Goal: Task Accomplishment & Management: Complete application form

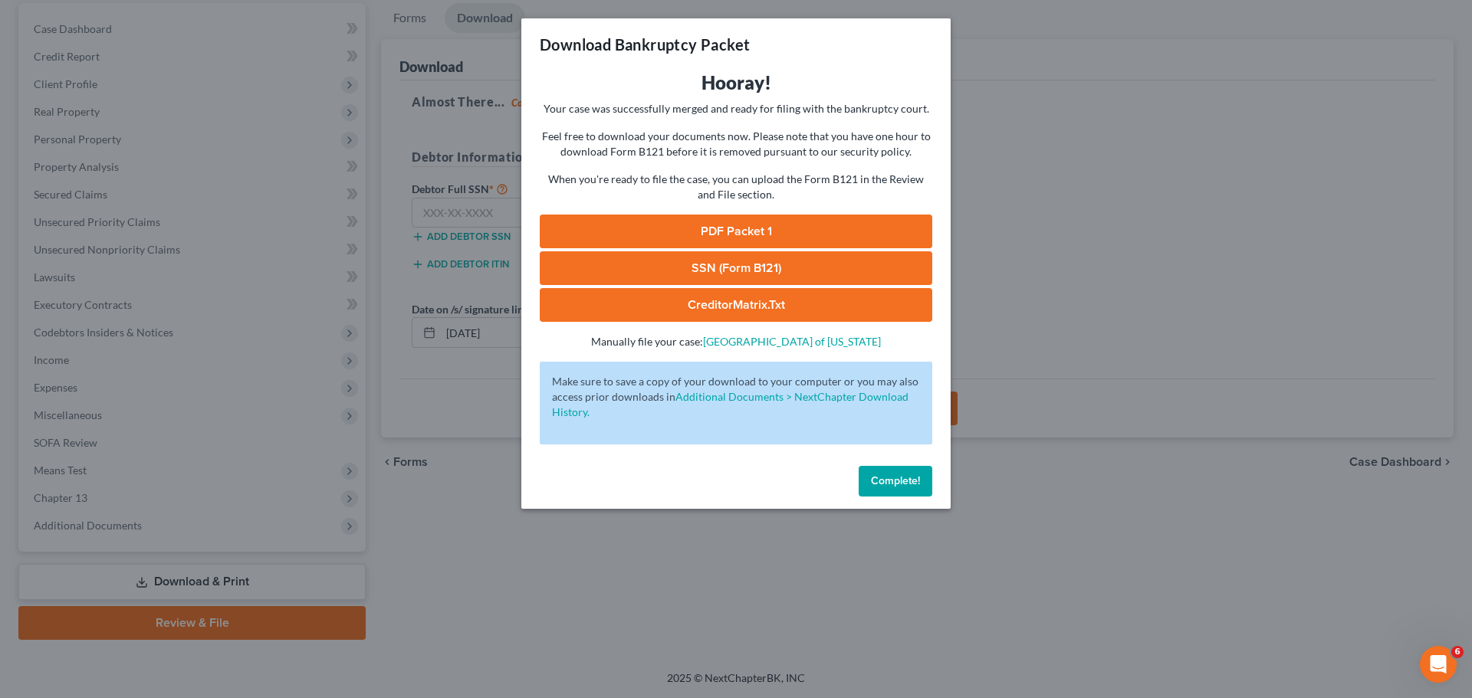
drag, startPoint x: 599, startPoint y: 570, endPoint x: 581, endPoint y: 546, distance: 30.2
click at [600, 568] on div "Download Bankruptcy Packet Hooray! Your case was successfully merged and ready …" at bounding box center [736, 349] width 1472 height 698
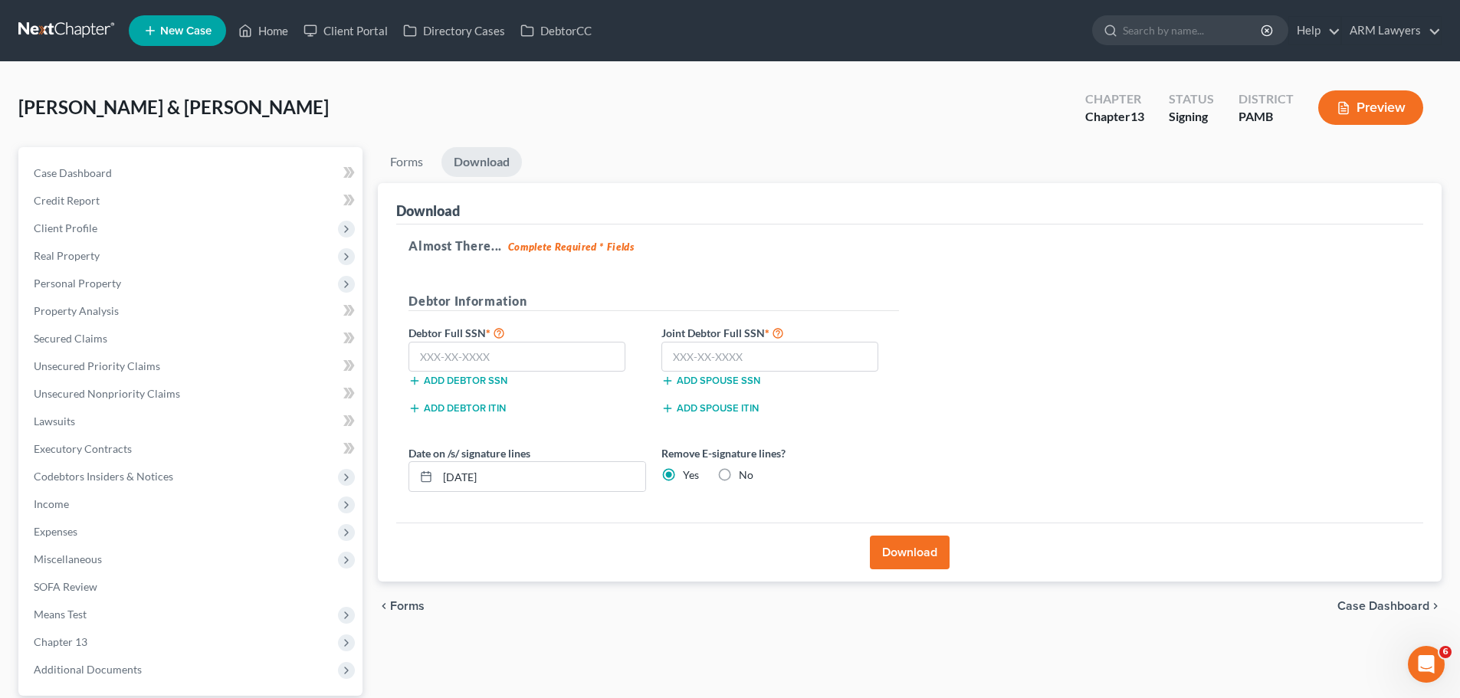
click at [79, 34] on link at bounding box center [67, 31] width 98 height 28
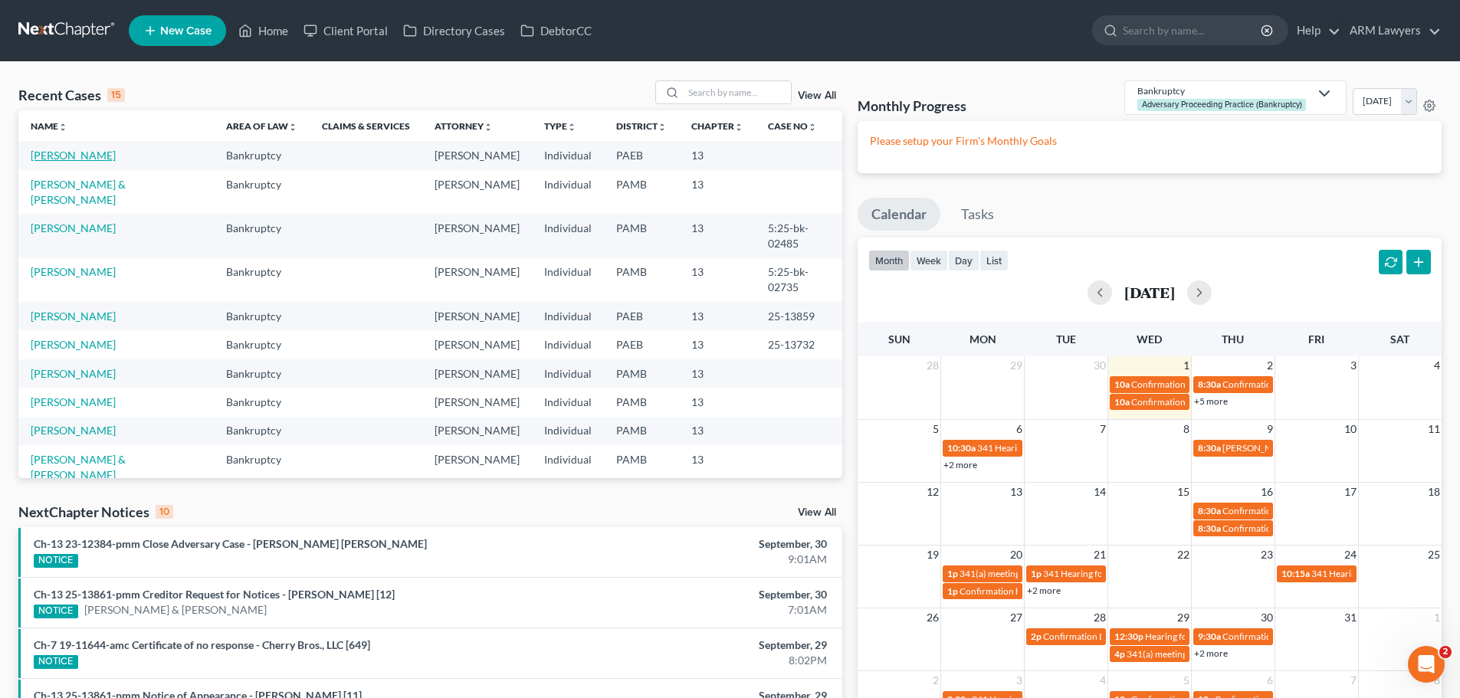
click at [86, 156] on link "[PERSON_NAME]" at bounding box center [73, 155] width 85 height 13
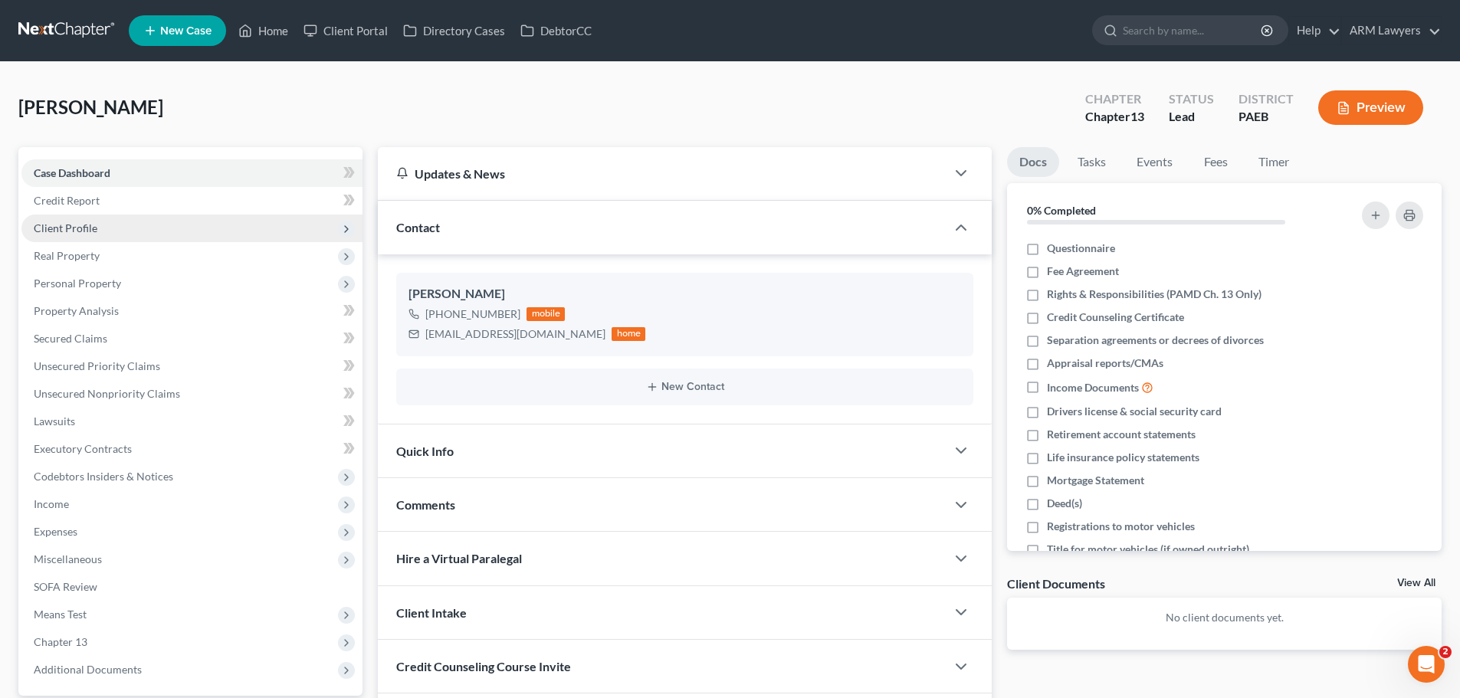
click at [99, 222] on span "Client Profile" at bounding box center [191, 229] width 341 height 28
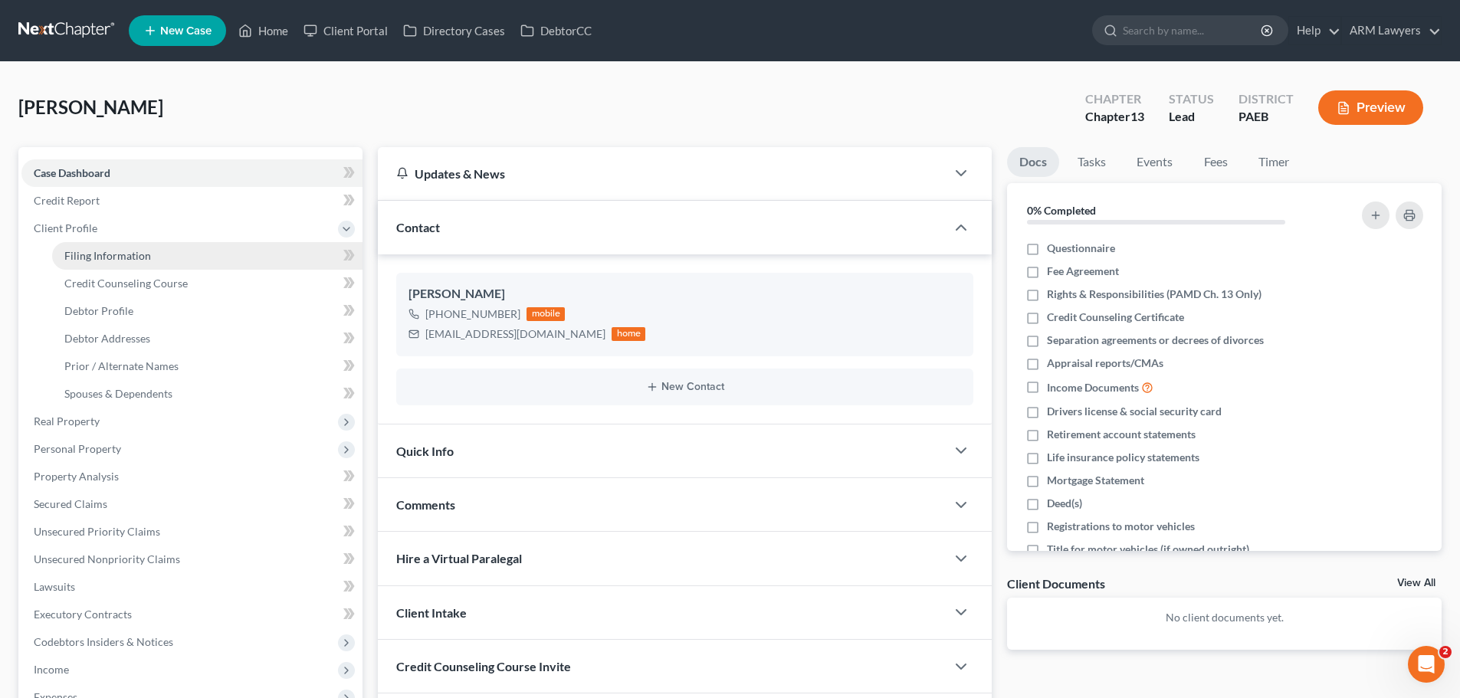
click at [103, 258] on span "Filing Information" at bounding box center [107, 255] width 87 height 13
select select "1"
select select "0"
select select "3"
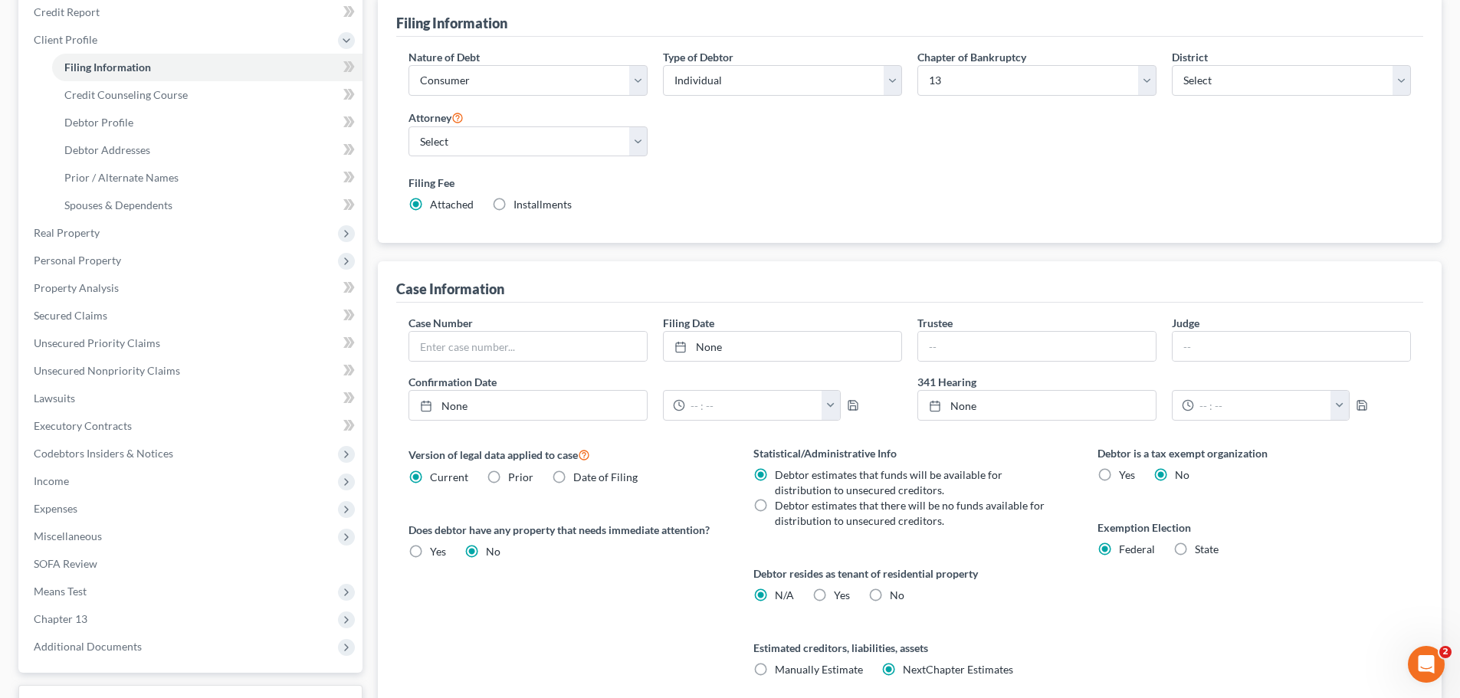
scroll to position [153, 0]
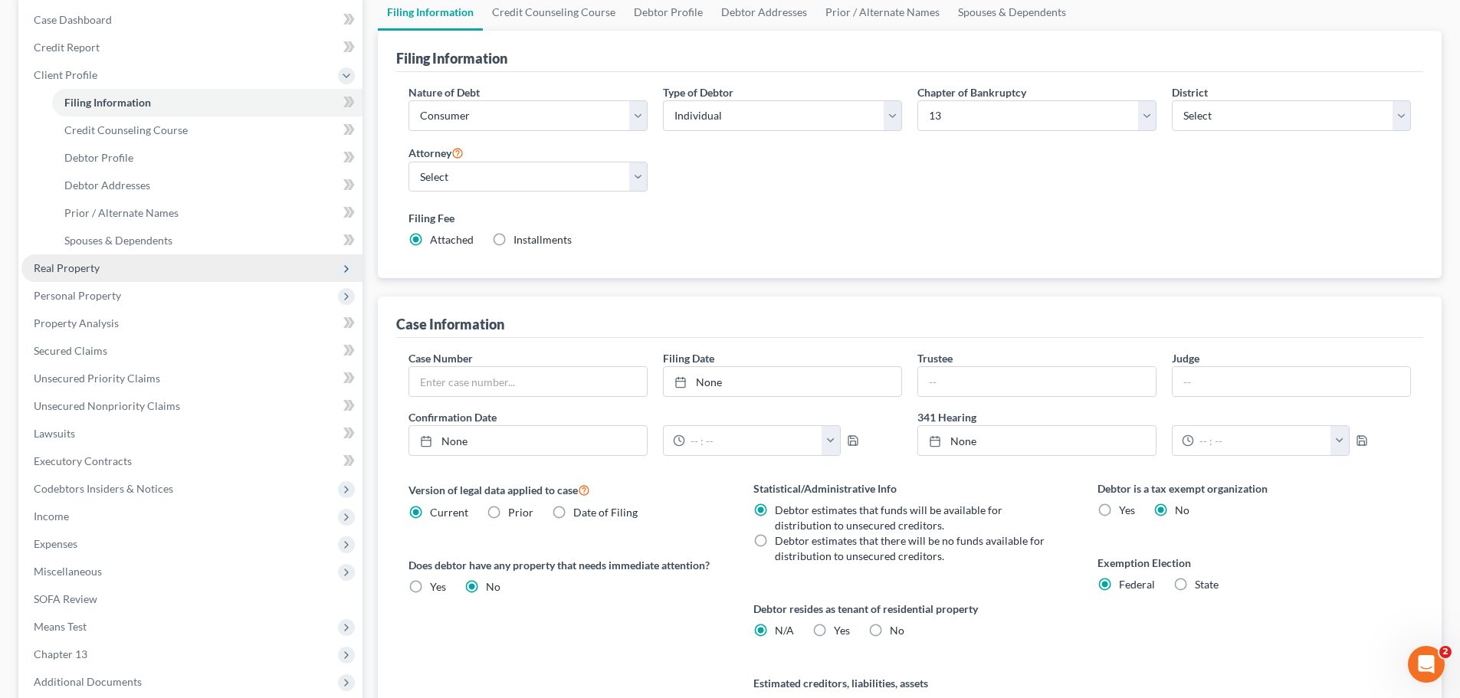
click at [77, 271] on span "Real Property" at bounding box center [67, 267] width 66 height 13
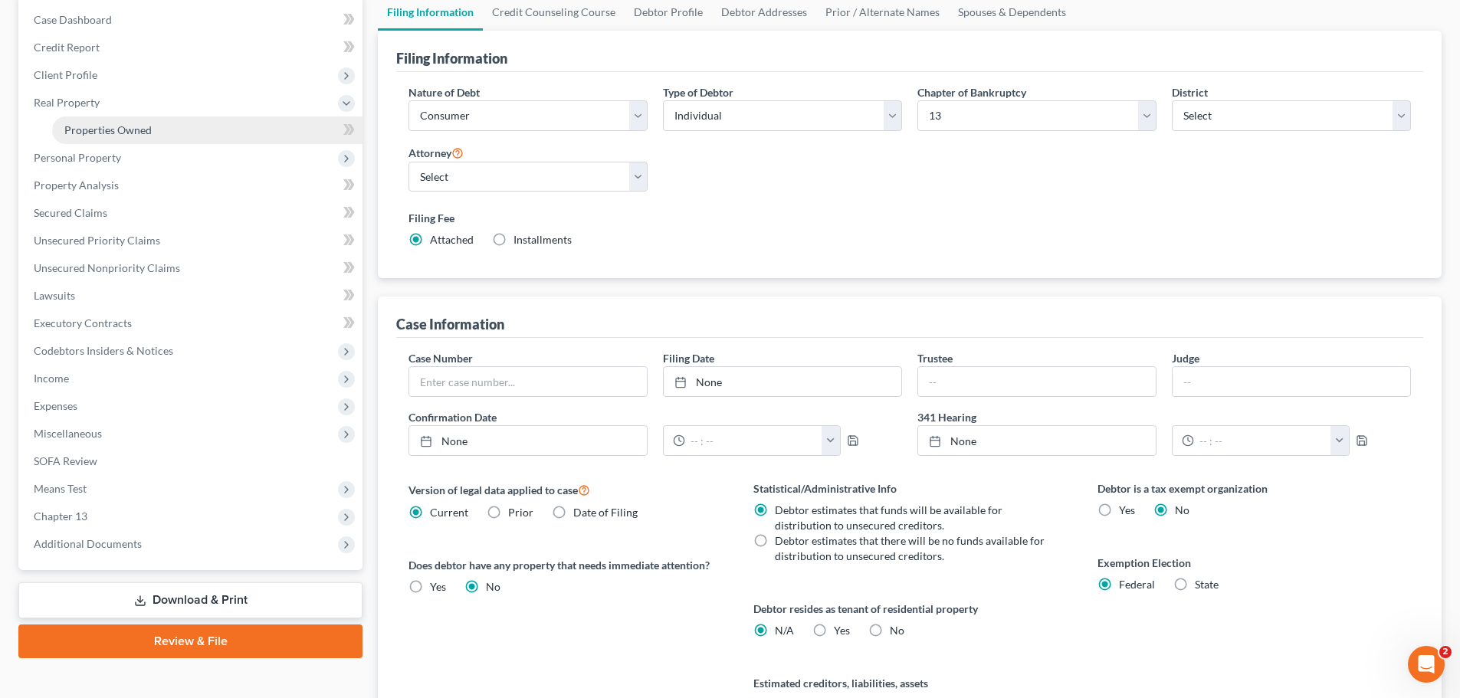
click at [100, 134] on span "Properties Owned" at bounding box center [107, 129] width 87 height 13
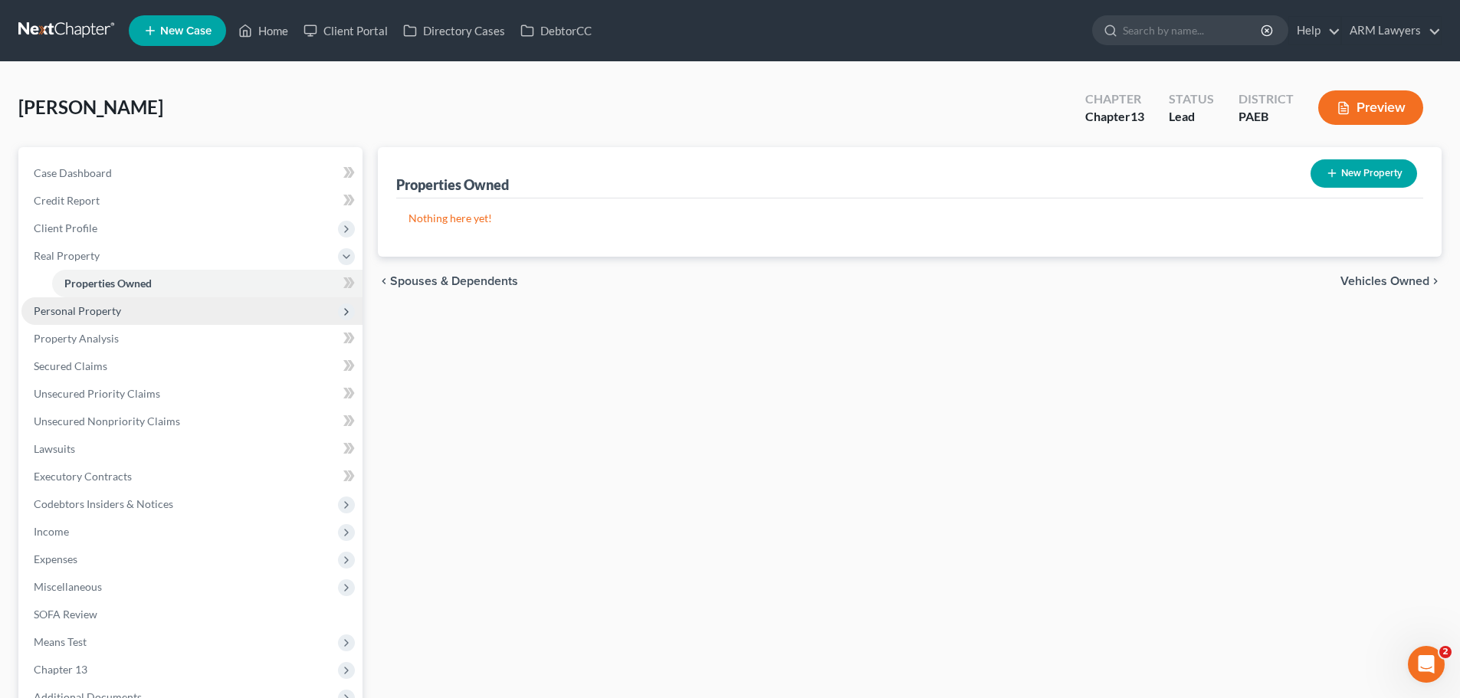
click at [83, 314] on span "Personal Property" at bounding box center [77, 310] width 87 height 13
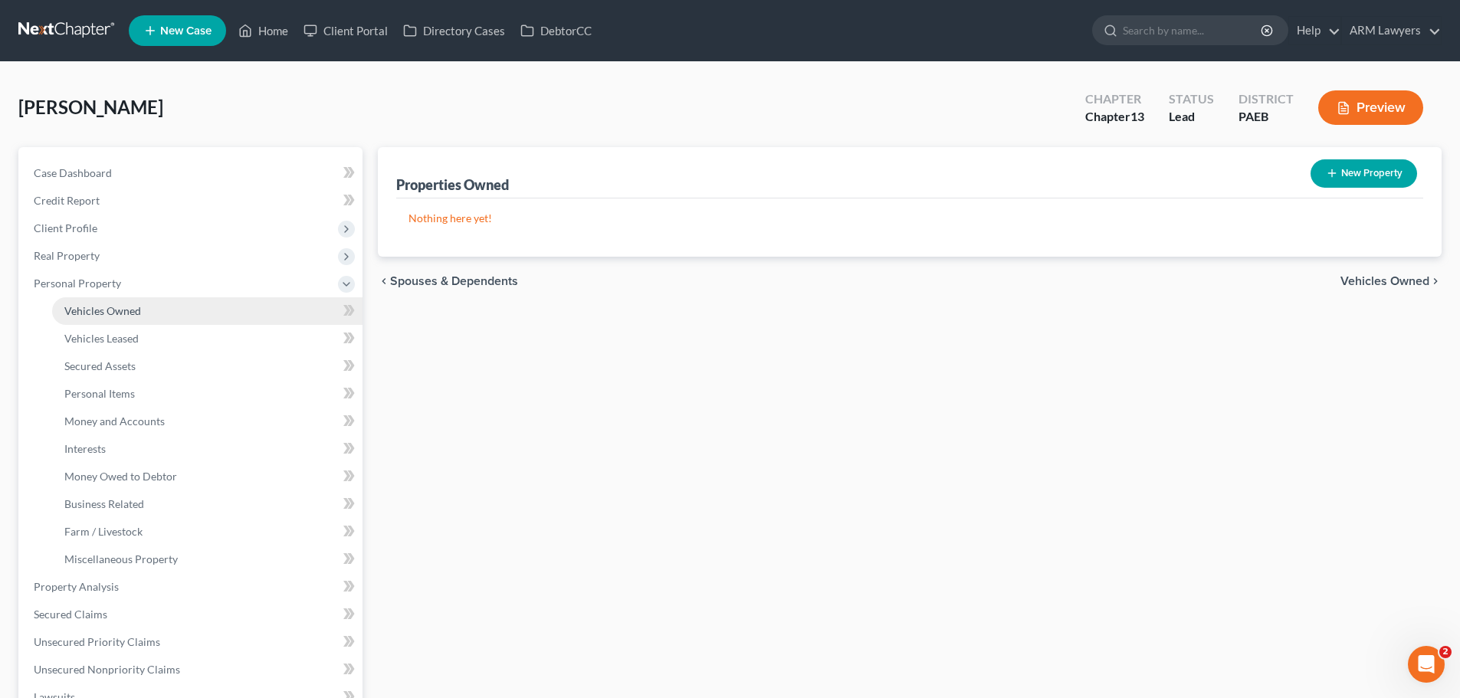
click at [101, 307] on span "Vehicles Owned" at bounding box center [102, 310] width 77 height 13
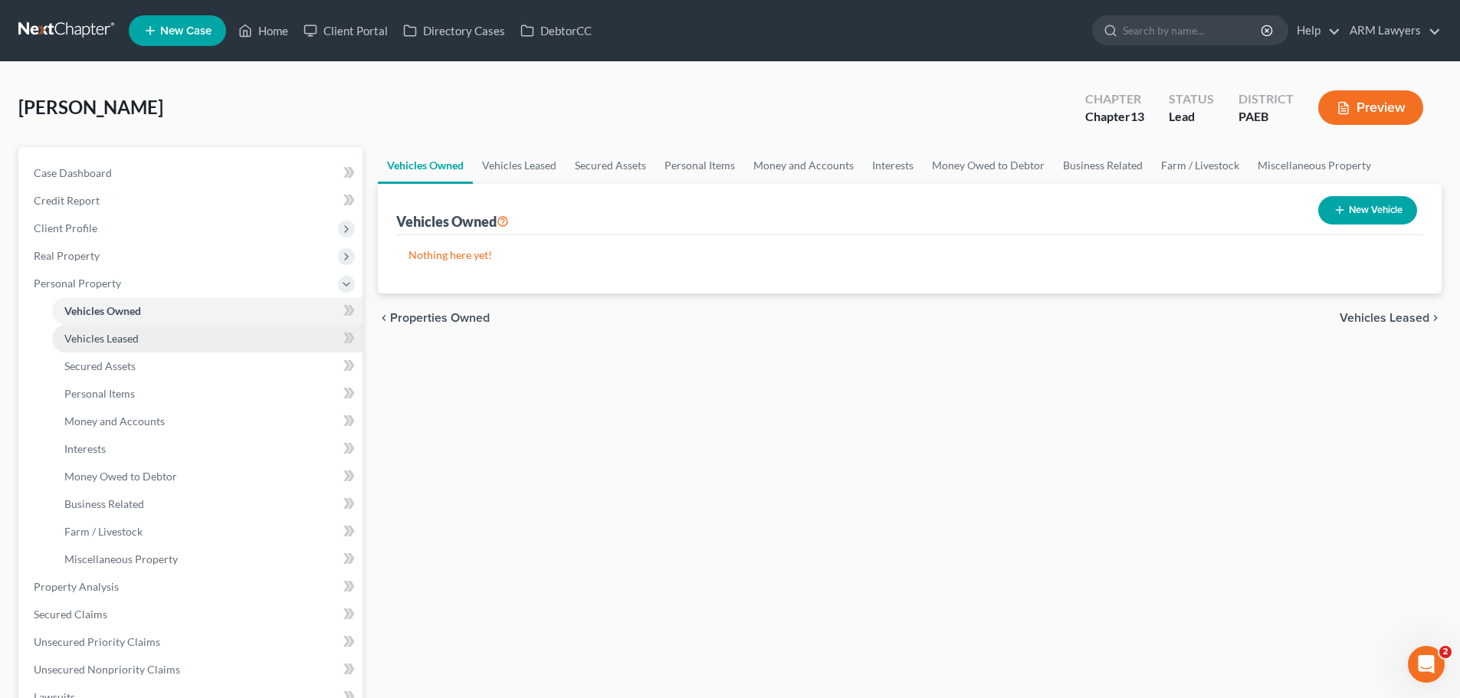
click at [97, 344] on span "Vehicles Leased" at bounding box center [101, 338] width 74 height 13
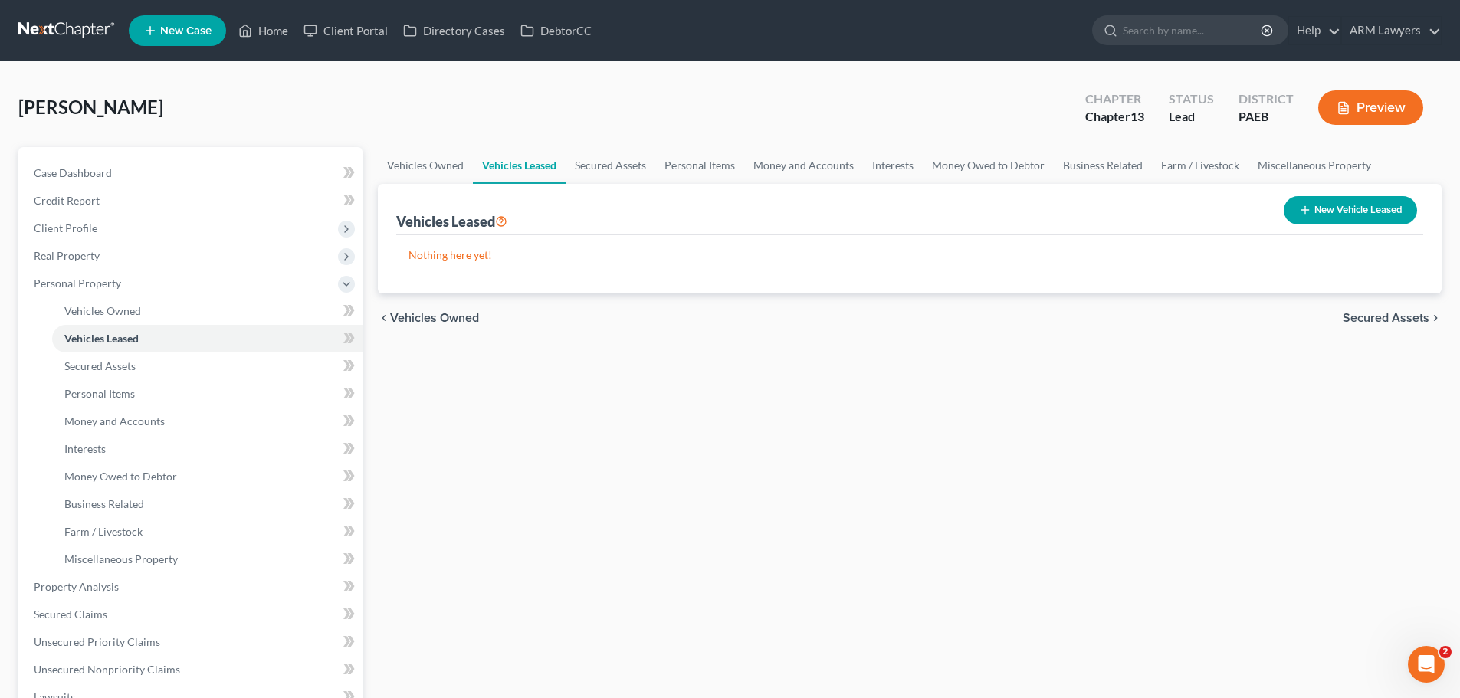
click at [61, 22] on link at bounding box center [67, 31] width 98 height 28
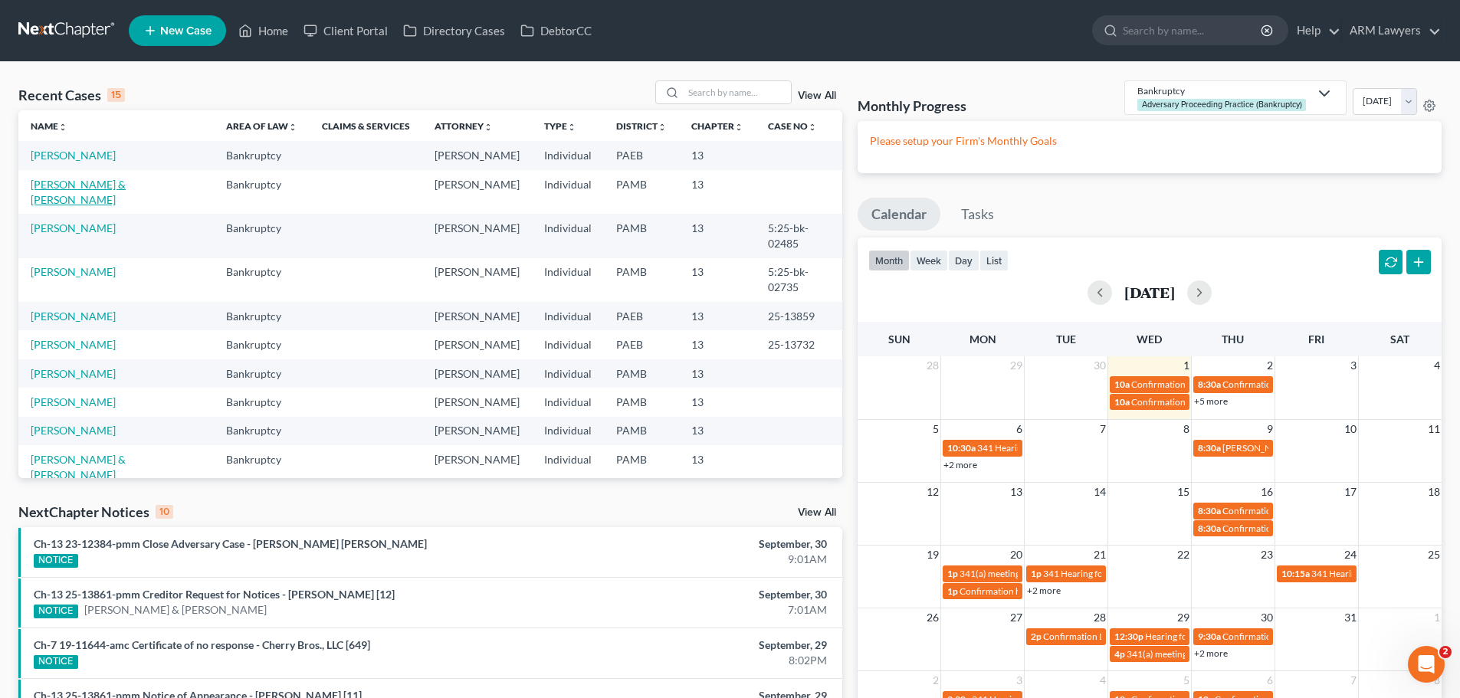
click at [99, 186] on link "[PERSON_NAME] & [PERSON_NAME]" at bounding box center [78, 192] width 95 height 28
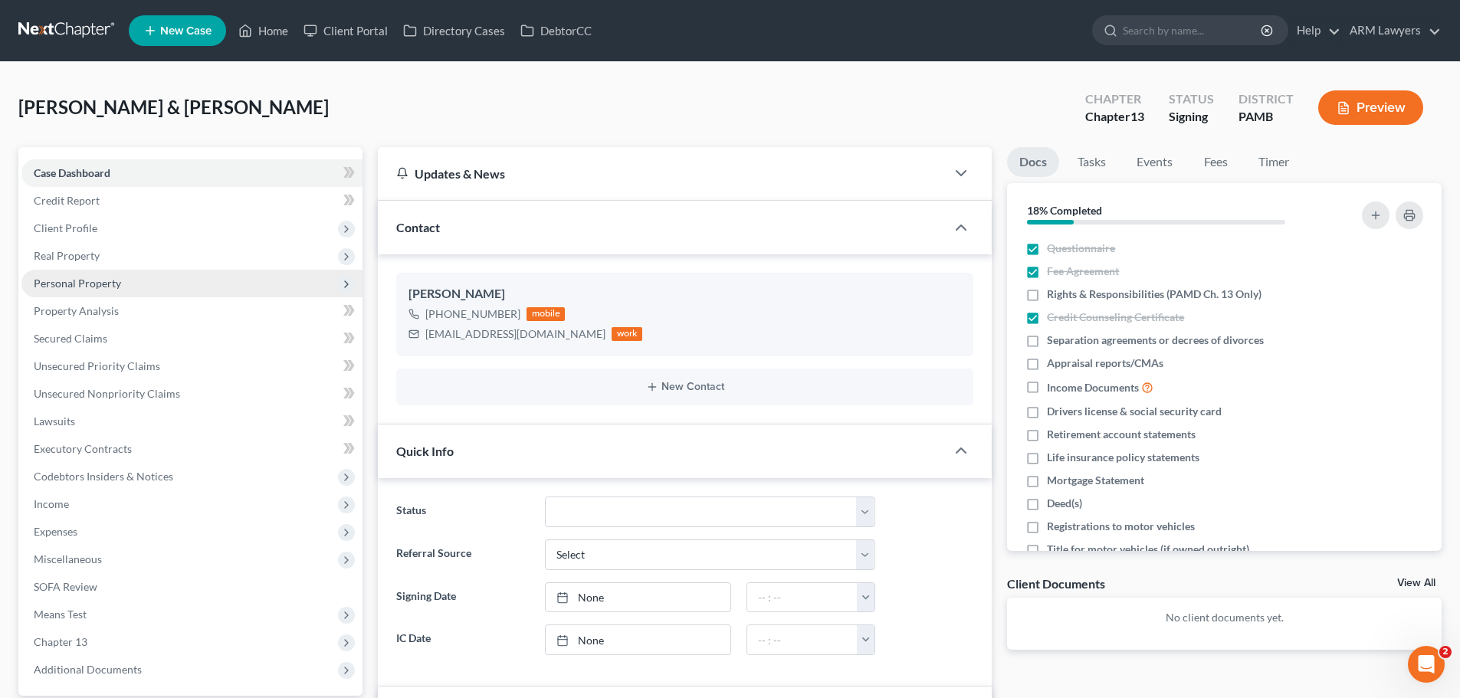
click at [85, 286] on span "Personal Property" at bounding box center [77, 283] width 87 height 13
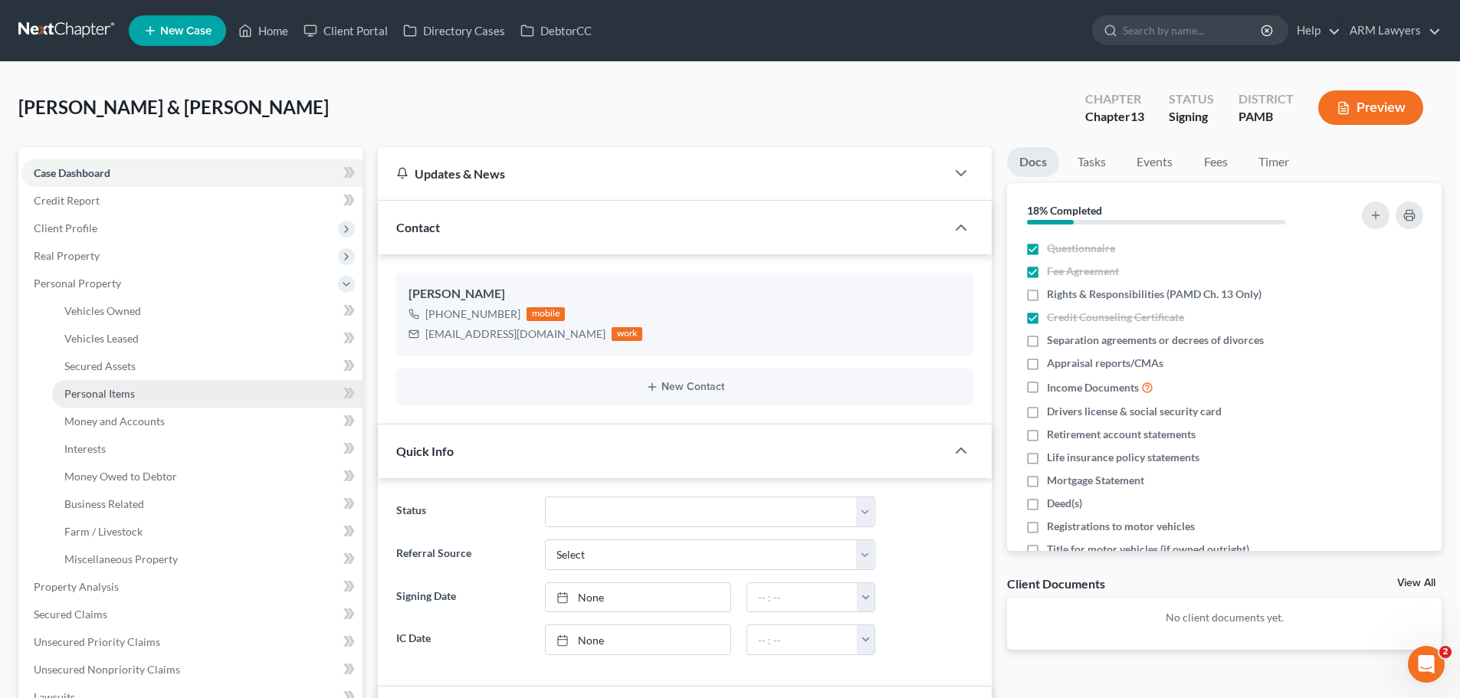
click at [97, 394] on span "Personal Items" at bounding box center [99, 393] width 71 height 13
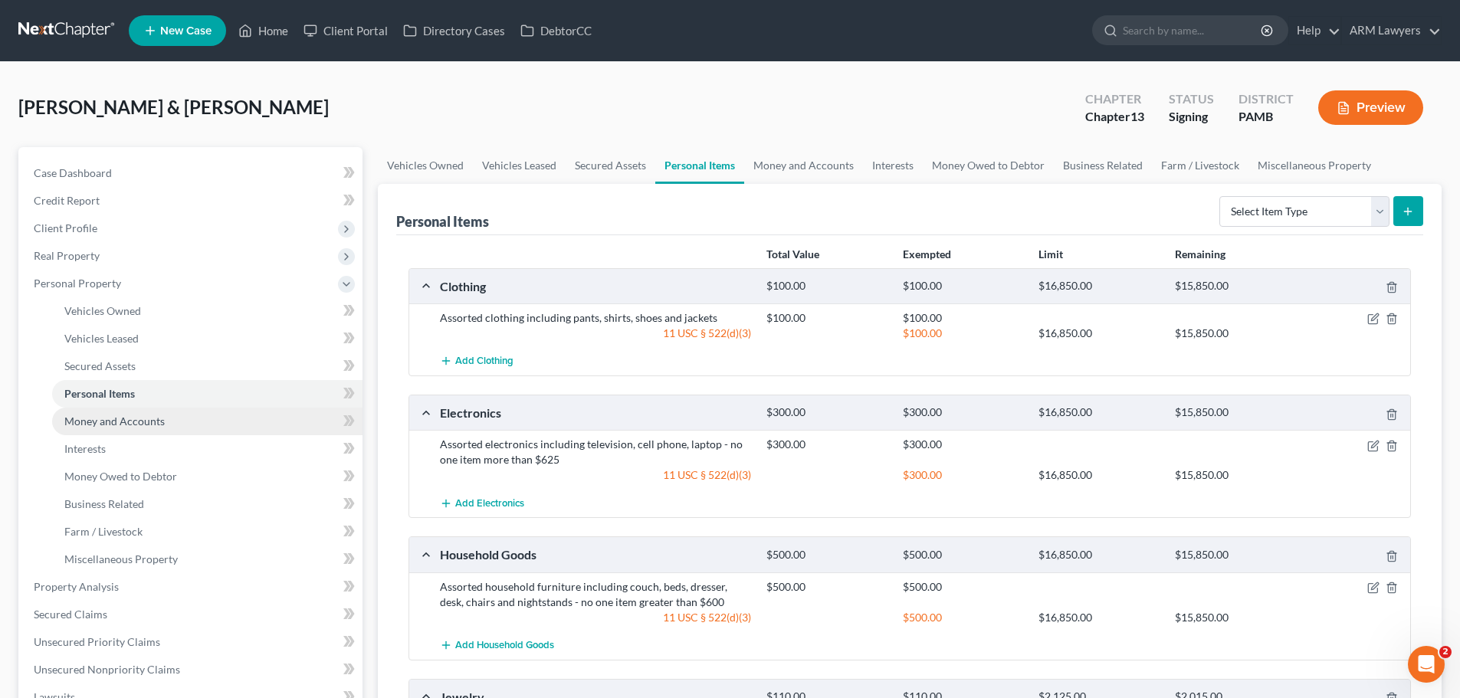
click at [97, 422] on span "Money and Accounts" at bounding box center [114, 421] width 100 height 13
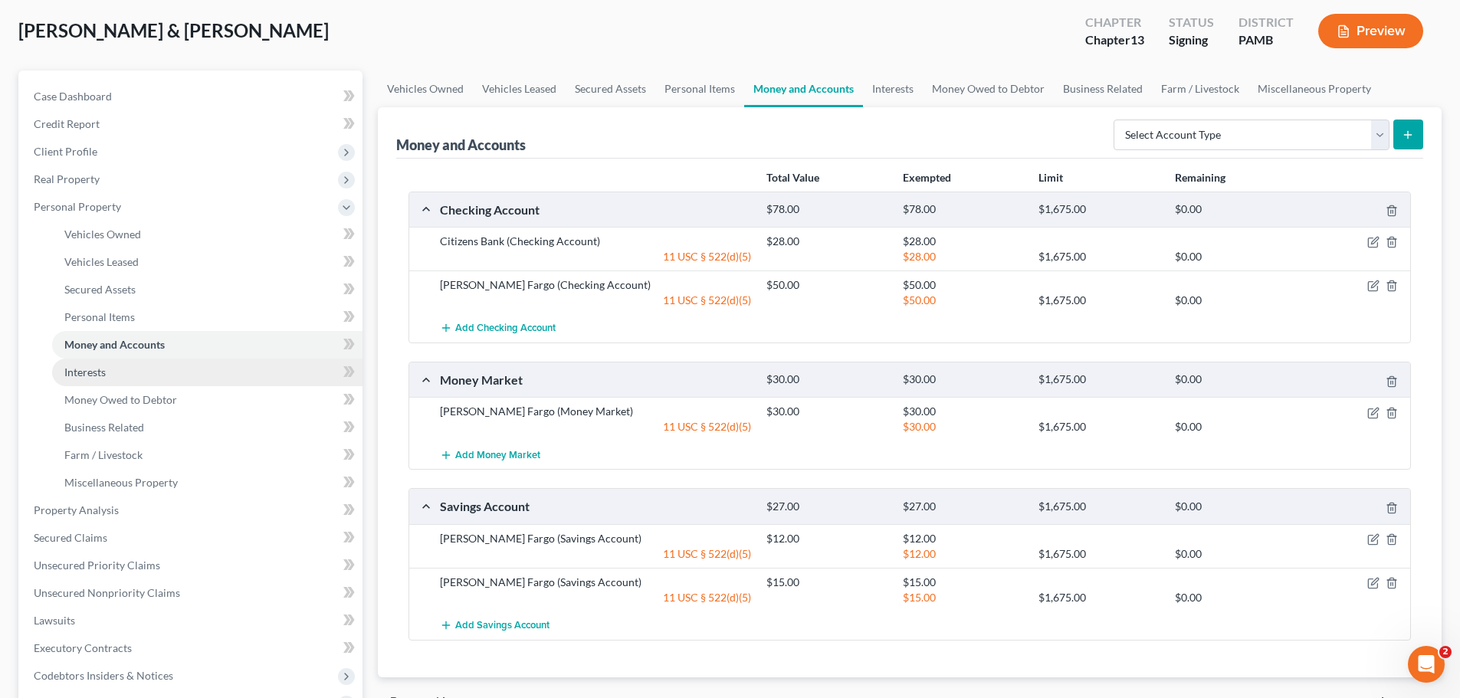
click at [97, 370] on span "Interests" at bounding box center [84, 372] width 41 height 13
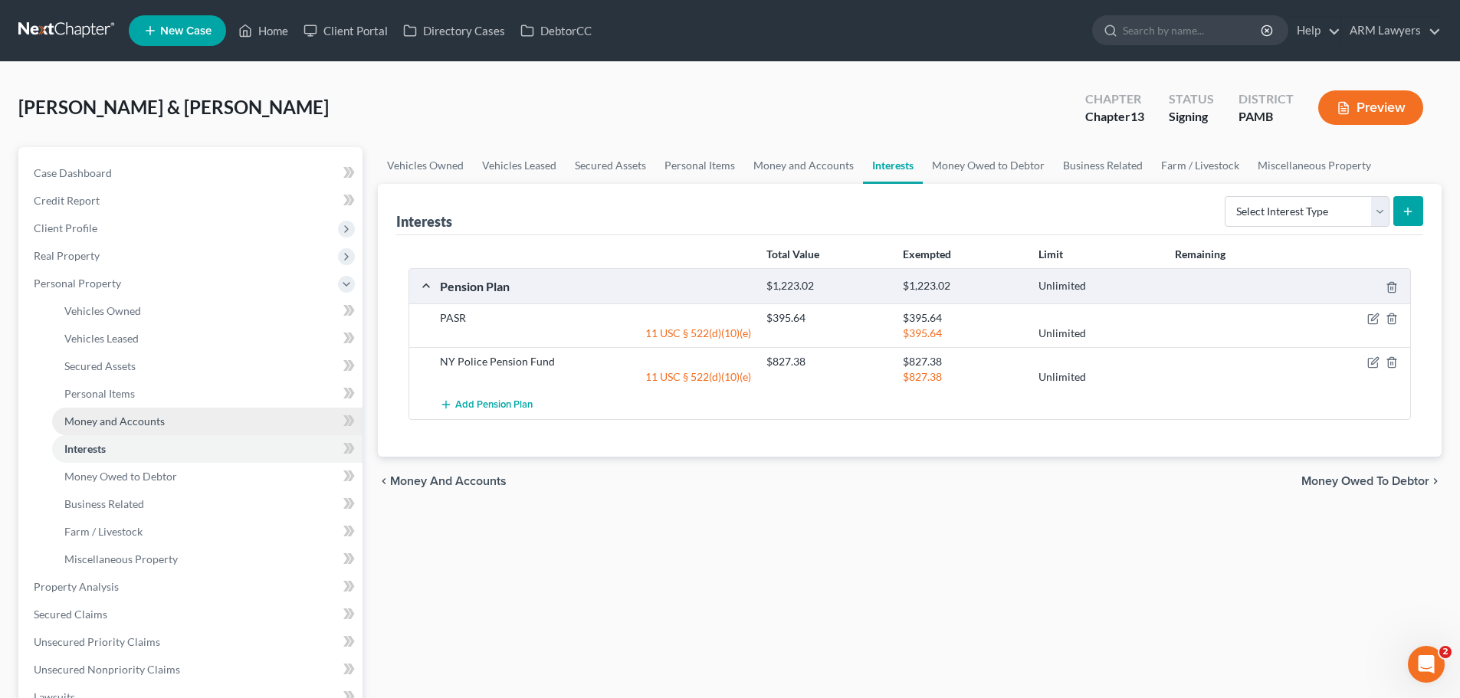
click at [163, 420] on link "Money and Accounts" at bounding box center [207, 422] width 310 height 28
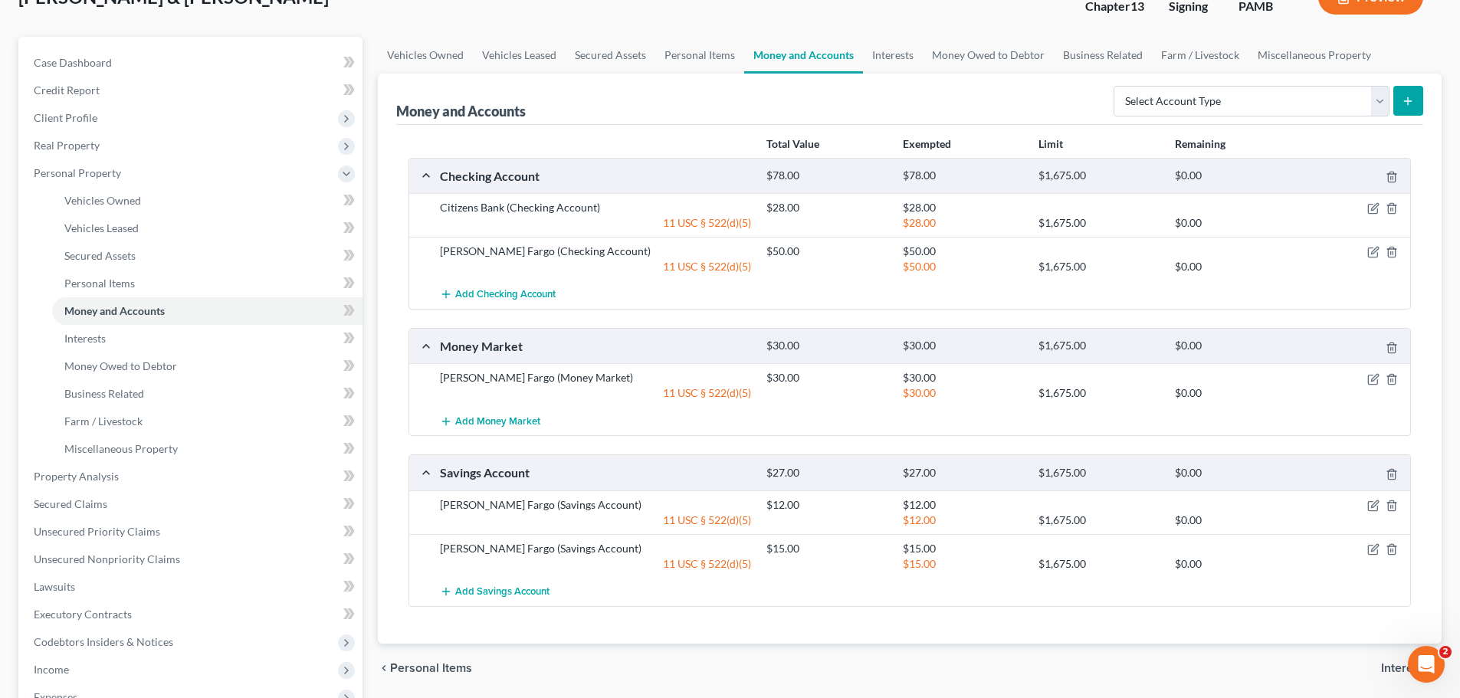
scroll to position [77, 0]
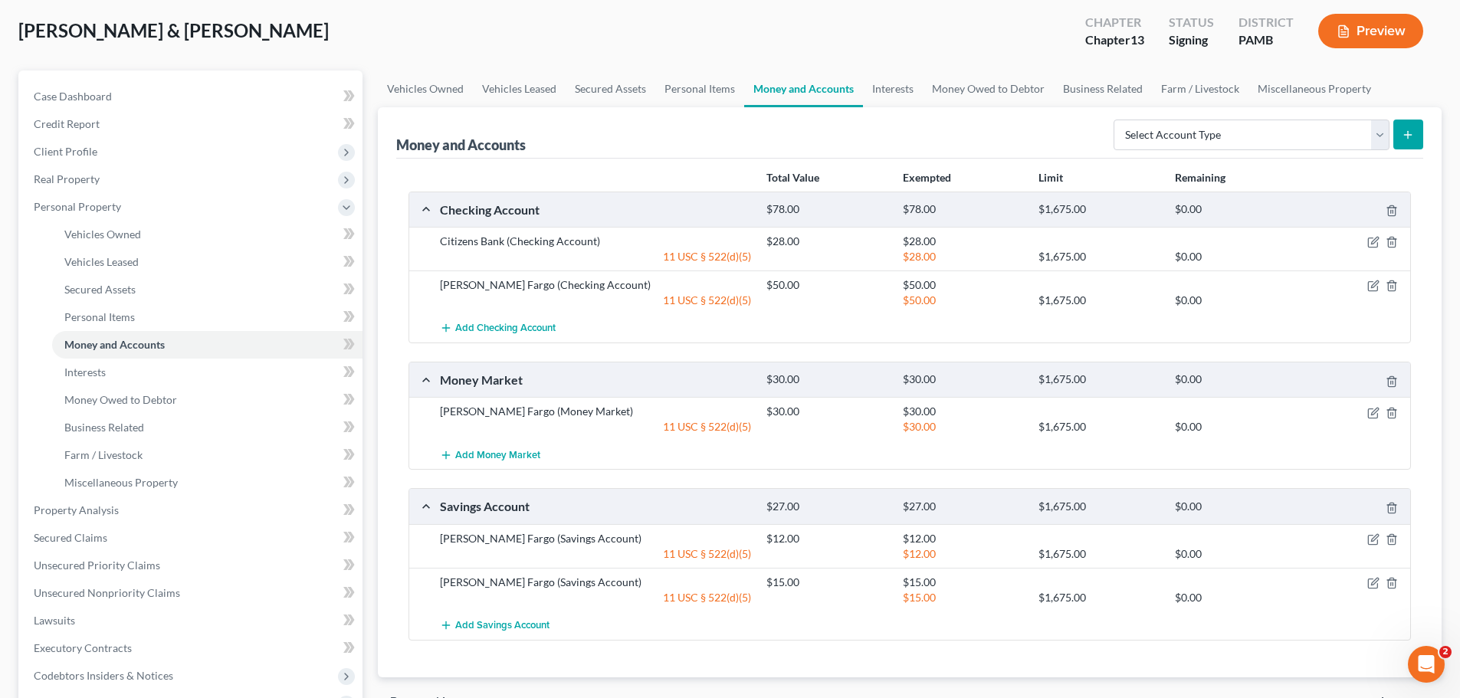
click at [1340, 21] on button "Preview" at bounding box center [1371, 31] width 105 height 34
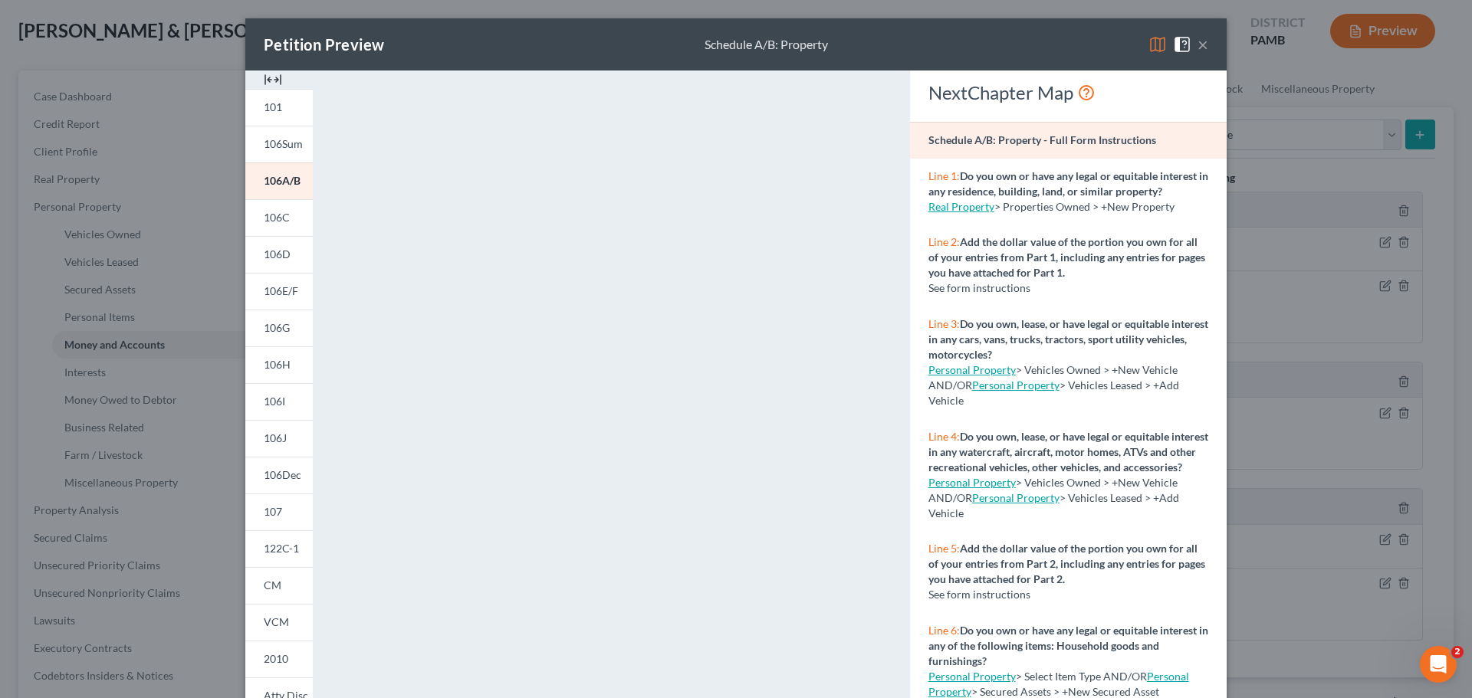
click at [1197, 37] on button "×" at bounding box center [1202, 44] width 11 height 18
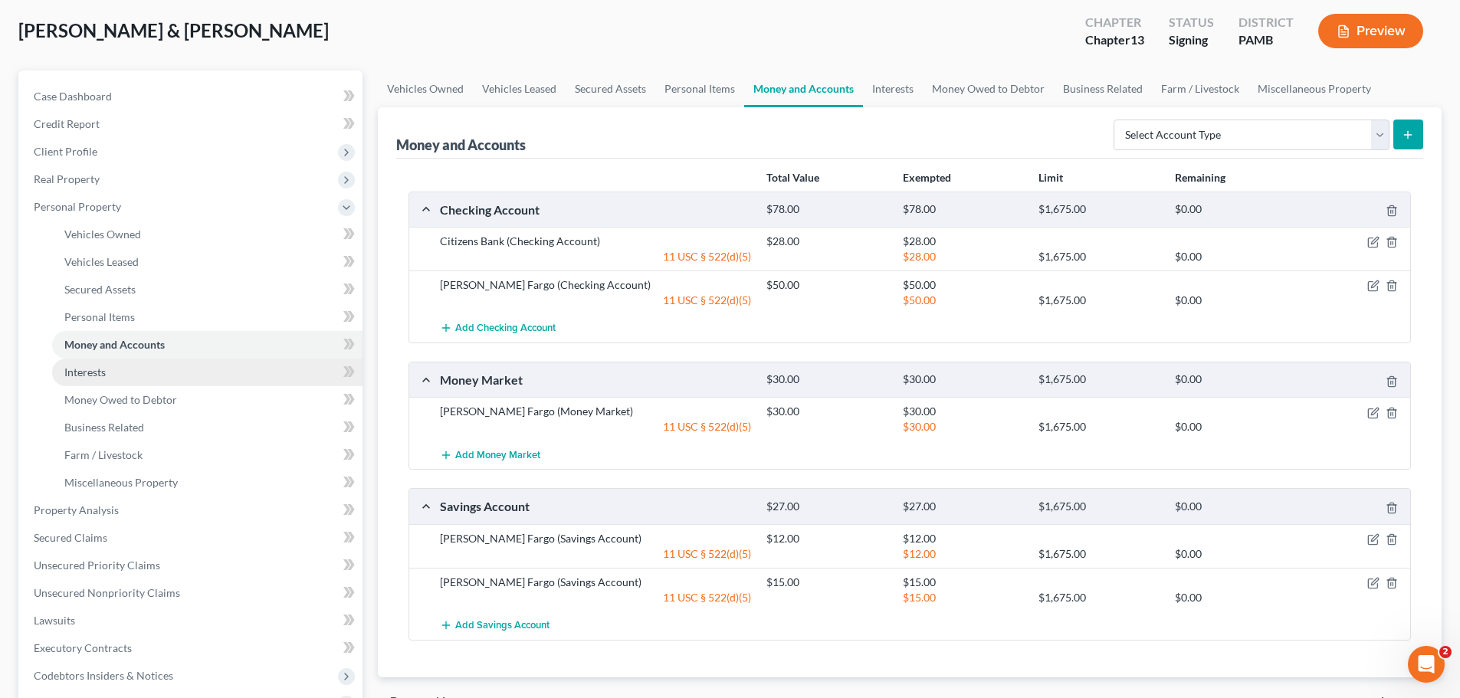
click at [108, 376] on link "Interests" at bounding box center [207, 373] width 310 height 28
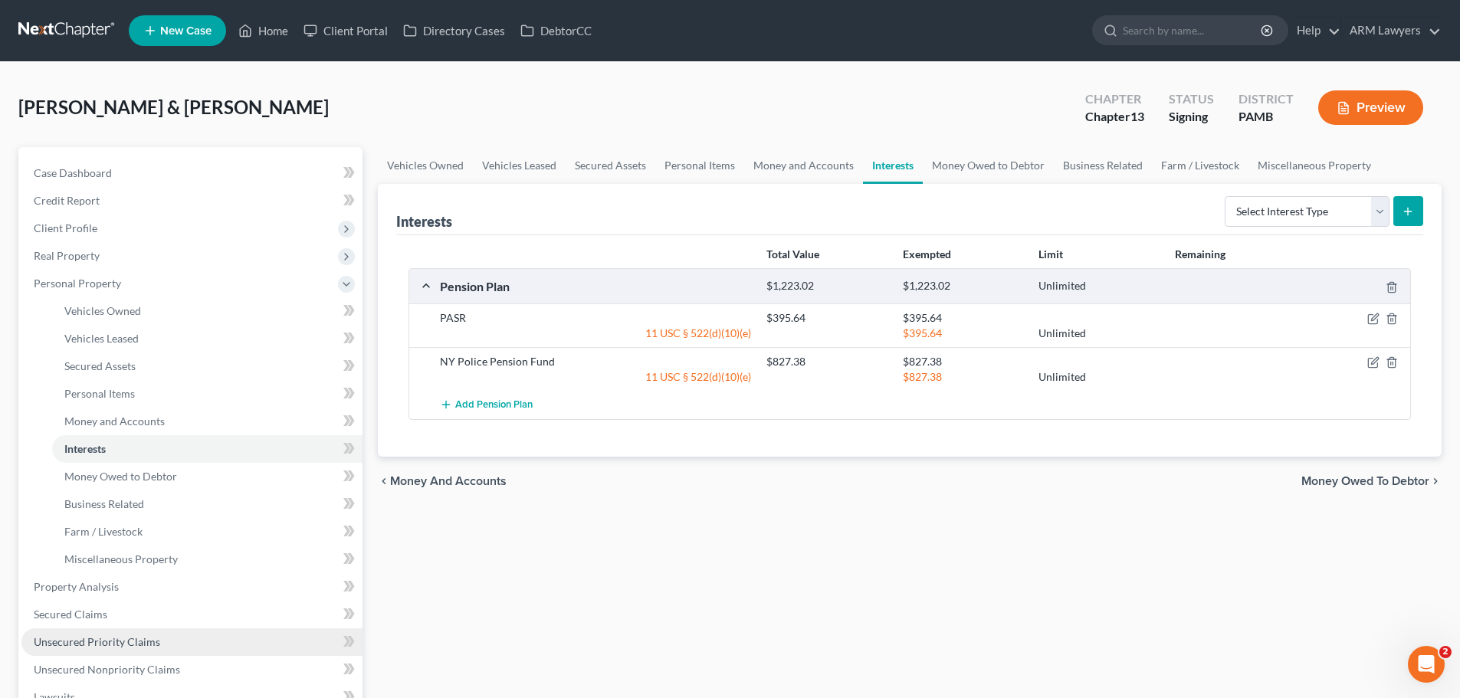
click at [113, 639] on span "Unsecured Priority Claims" at bounding box center [97, 642] width 126 height 13
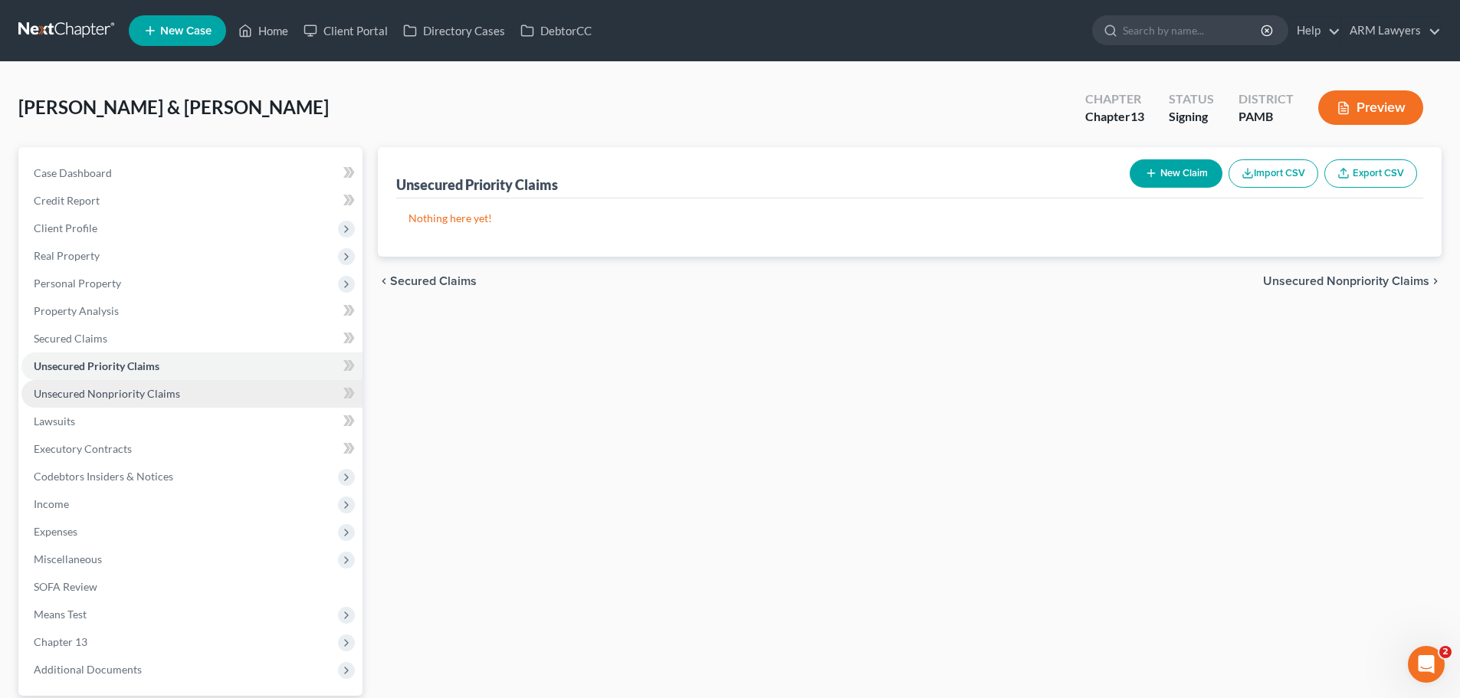
drag, startPoint x: 56, startPoint y: 393, endPoint x: 91, endPoint y: 406, distance: 37.6
click at [57, 393] on span "Unsecured Nonpriority Claims" at bounding box center [107, 393] width 146 height 13
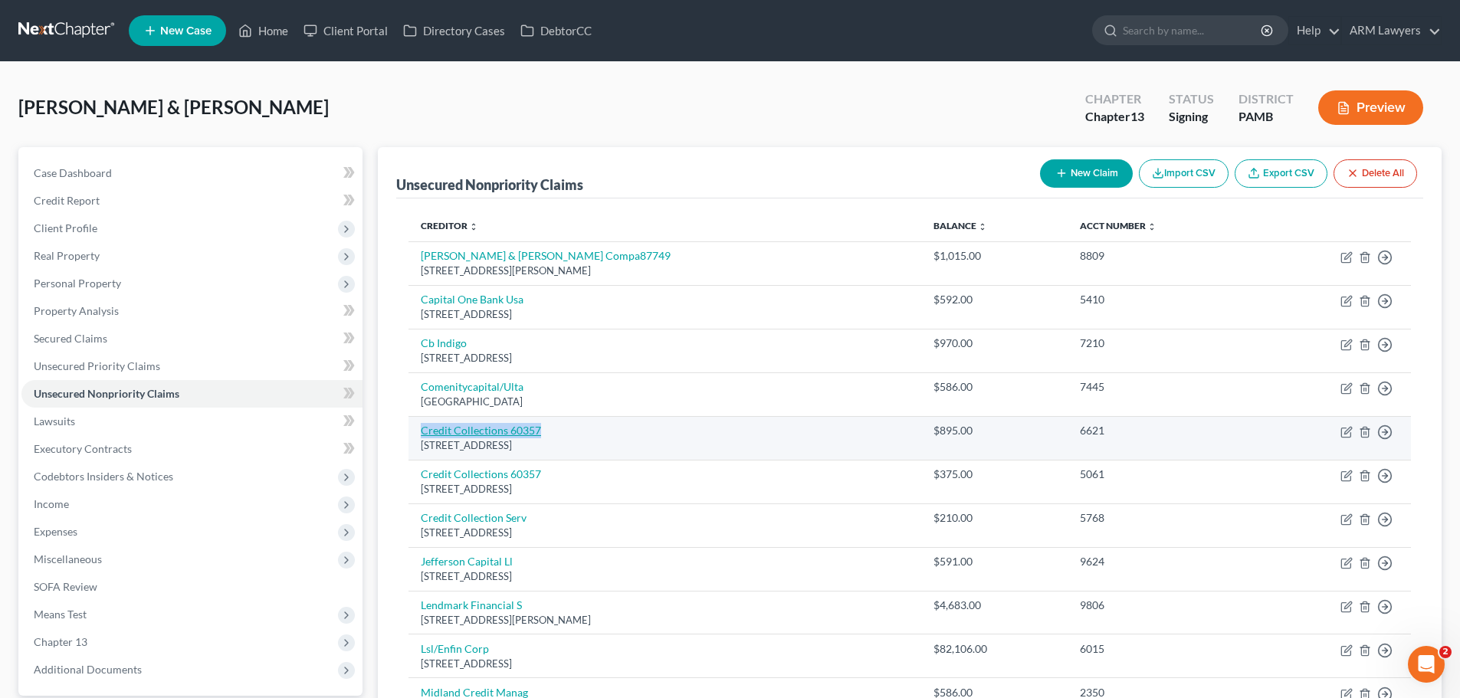
drag, startPoint x: 413, startPoint y: 426, endPoint x: 538, endPoint y: 432, distance: 125.1
click at [538, 432] on td "Credit Collections 60357 725 Canton St, Norwood, MA 02062" at bounding box center [665, 438] width 513 height 44
copy link "Credit Collections 60357"
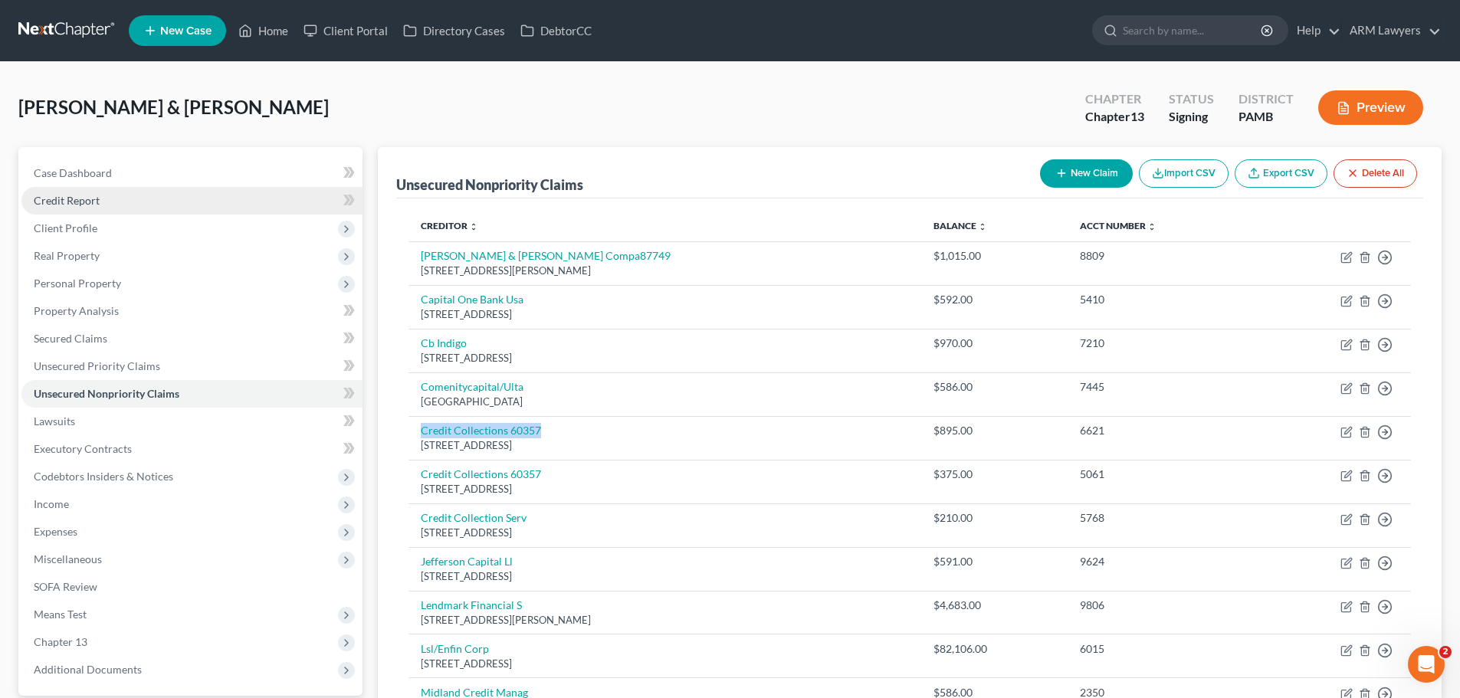
click at [87, 195] on span "Credit Report" at bounding box center [67, 200] width 66 height 13
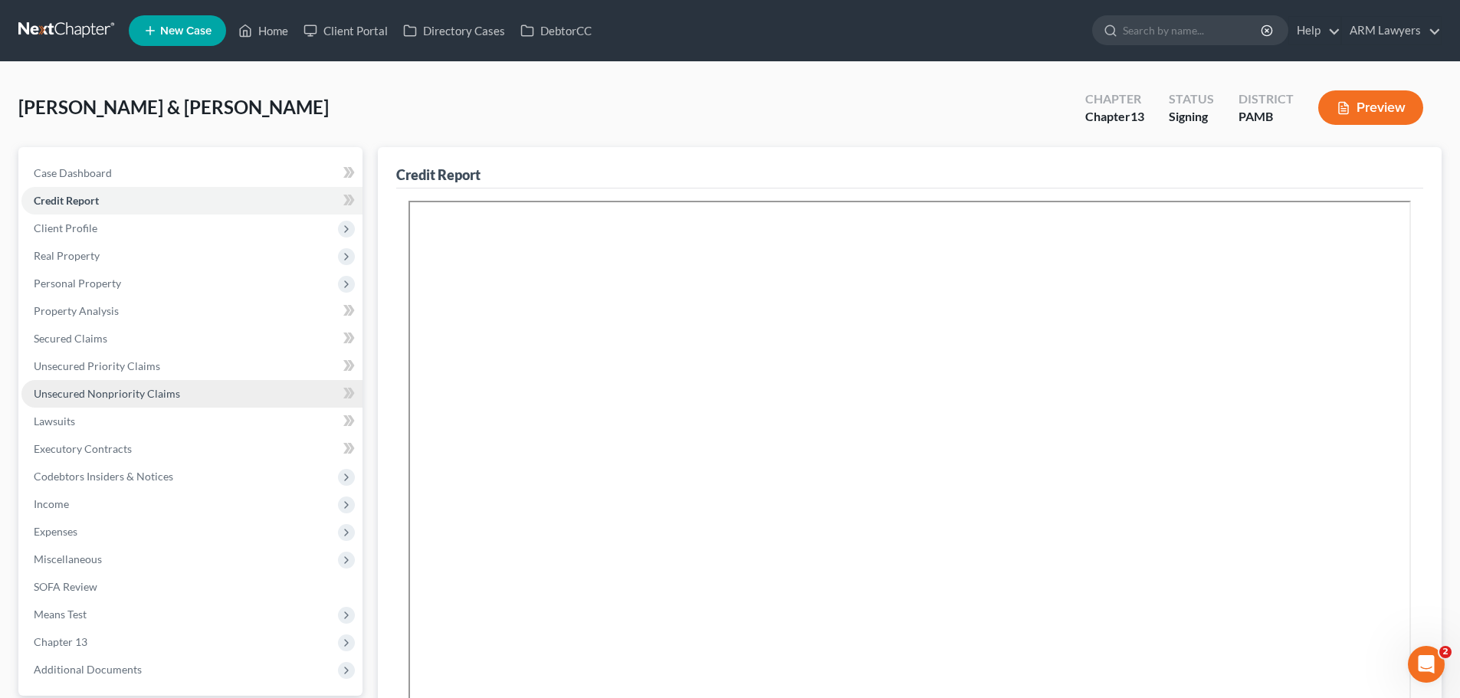
click at [82, 385] on link "Unsecured Nonpriority Claims" at bounding box center [191, 394] width 341 height 28
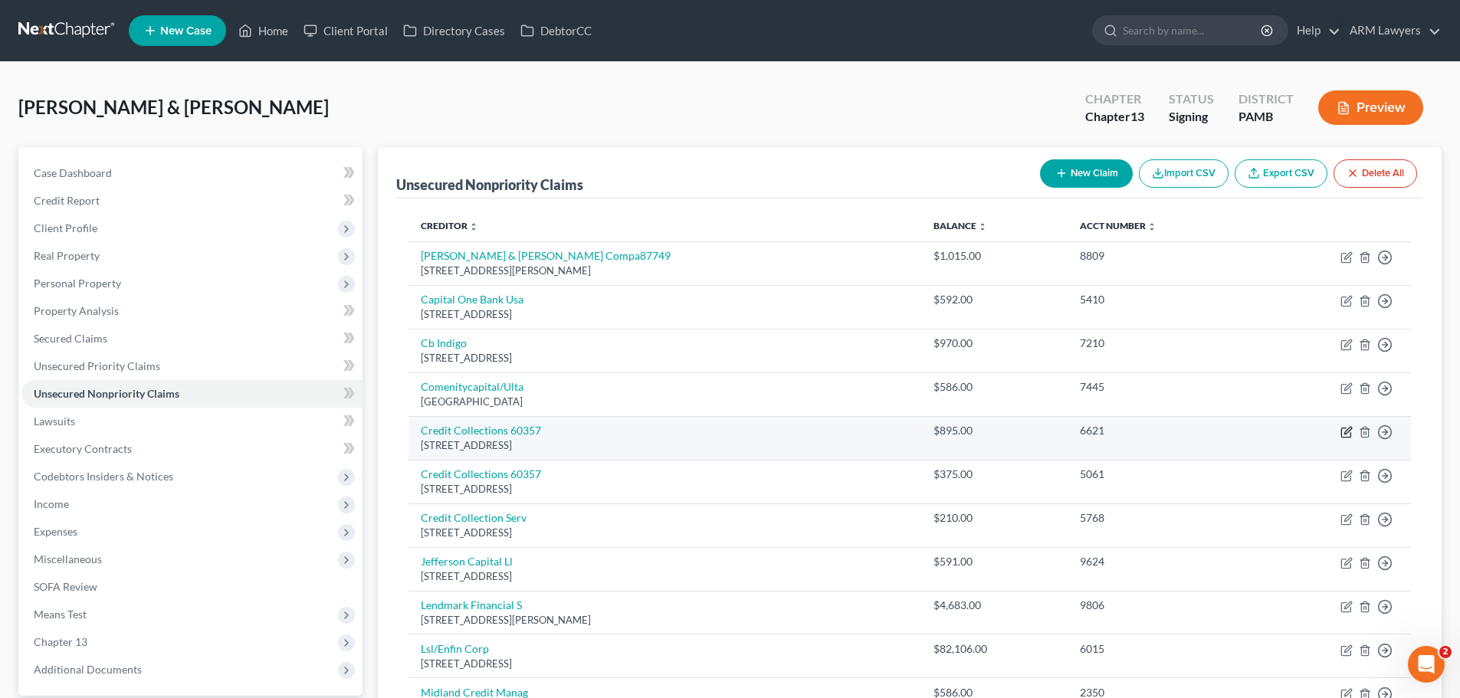
click at [1350, 429] on icon "button" at bounding box center [1347, 432] width 12 height 12
select select "22"
select select "1"
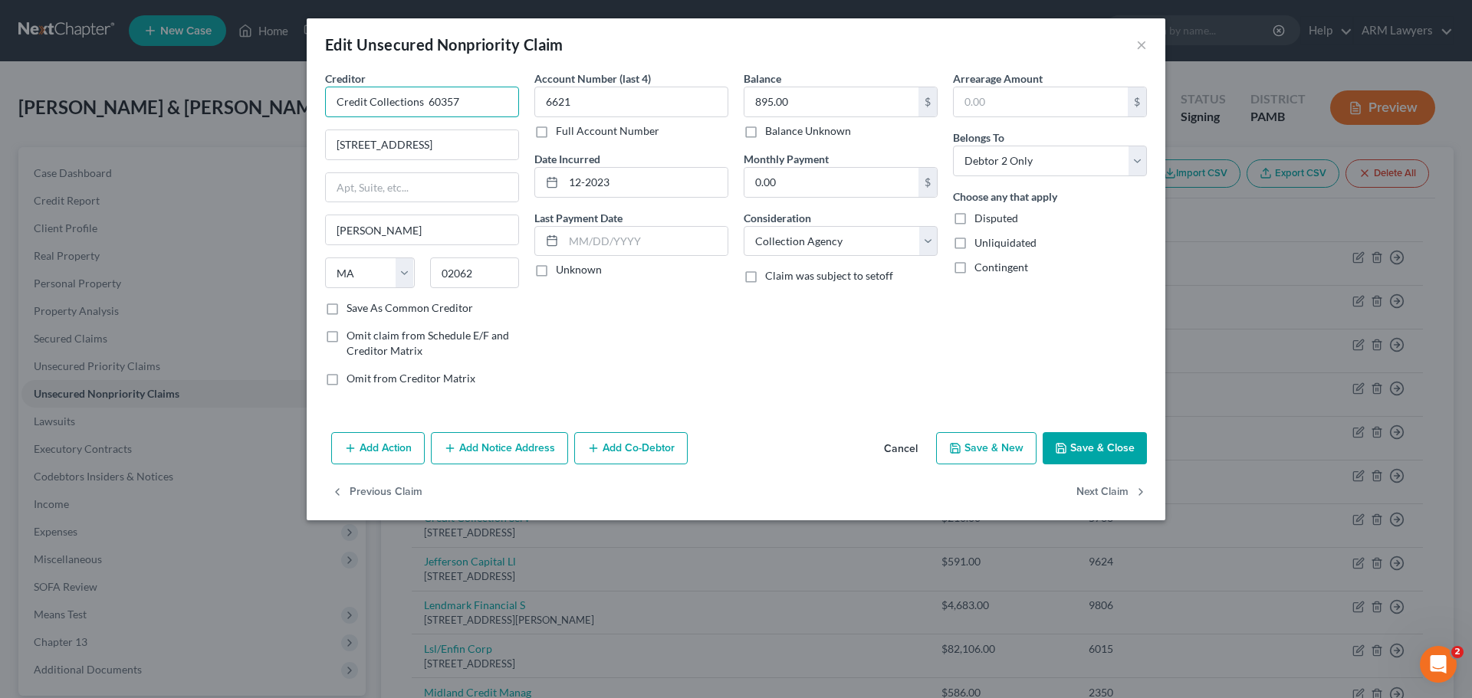
drag, startPoint x: 457, startPoint y: 110, endPoint x: 278, endPoint y: 108, distance: 179.4
click at [278, 108] on div "Edit Unsecured Nonpriority Claim × Creditor * Credit Collections 60357 725 Cant…" at bounding box center [736, 349] width 1472 height 698
type input "Liberty Mutual"
click at [911, 446] on button "Cancel" at bounding box center [901, 449] width 58 height 31
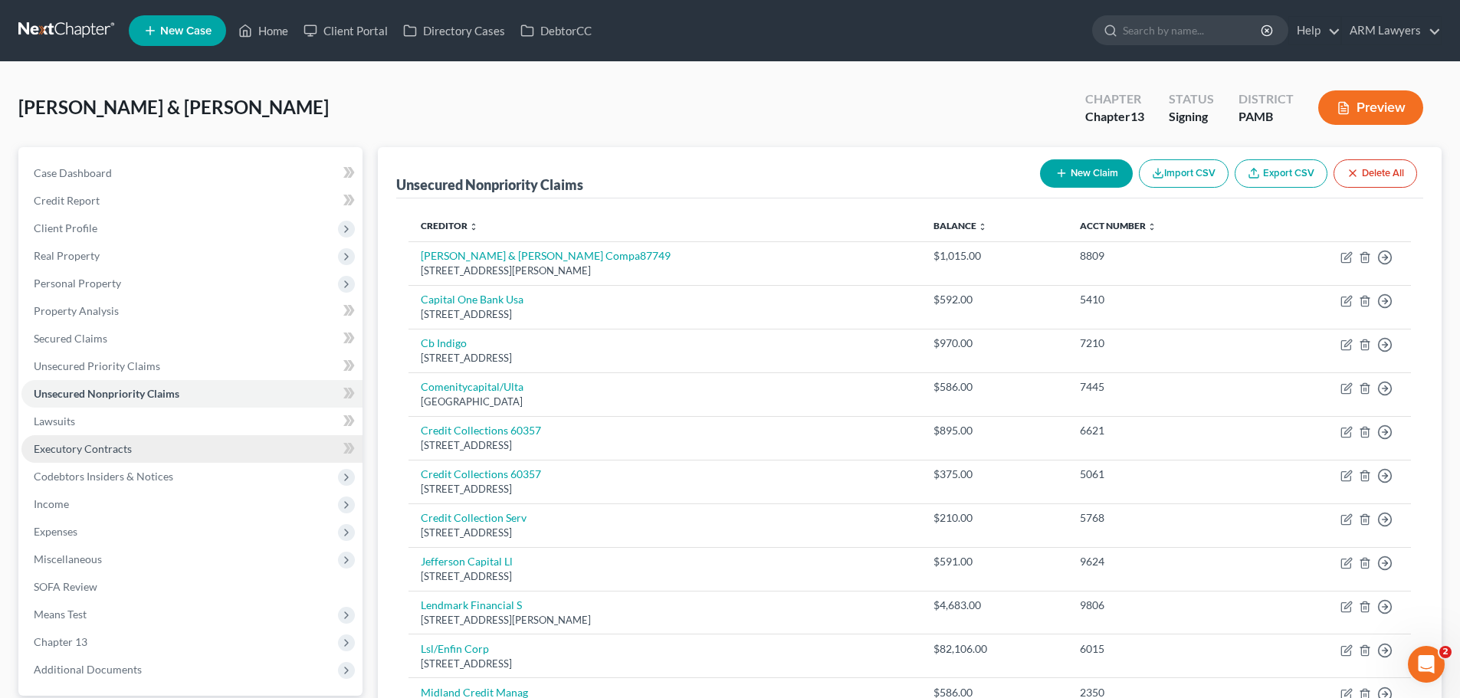
click at [71, 443] on span "Executory Contracts" at bounding box center [83, 448] width 98 height 13
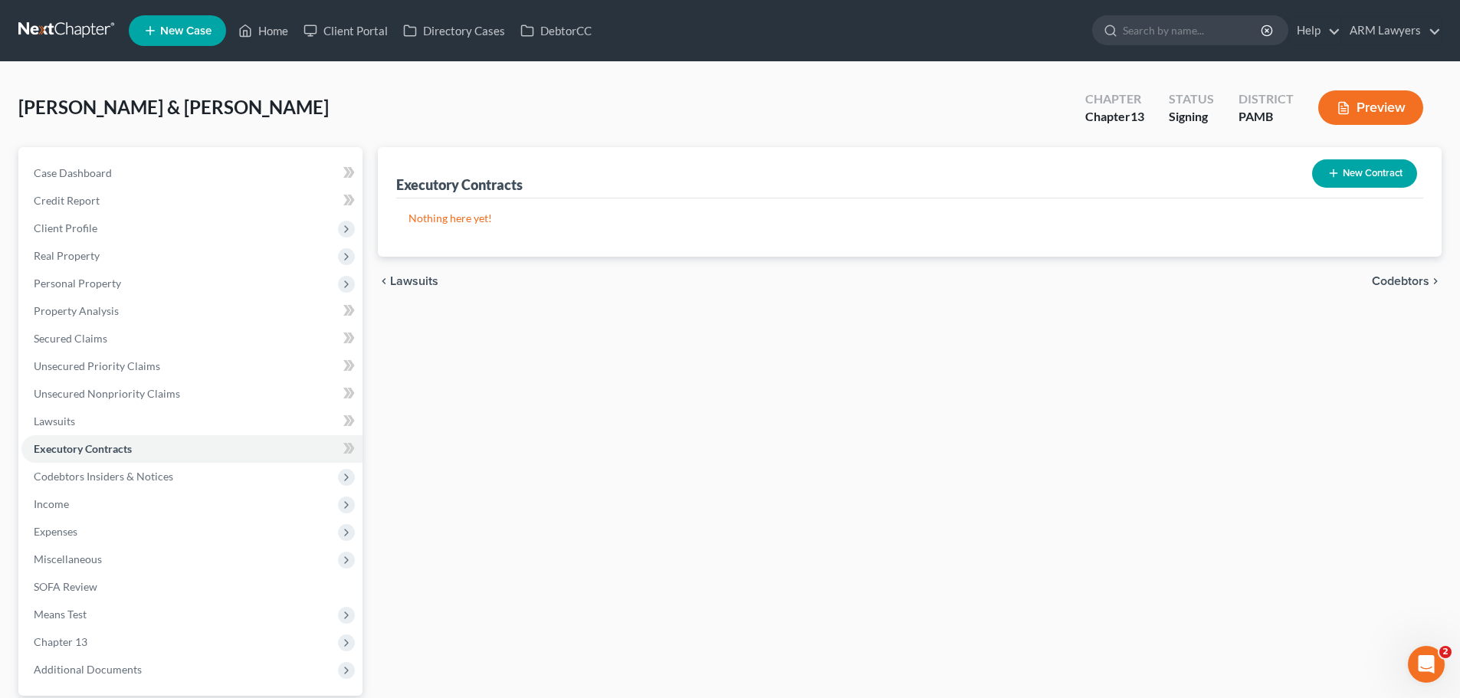
click at [1348, 168] on button "New Contract" at bounding box center [1364, 173] width 105 height 28
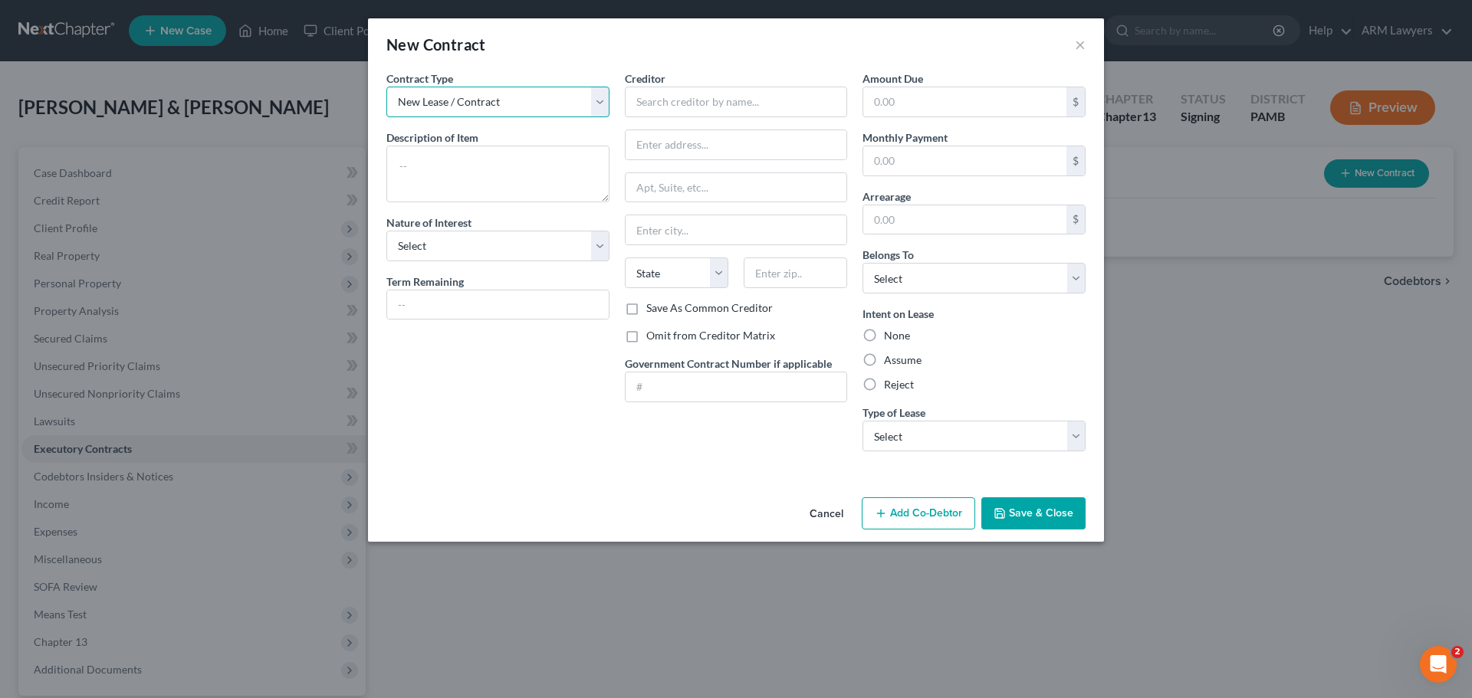
click at [534, 107] on select "New Lease / Contract New Timeshare" at bounding box center [497, 102] width 223 height 31
click at [1077, 46] on button "×" at bounding box center [1080, 44] width 11 height 18
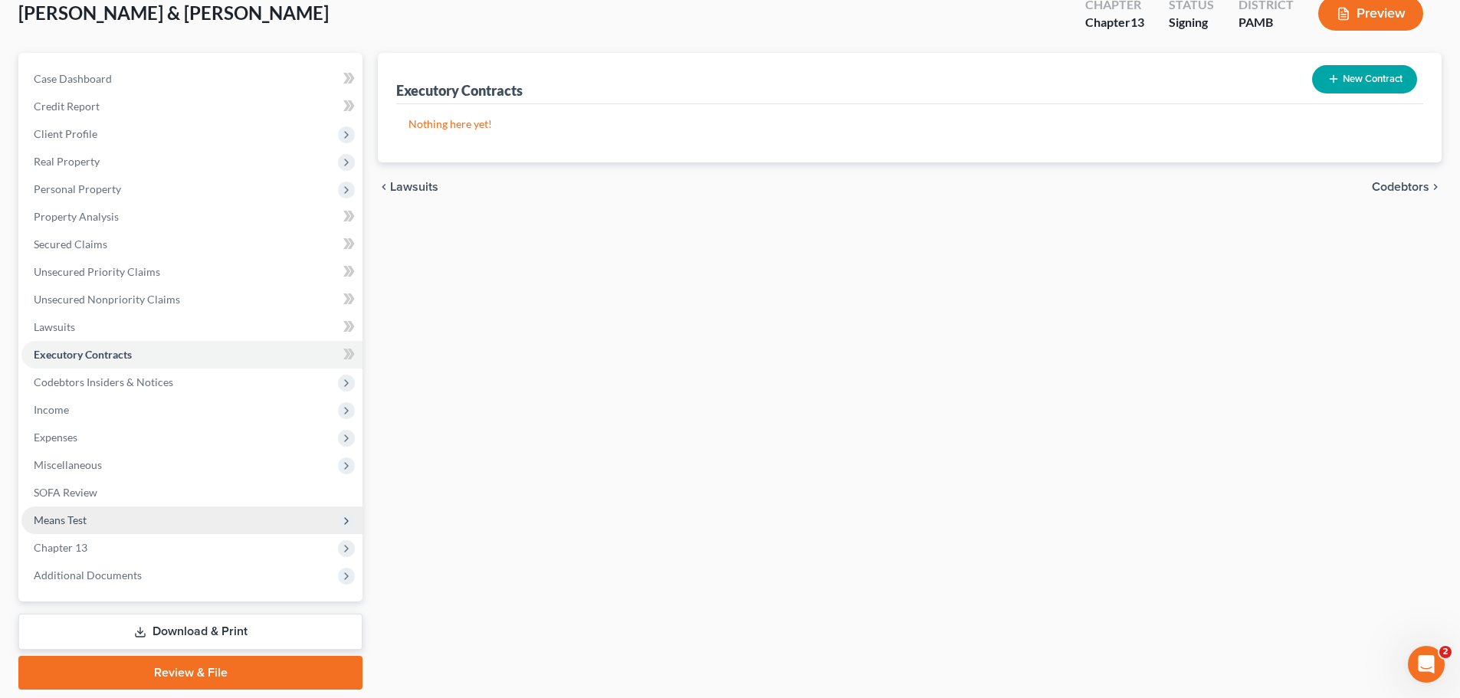
scroll to position [67, 0]
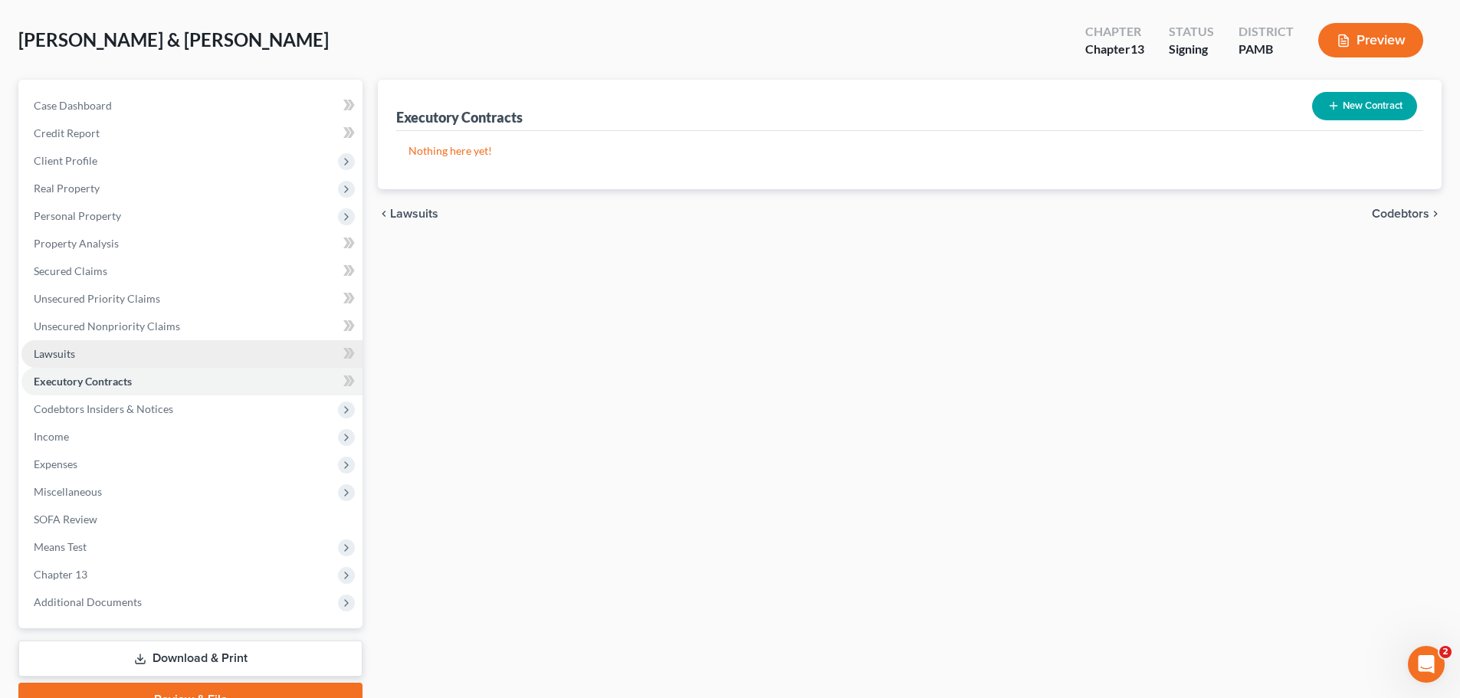
click at [77, 352] on link "Lawsuits" at bounding box center [191, 354] width 341 height 28
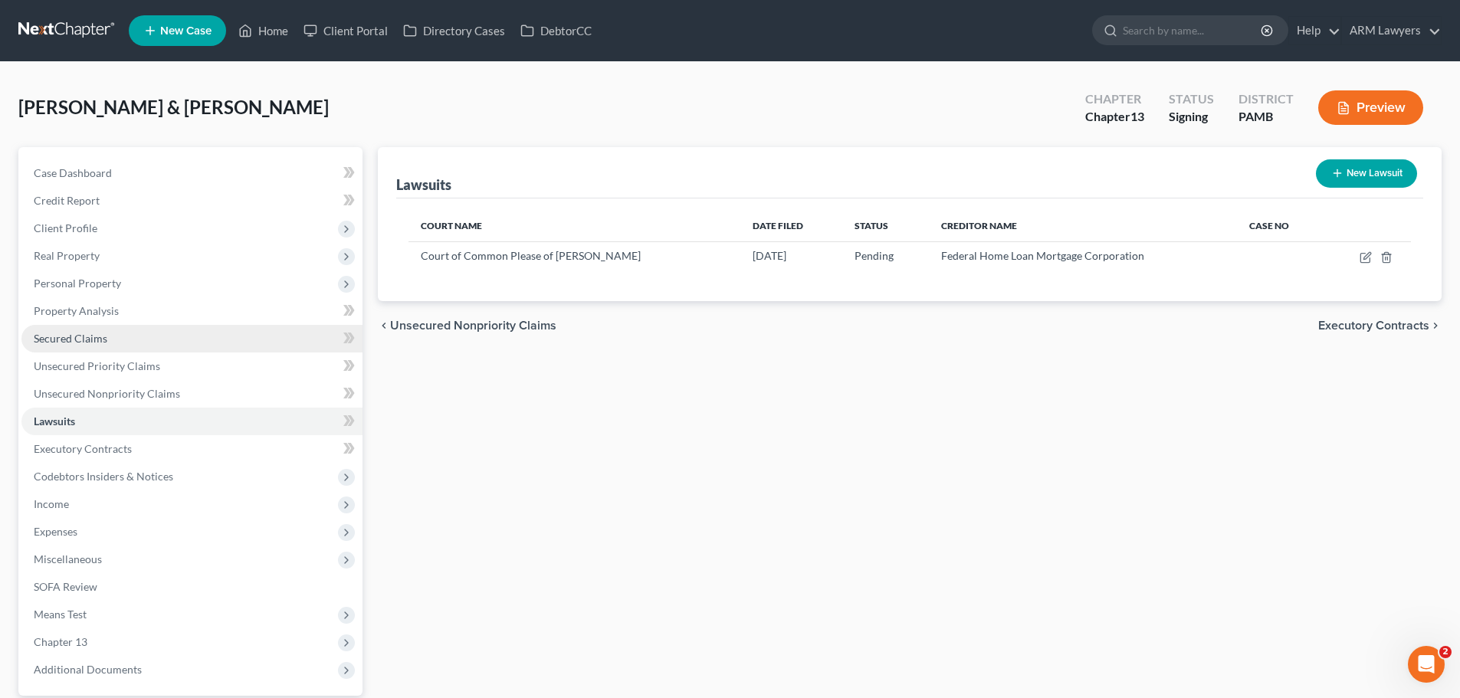
click at [97, 342] on span "Secured Claims" at bounding box center [71, 338] width 74 height 13
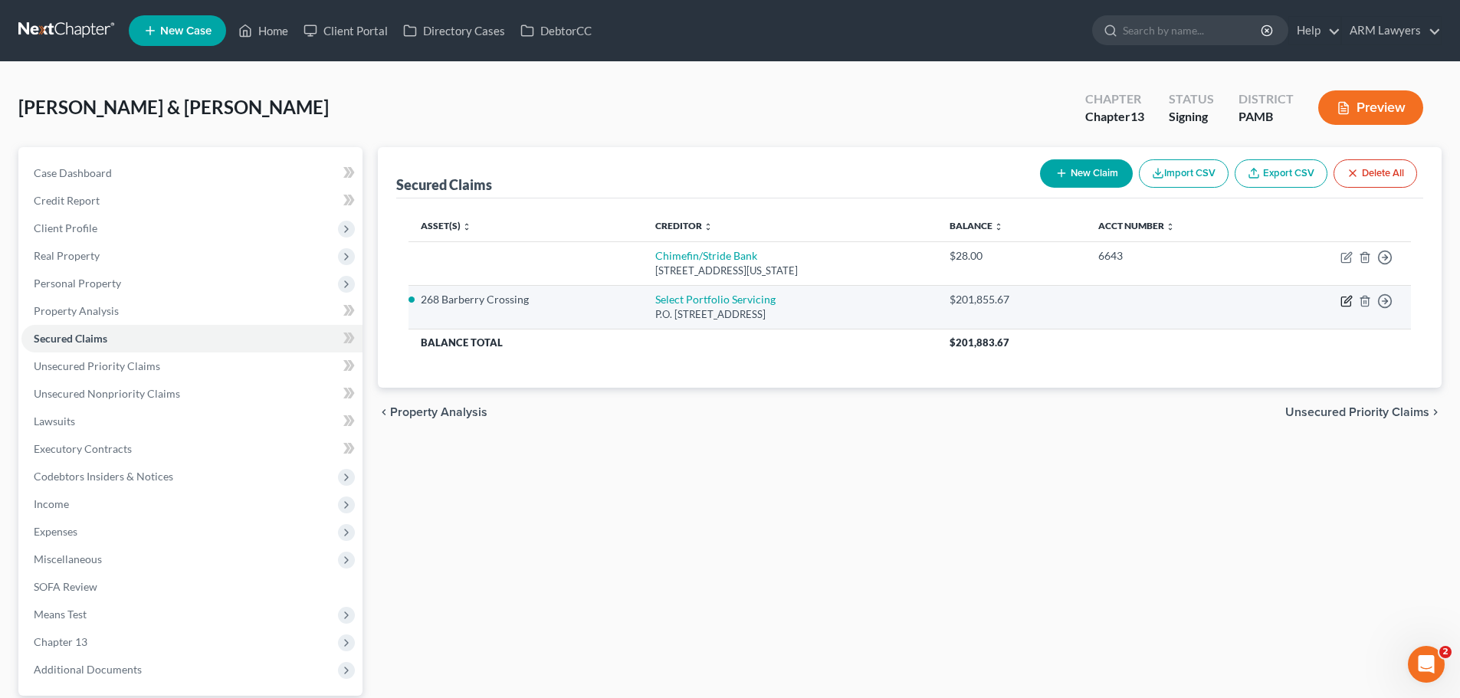
click at [1350, 303] on icon "button" at bounding box center [1347, 301] width 12 height 12
select select "46"
select select "2"
select select "0"
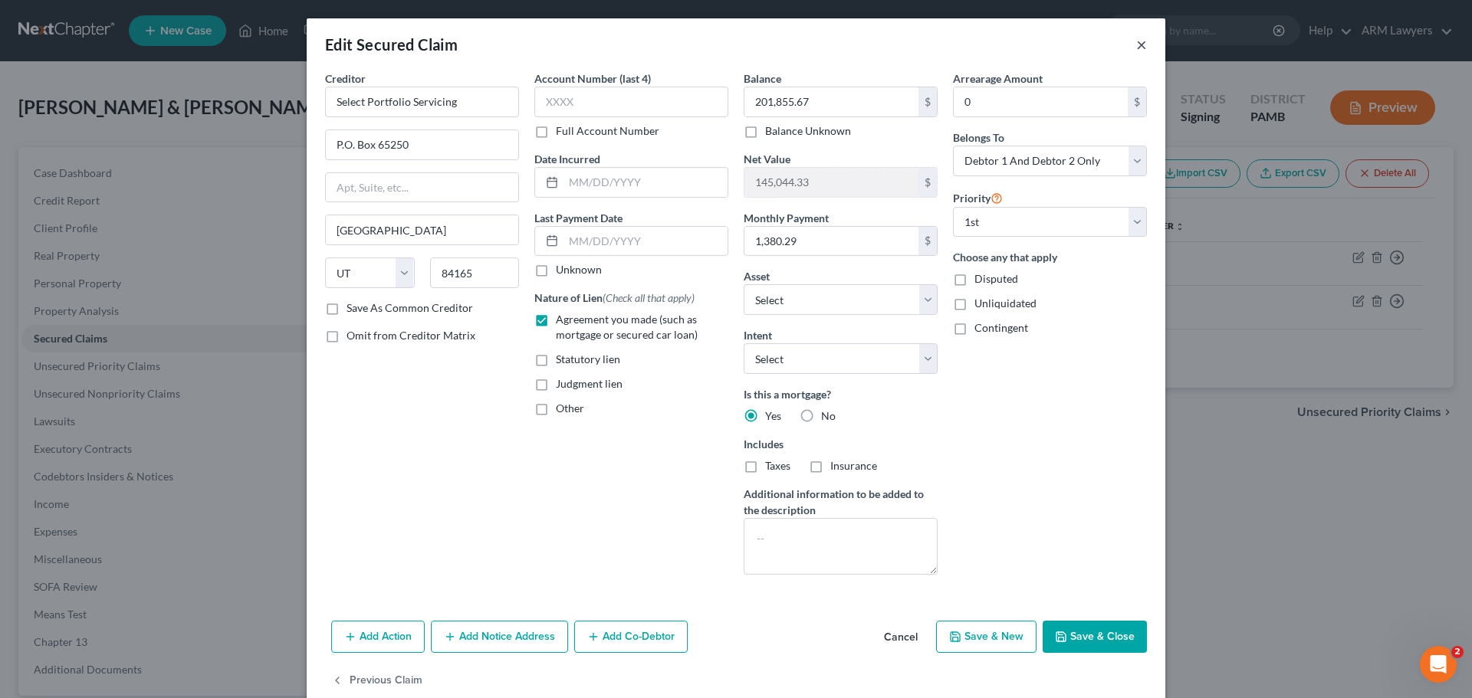
click at [1136, 44] on button "×" at bounding box center [1141, 44] width 11 height 18
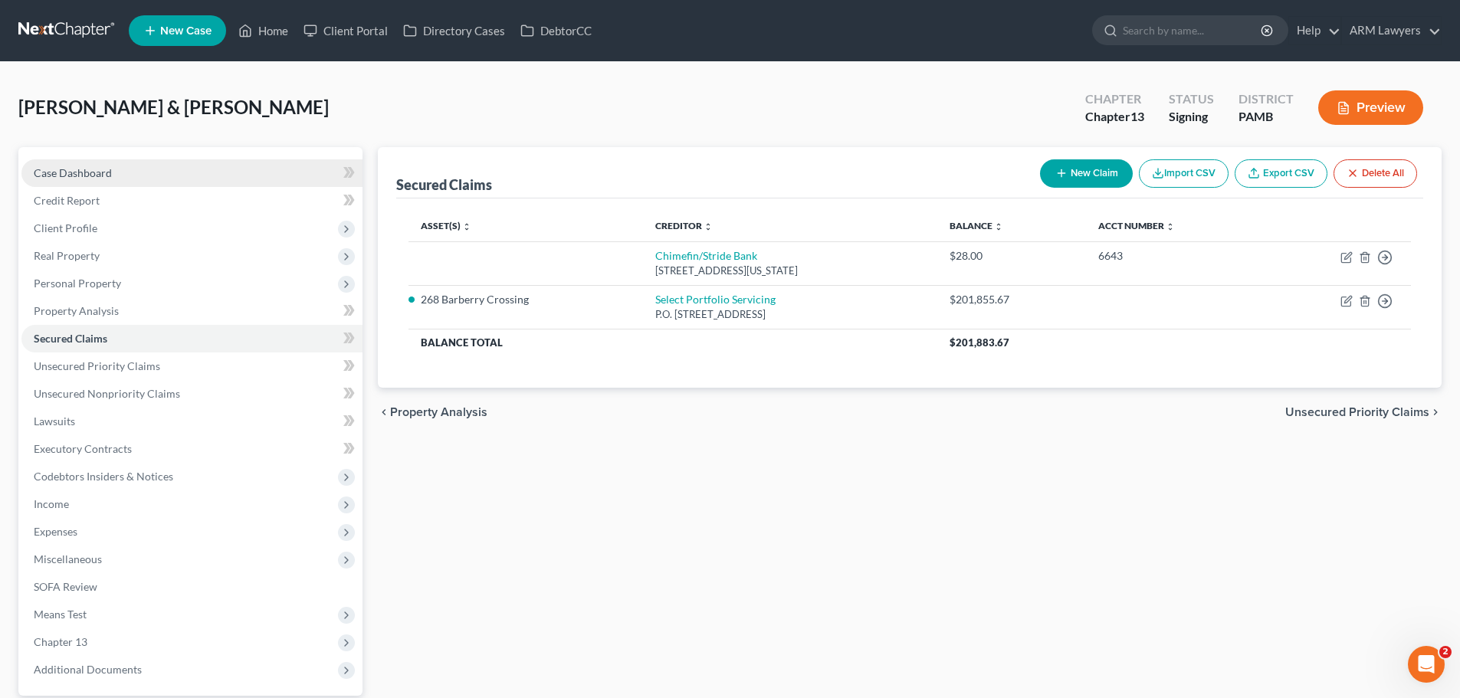
click at [97, 169] on span "Case Dashboard" at bounding box center [73, 172] width 78 height 13
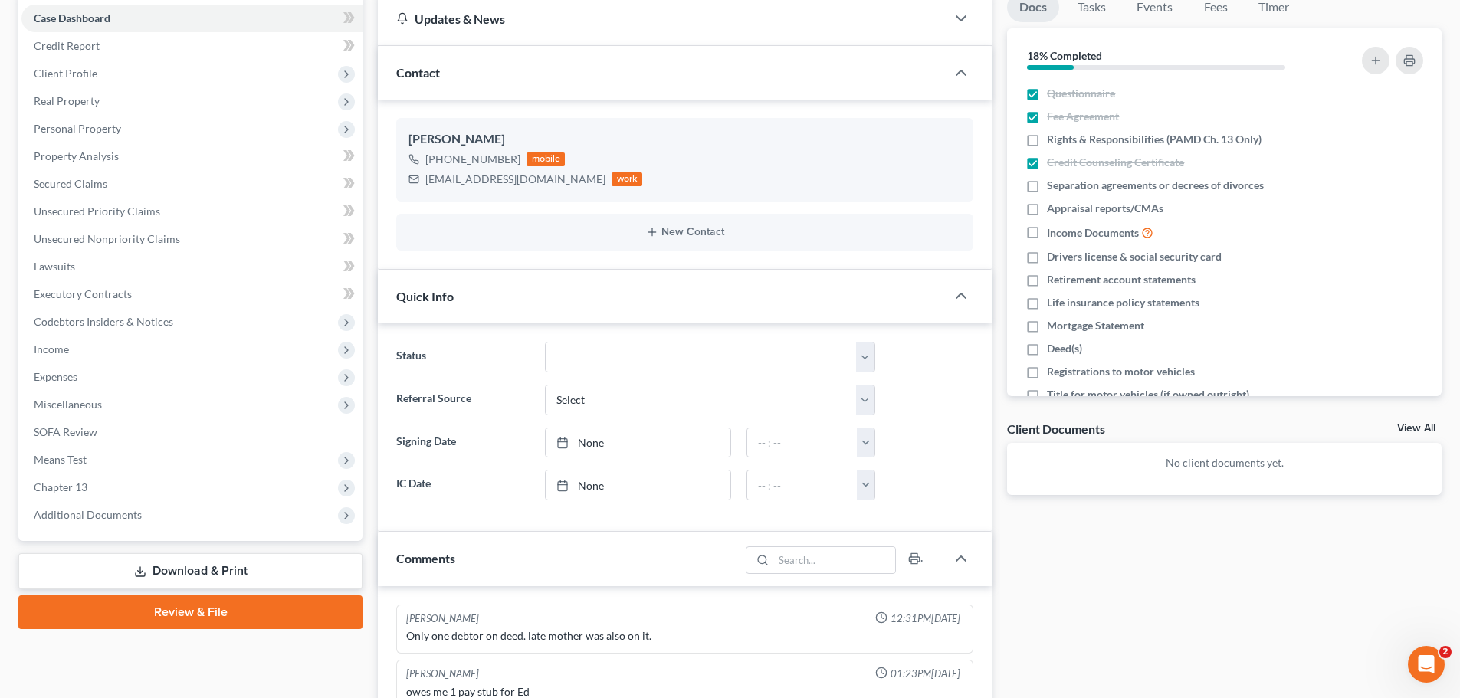
scroll to position [153, 0]
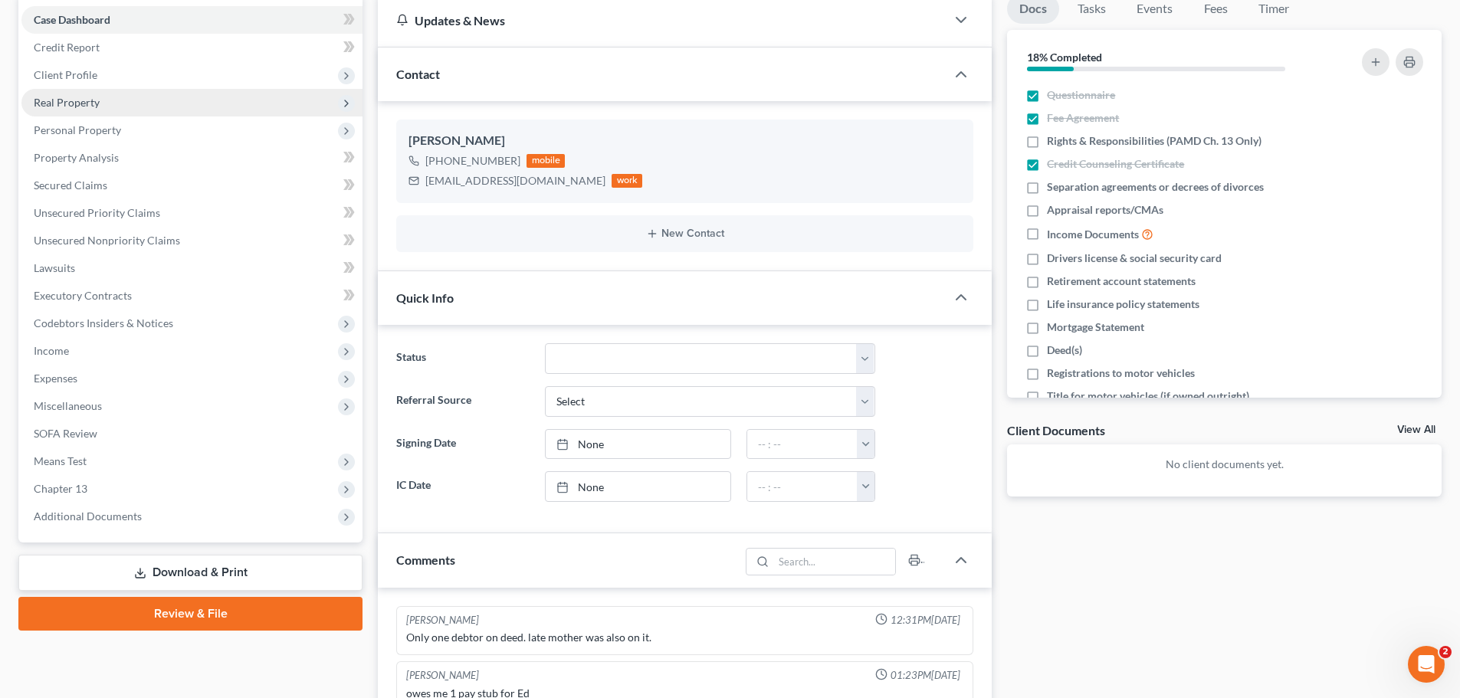
click at [135, 108] on span "Real Property" at bounding box center [191, 103] width 341 height 28
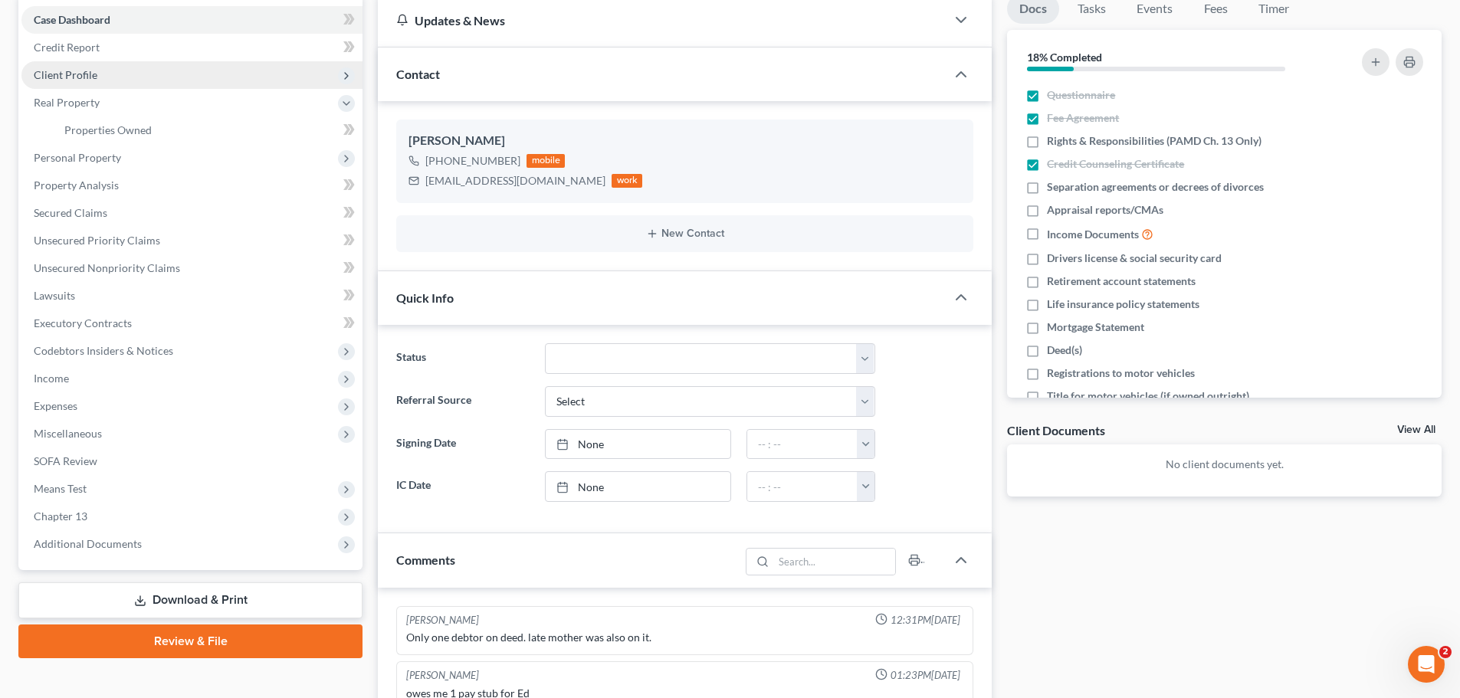
click at [127, 80] on span "Client Profile" at bounding box center [191, 75] width 341 height 28
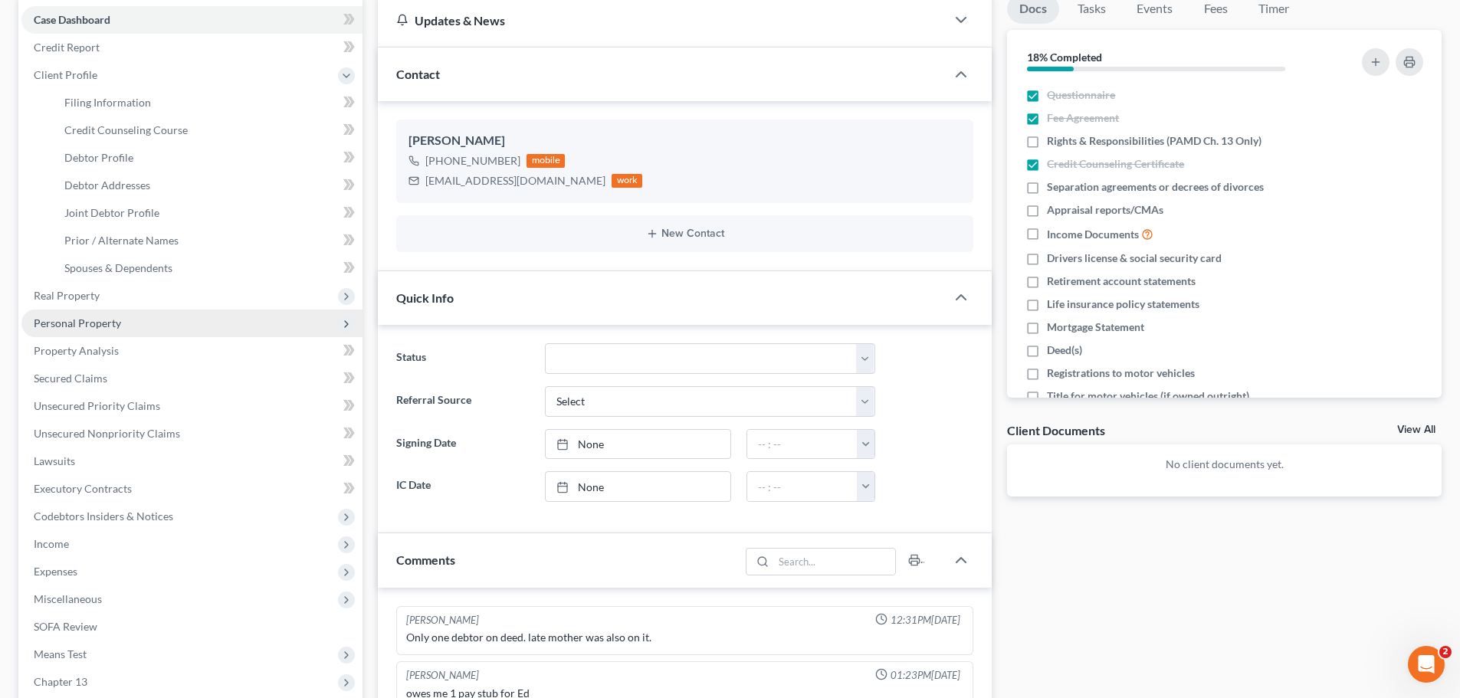
click at [90, 329] on span "Personal Property" at bounding box center [77, 323] width 87 height 13
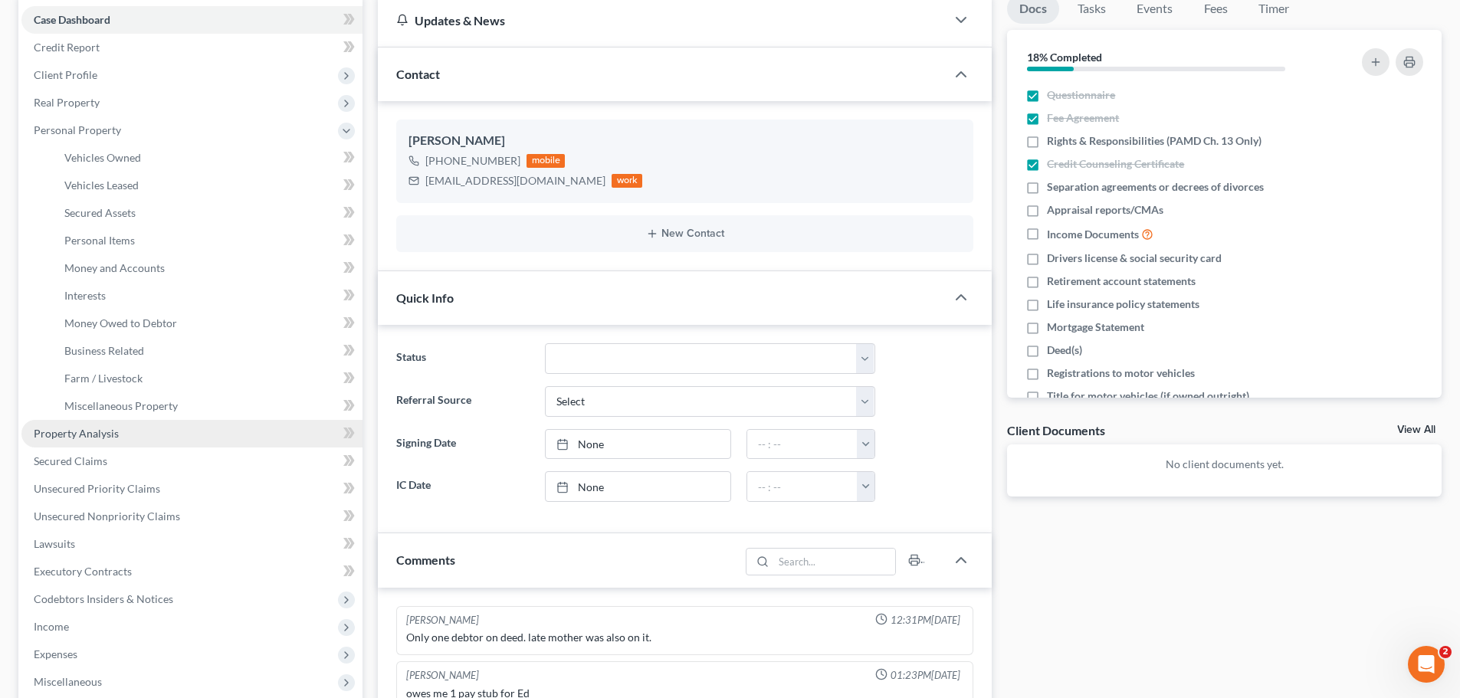
click at [93, 441] on link "Property Analysis" at bounding box center [191, 434] width 341 height 28
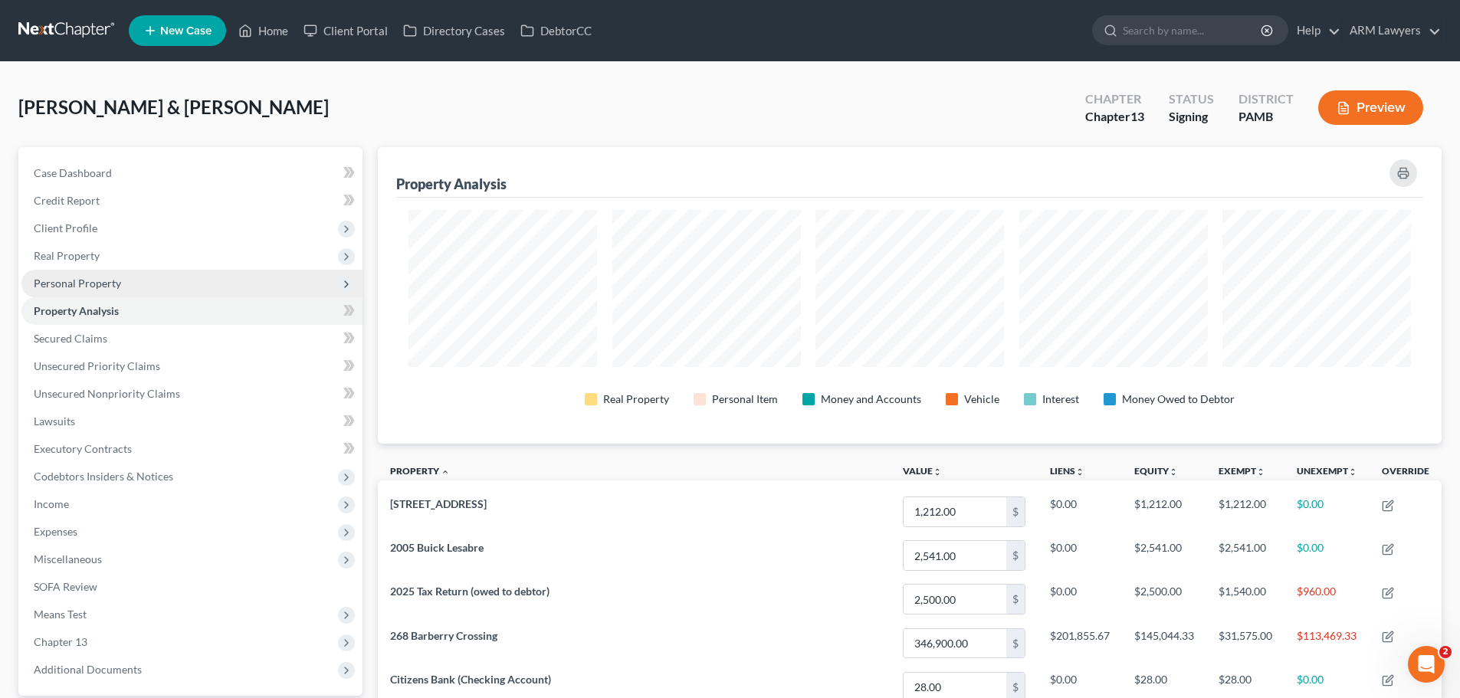
click at [102, 289] on span "Personal Property" at bounding box center [77, 283] width 87 height 13
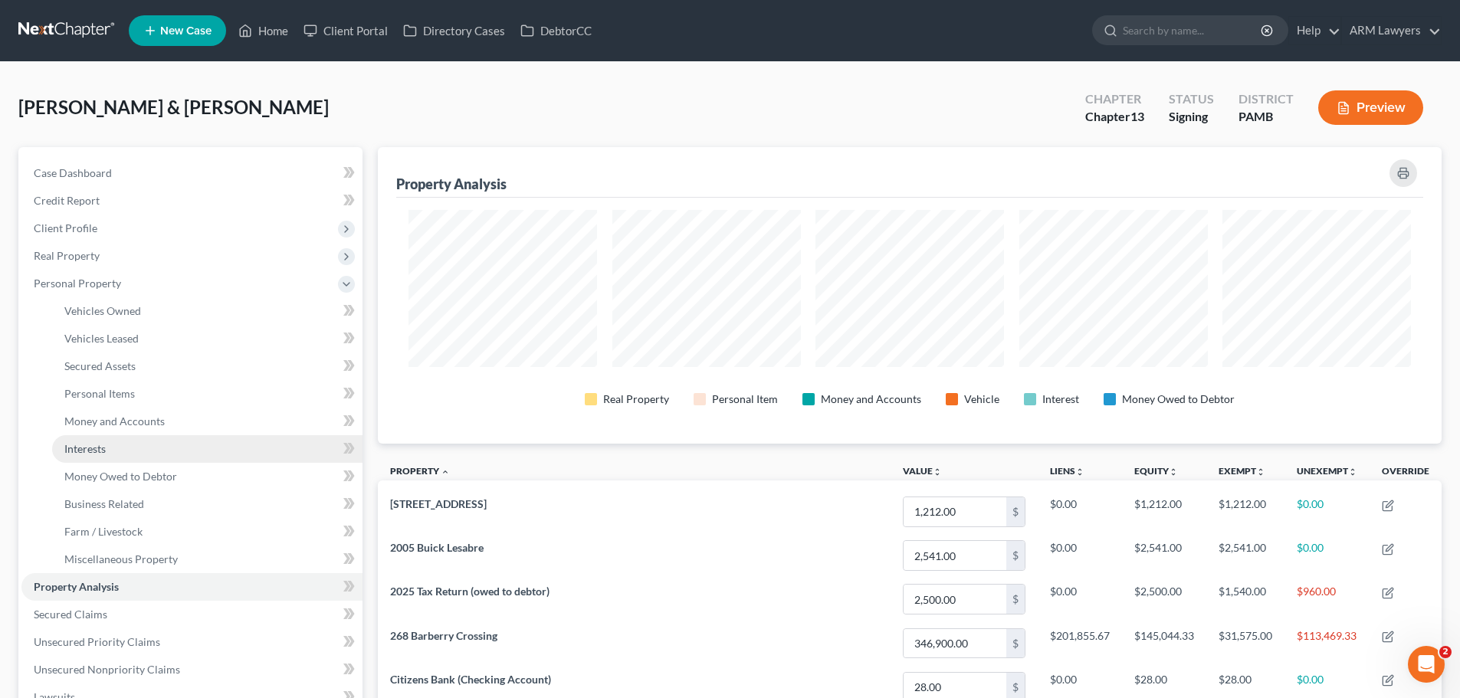
click at [95, 440] on link "Interests" at bounding box center [207, 449] width 310 height 28
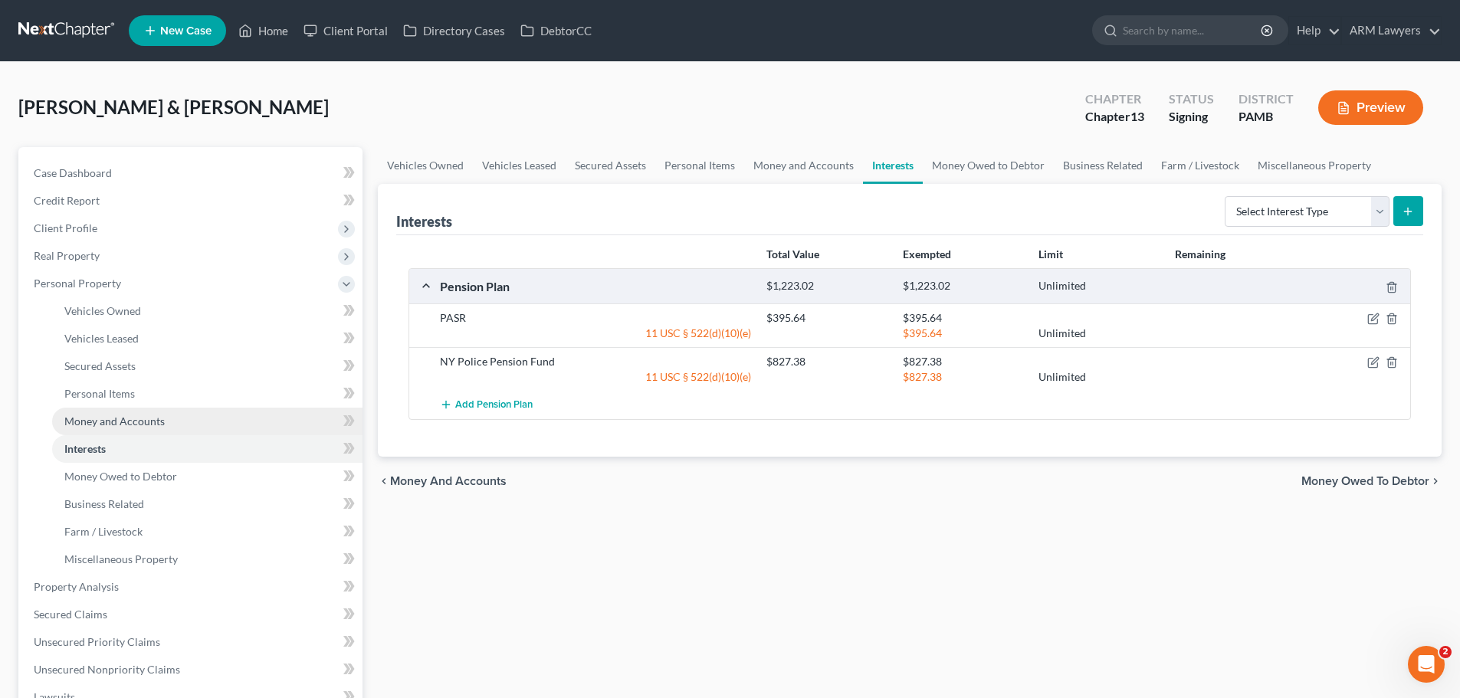
click at [101, 428] on link "Money and Accounts" at bounding box center [207, 422] width 310 height 28
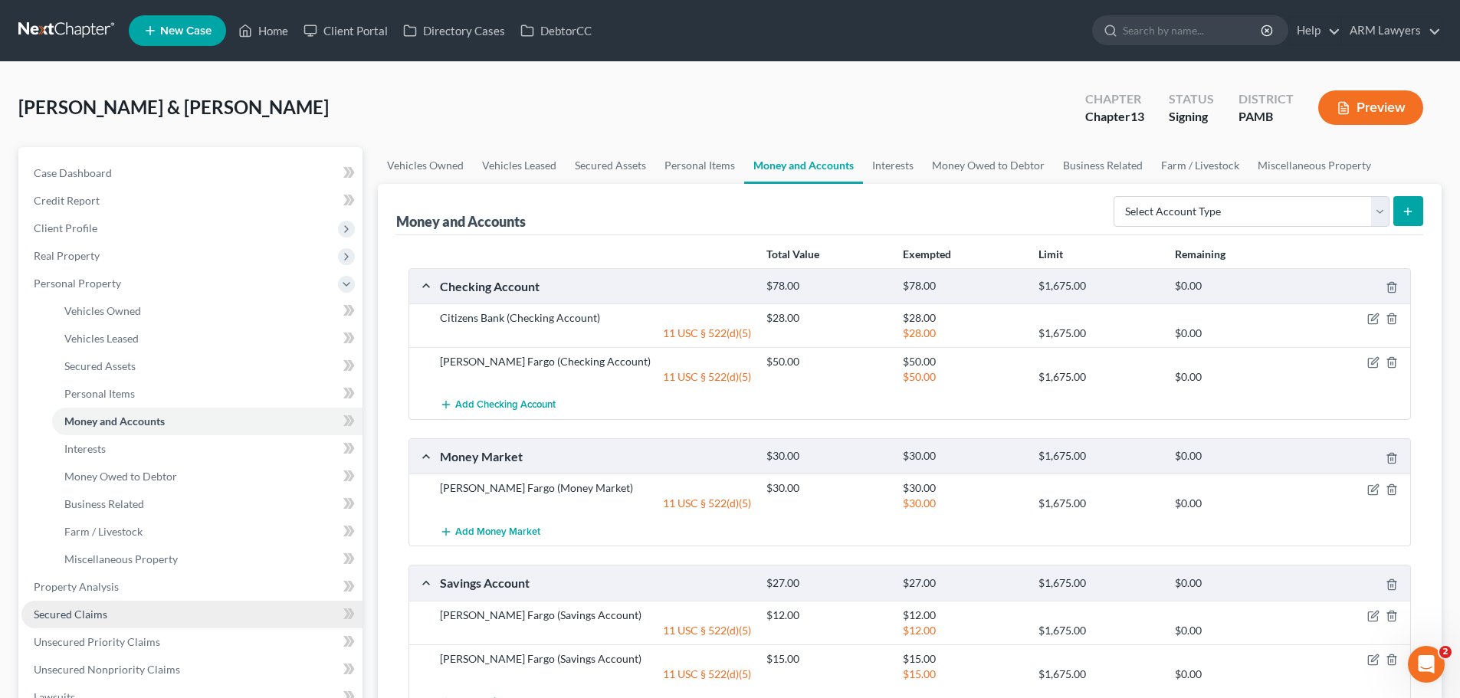
click at [107, 616] on link "Secured Claims" at bounding box center [191, 615] width 341 height 28
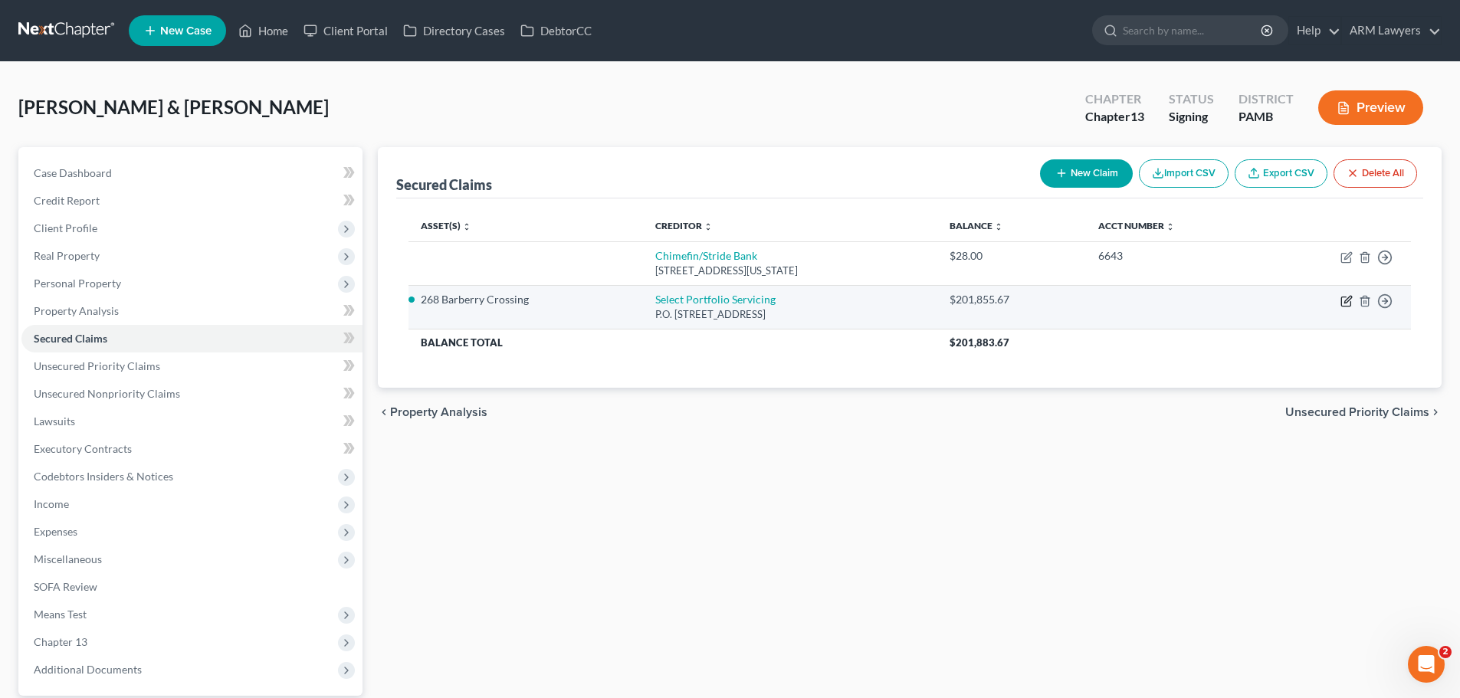
click at [1349, 302] on icon "button" at bounding box center [1347, 301] width 12 height 12
select select "46"
select select "2"
select select "0"
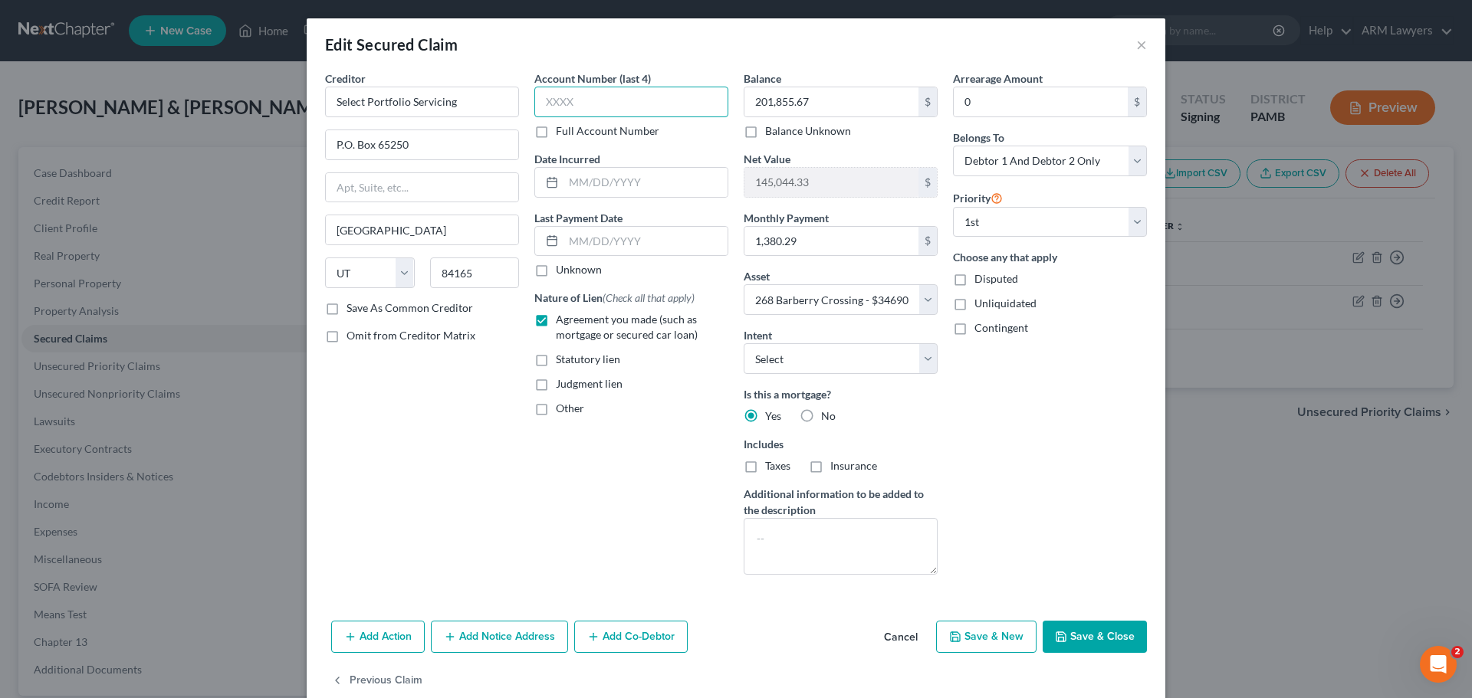
click at [592, 98] on input "text" at bounding box center [631, 102] width 194 height 31
type input "1307"
click at [1073, 629] on button "Save & Close" at bounding box center [1095, 637] width 104 height 32
select select "2"
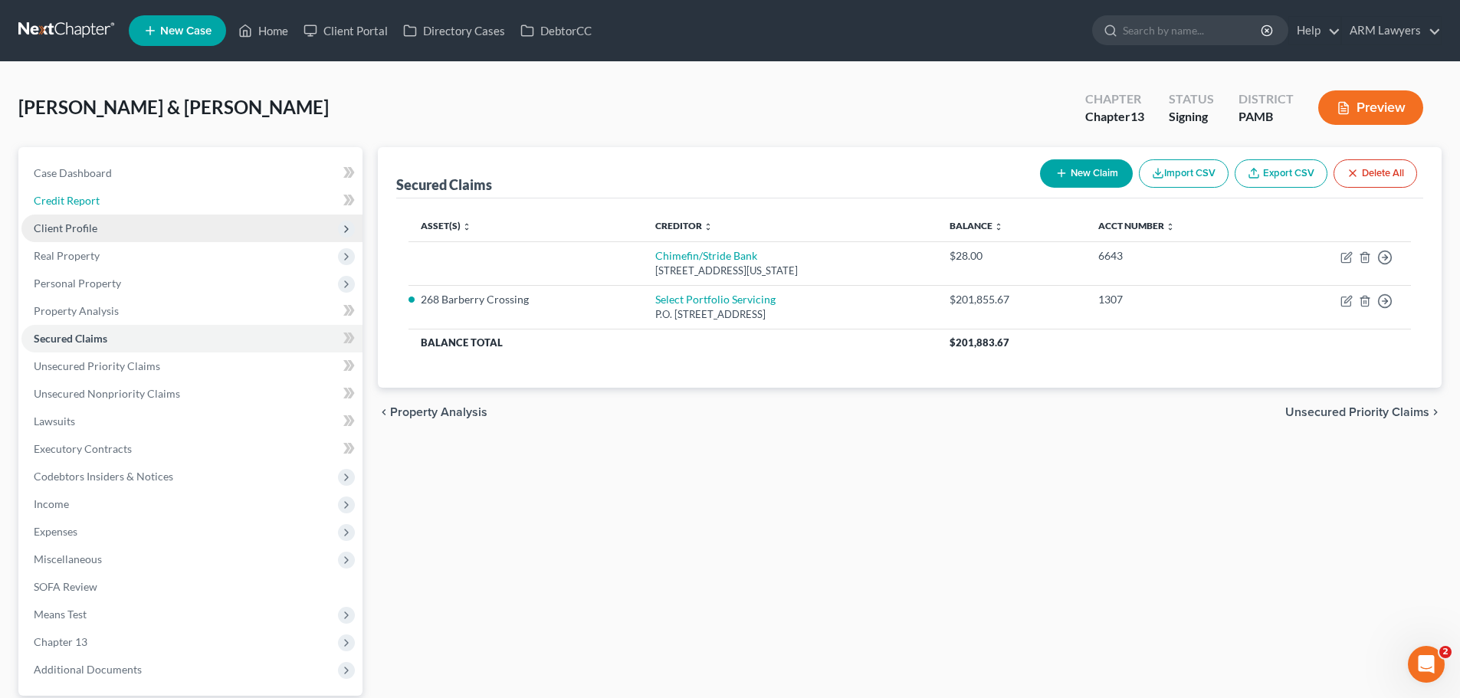
click at [76, 205] on span "Credit Report" at bounding box center [67, 200] width 66 height 13
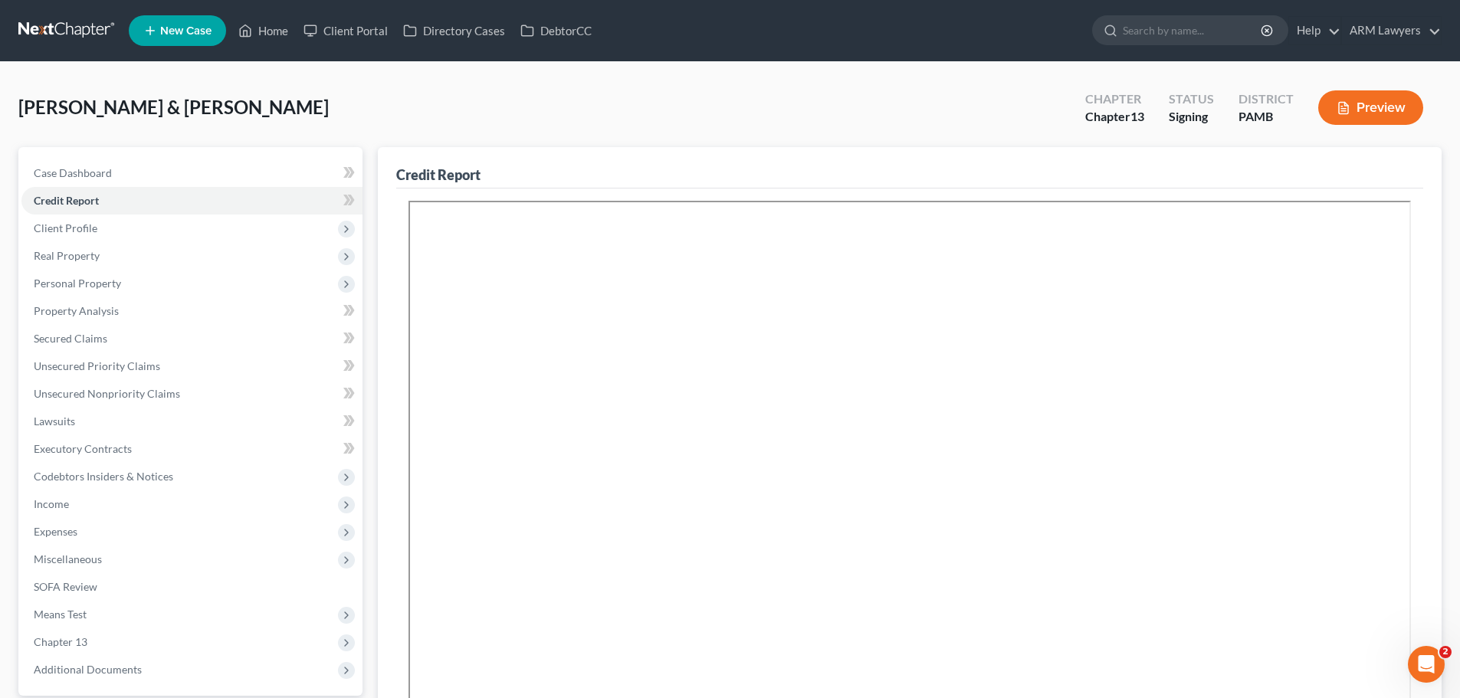
click at [55, 28] on link at bounding box center [67, 31] width 98 height 28
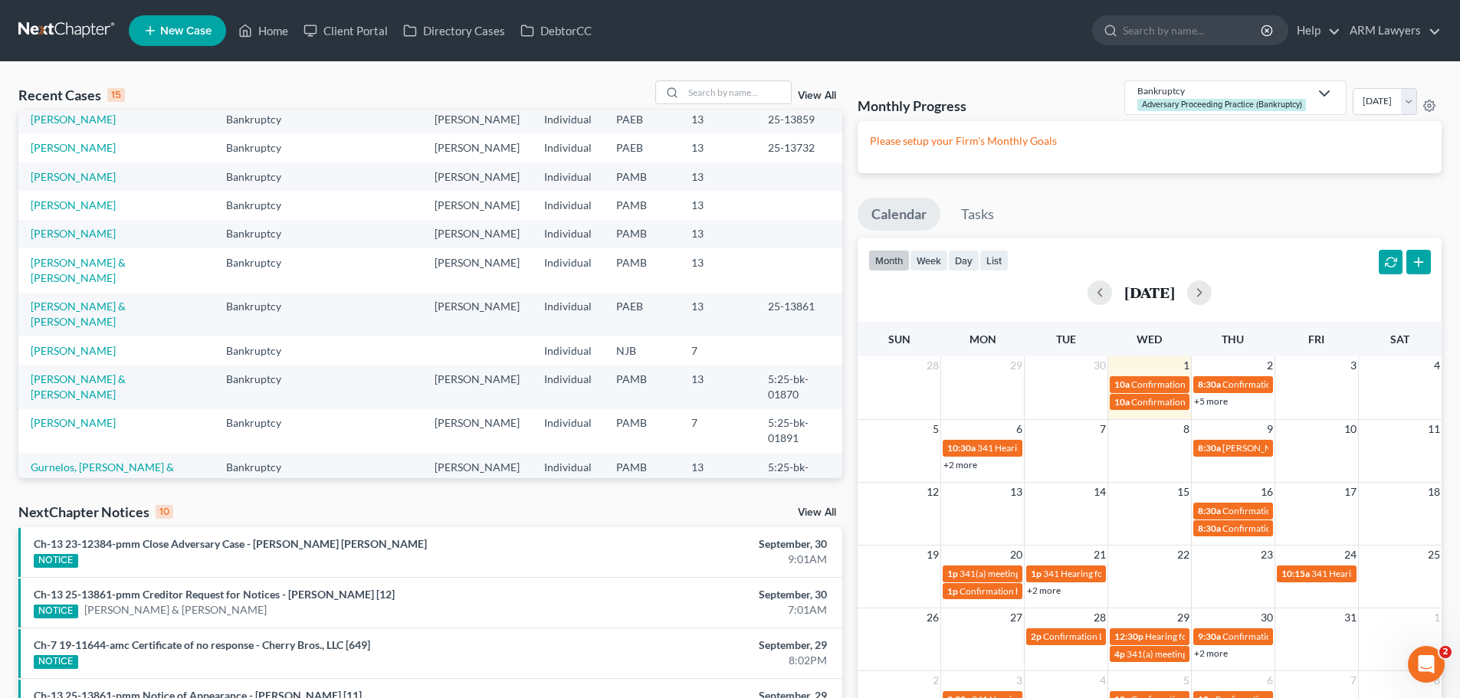
click at [815, 97] on link "View All" at bounding box center [817, 95] width 38 height 11
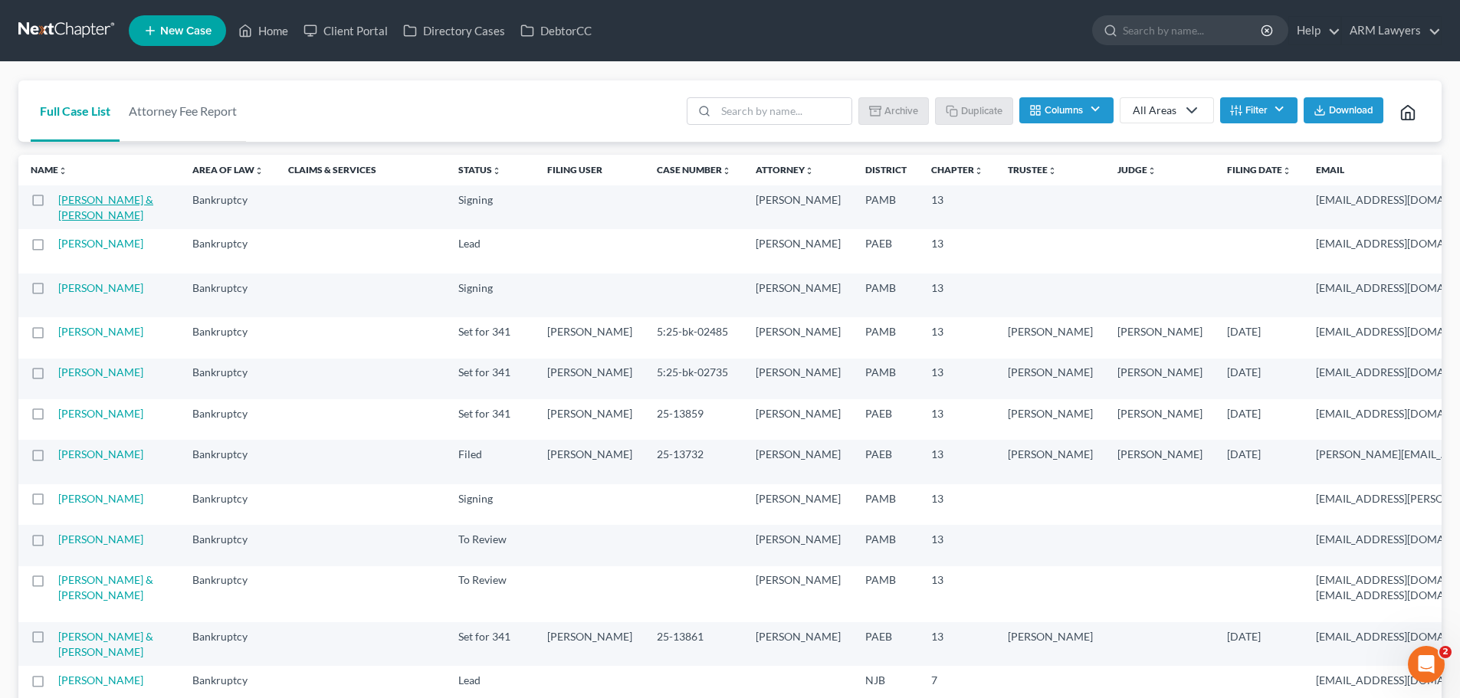
click at [67, 212] on link "[PERSON_NAME] & [PERSON_NAME]" at bounding box center [105, 207] width 95 height 28
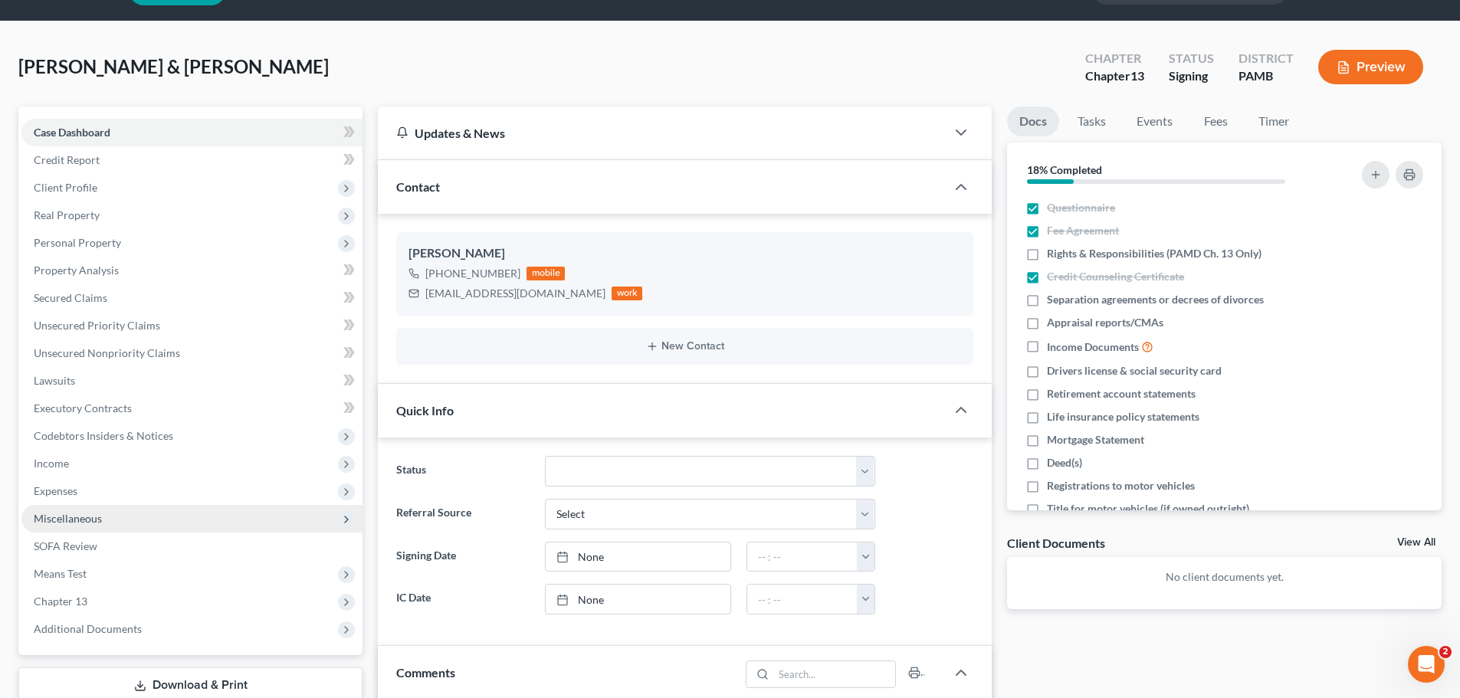
scroll to position [77, 0]
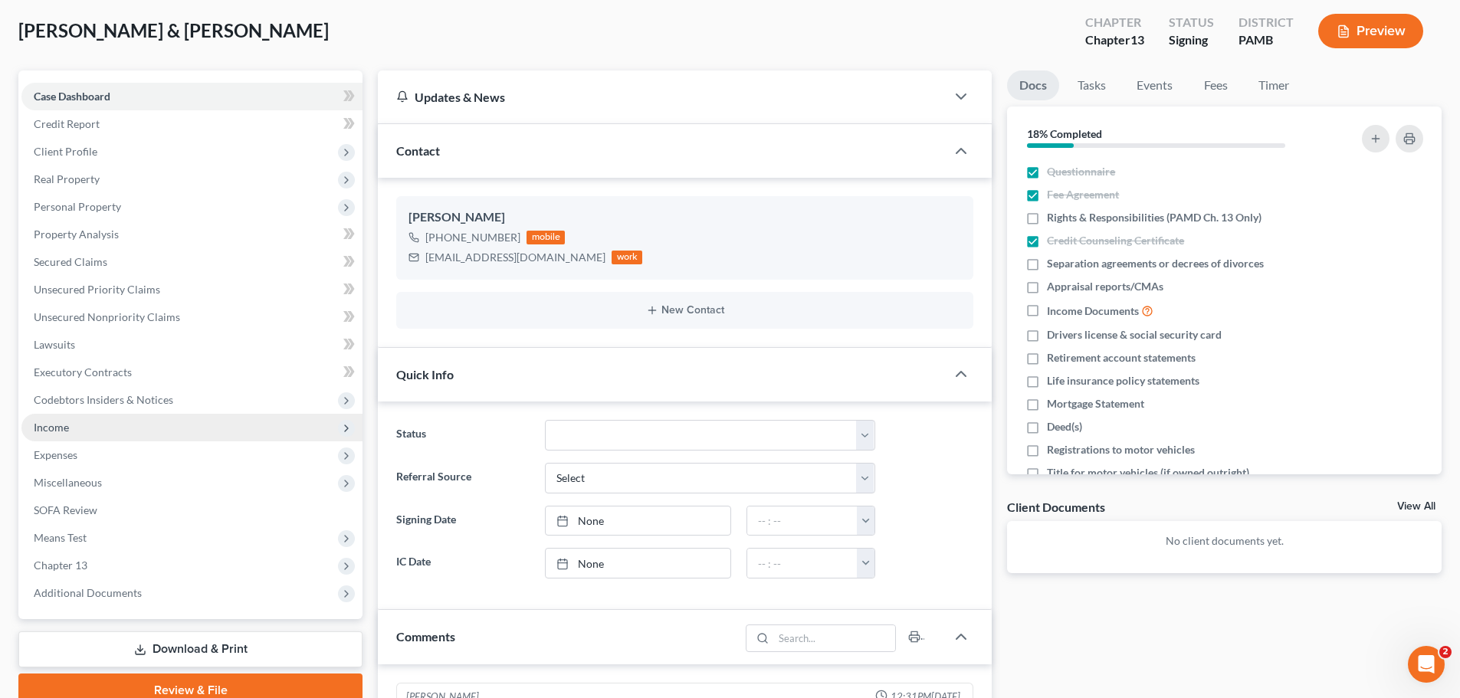
click at [85, 429] on span "Income" at bounding box center [191, 428] width 341 height 28
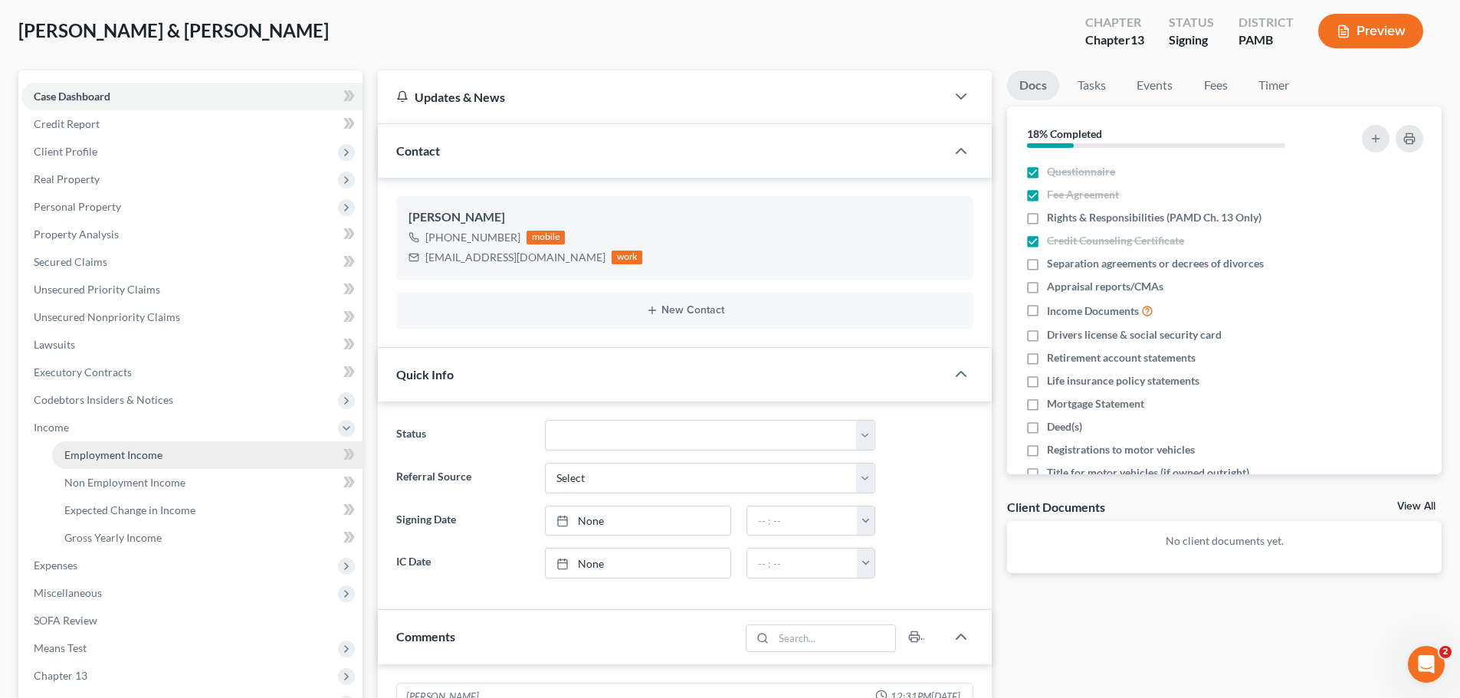
click at [88, 454] on span "Employment Income" at bounding box center [113, 454] width 98 height 13
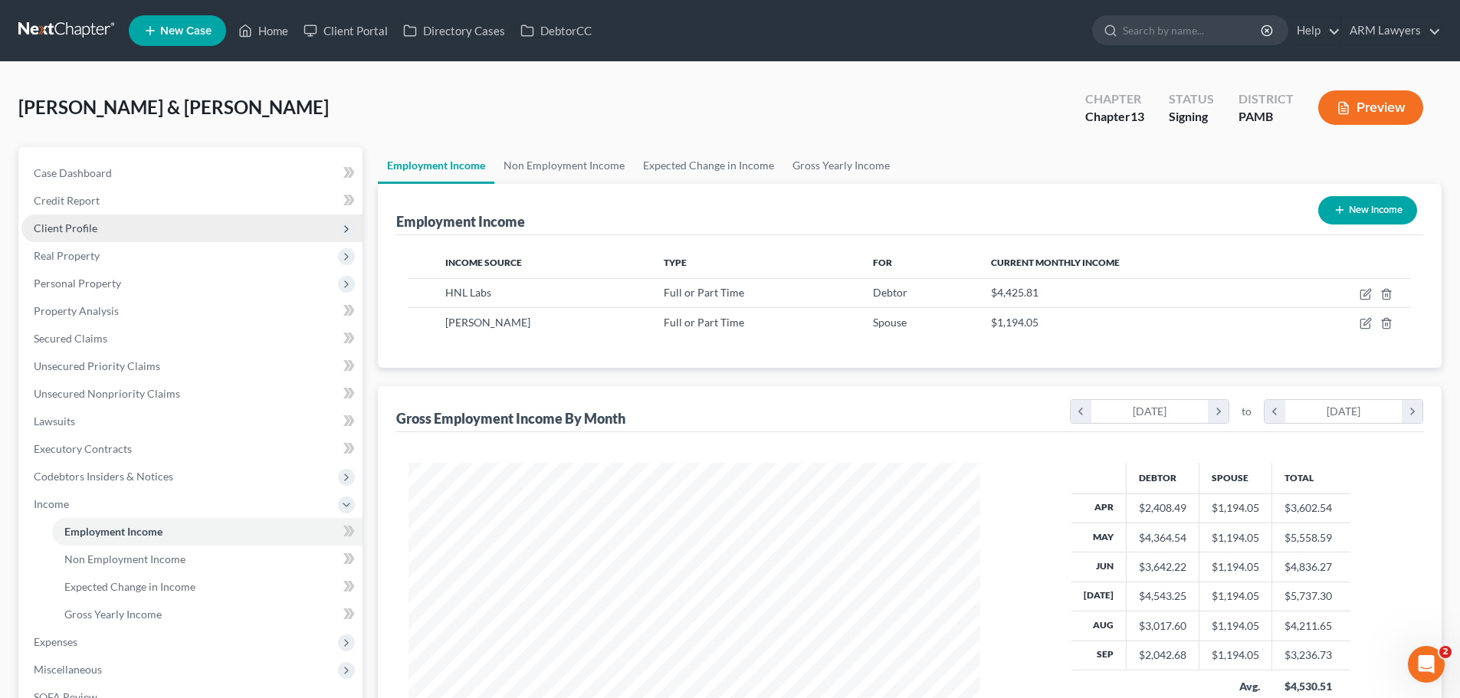
click at [87, 222] on span "Client Profile" at bounding box center [66, 228] width 64 height 13
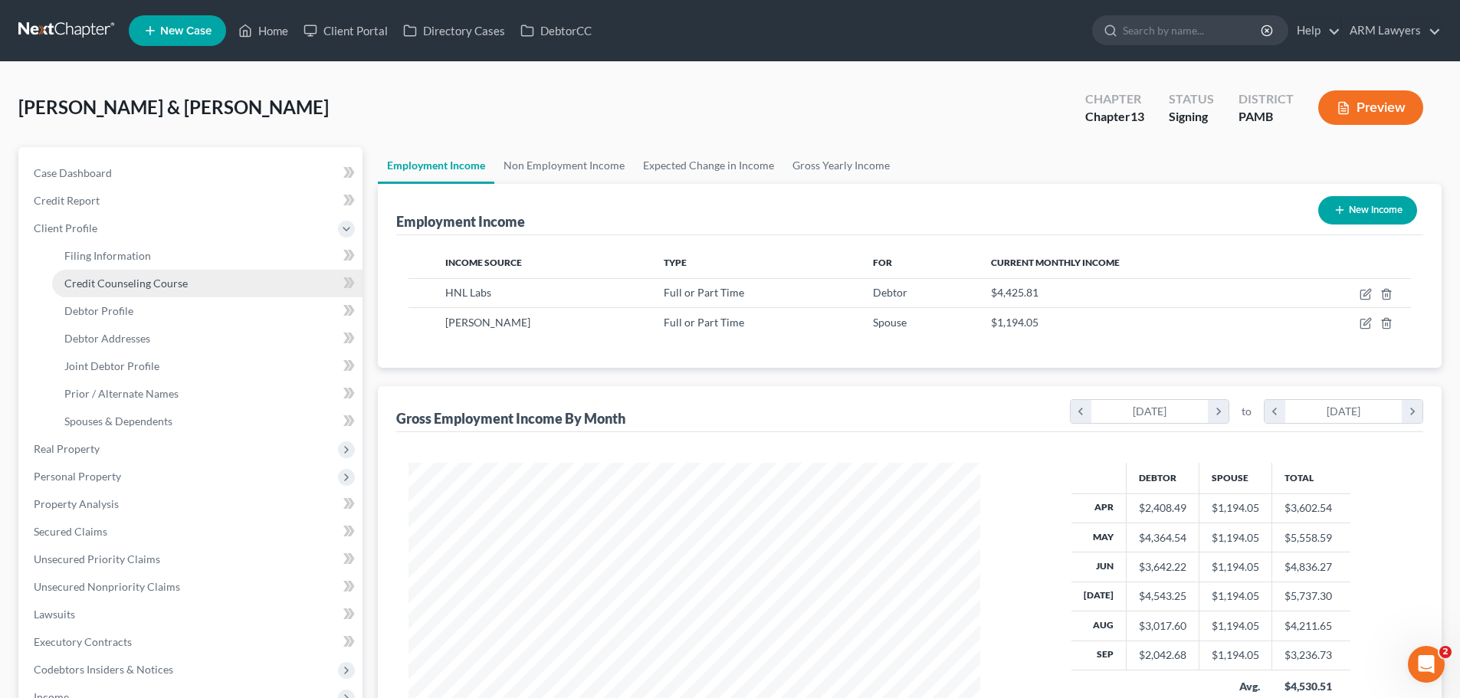
click at [80, 284] on span "Credit Counseling Course" at bounding box center [125, 283] width 123 height 13
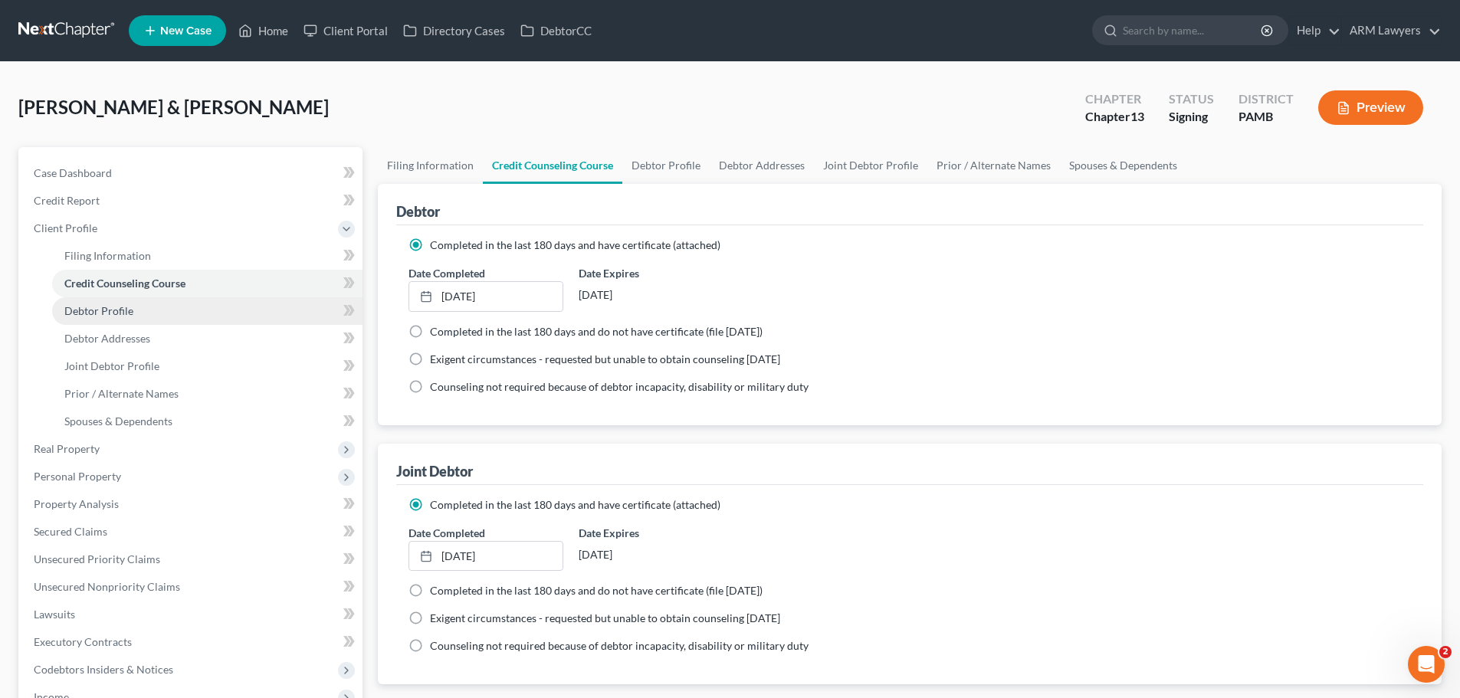
click at [81, 316] on span "Debtor Profile" at bounding box center [98, 310] width 69 height 13
select select "1"
select select "3"
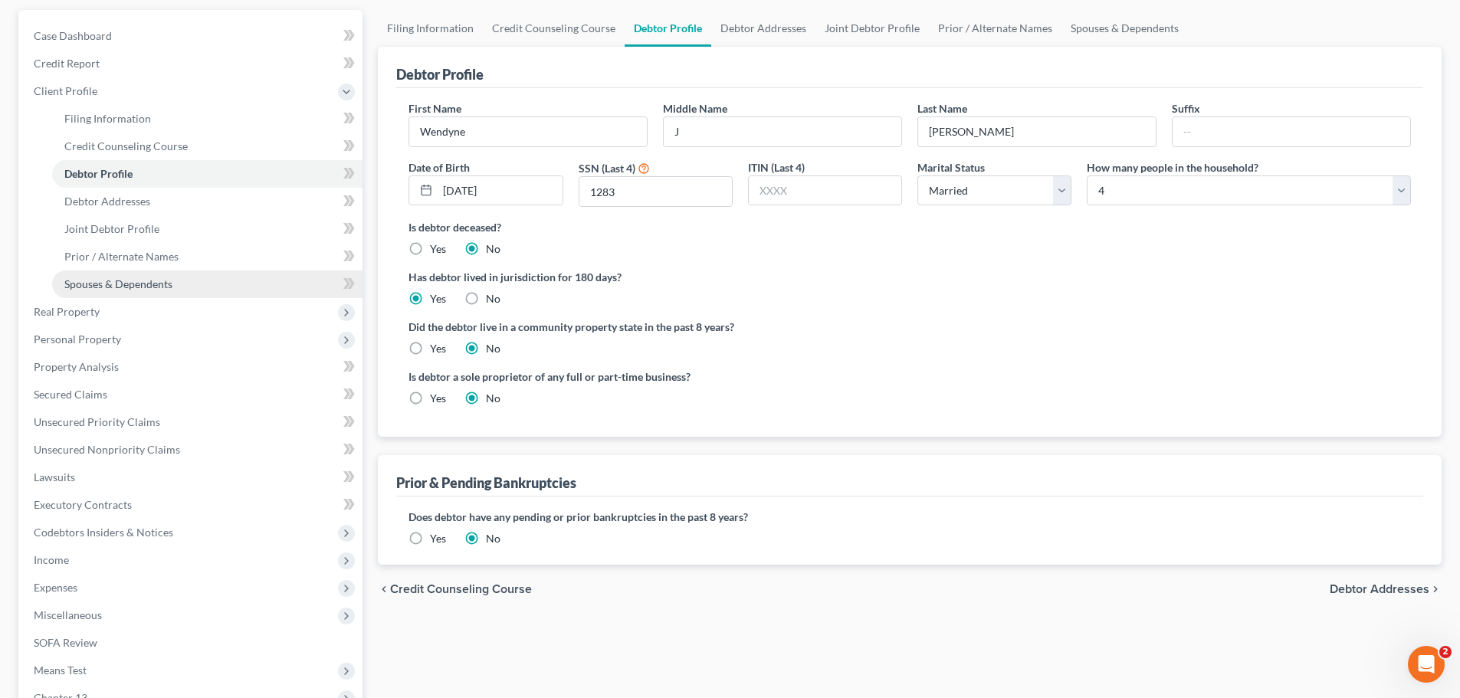
scroll to position [153, 0]
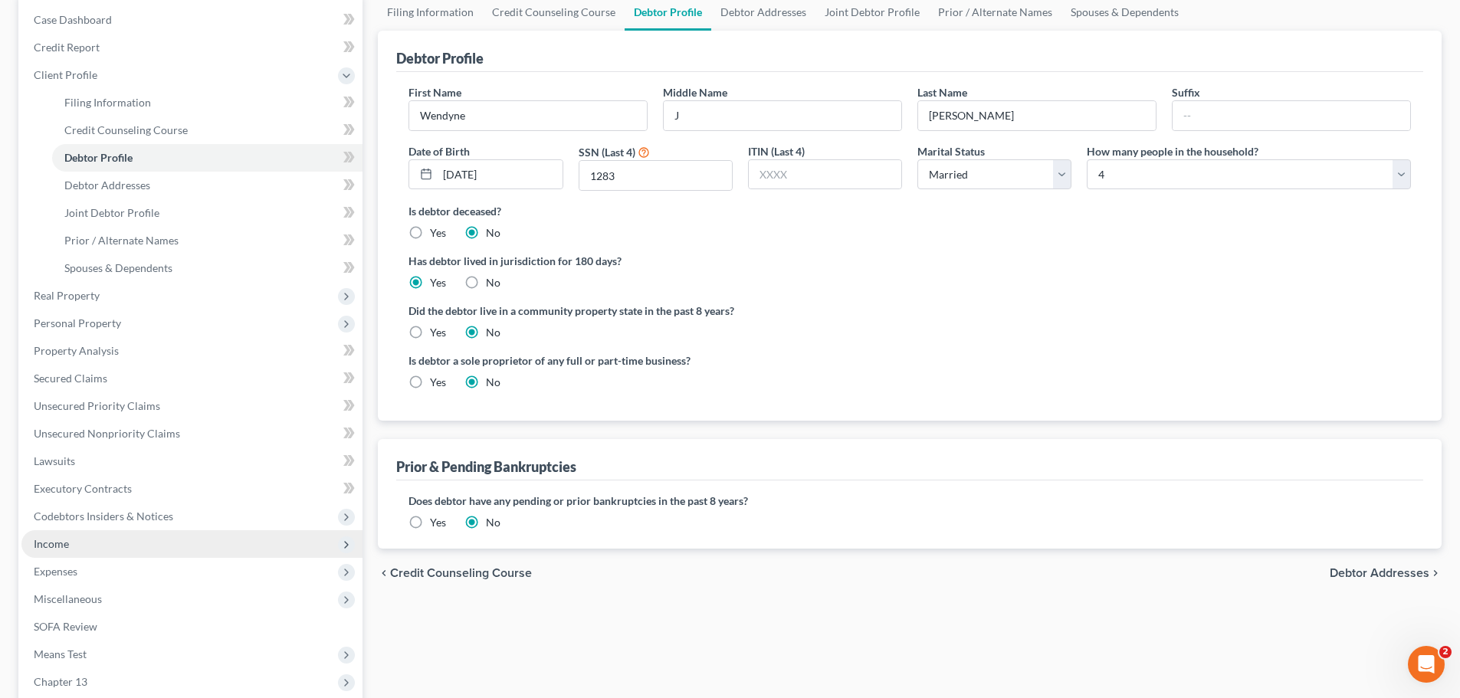
click at [54, 551] on span "Income" at bounding box center [191, 545] width 341 height 28
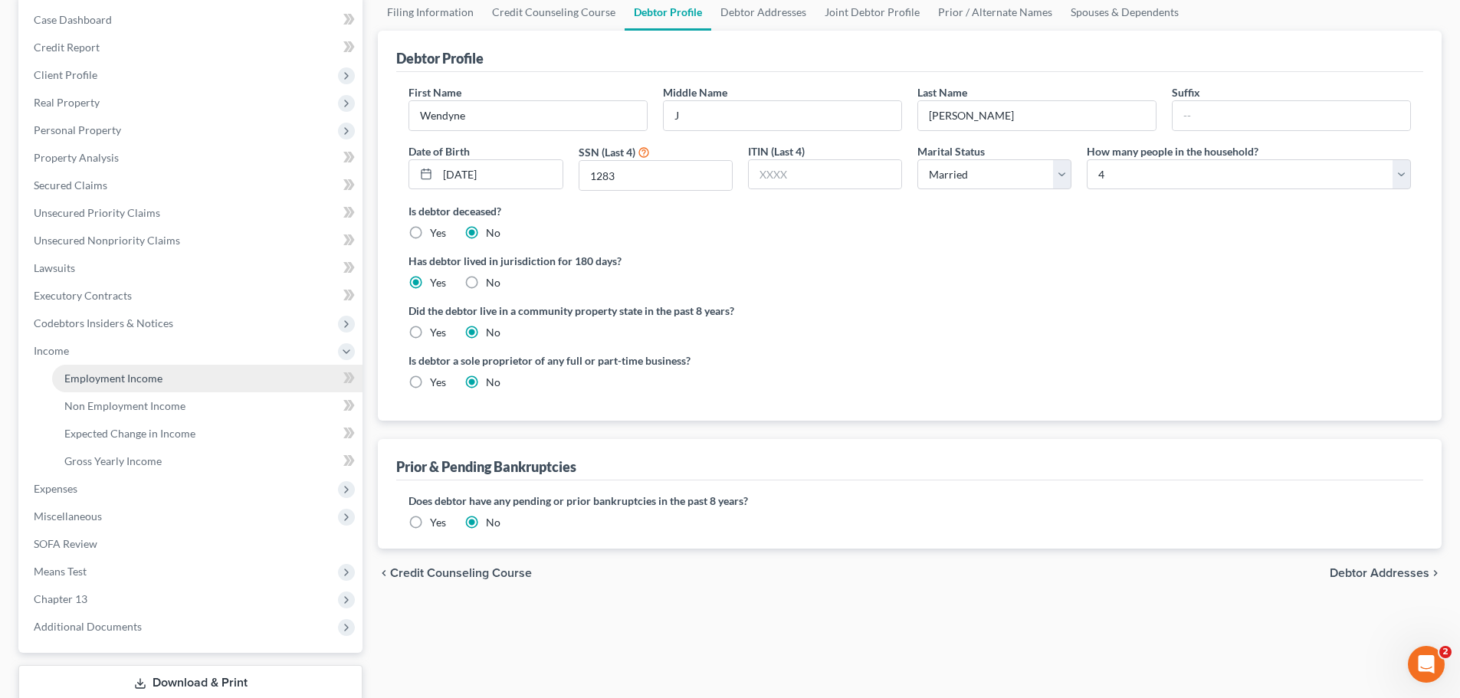
click at [138, 374] on span "Employment Income" at bounding box center [113, 378] width 98 height 13
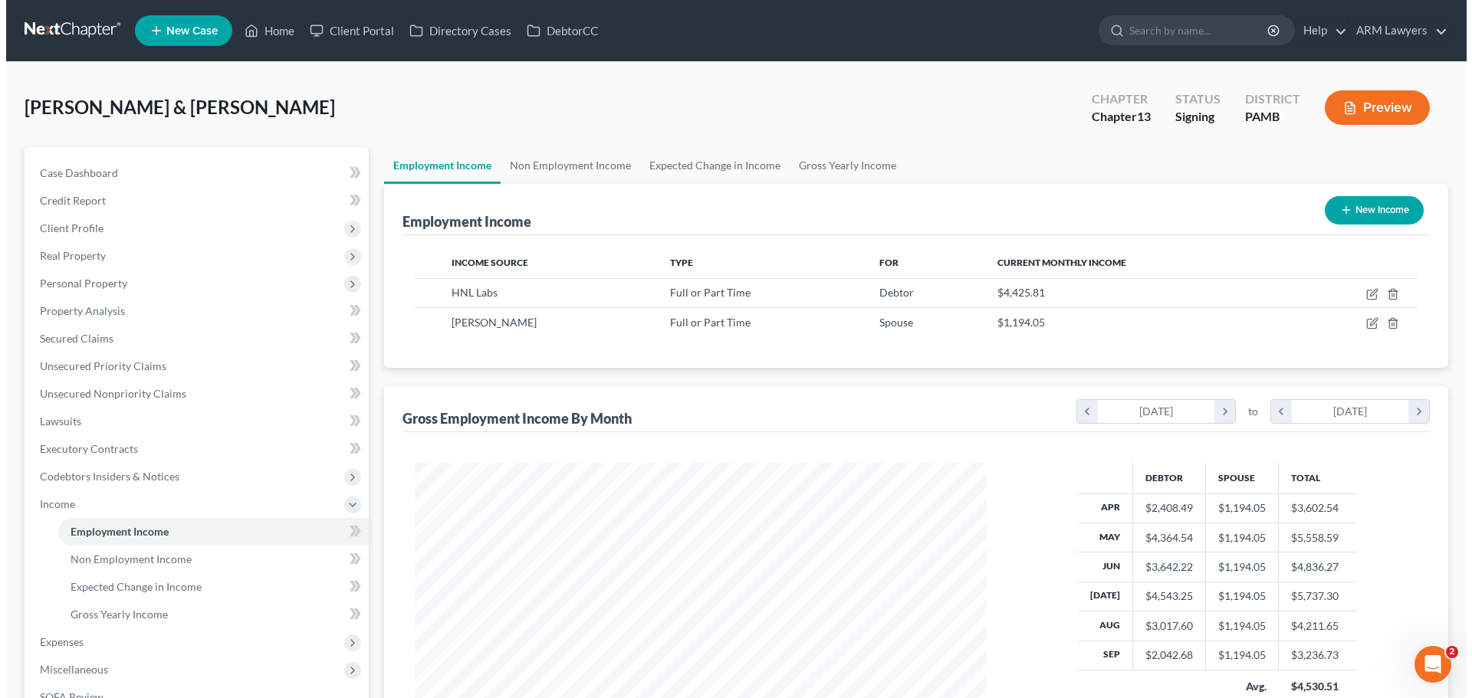
scroll to position [286, 603]
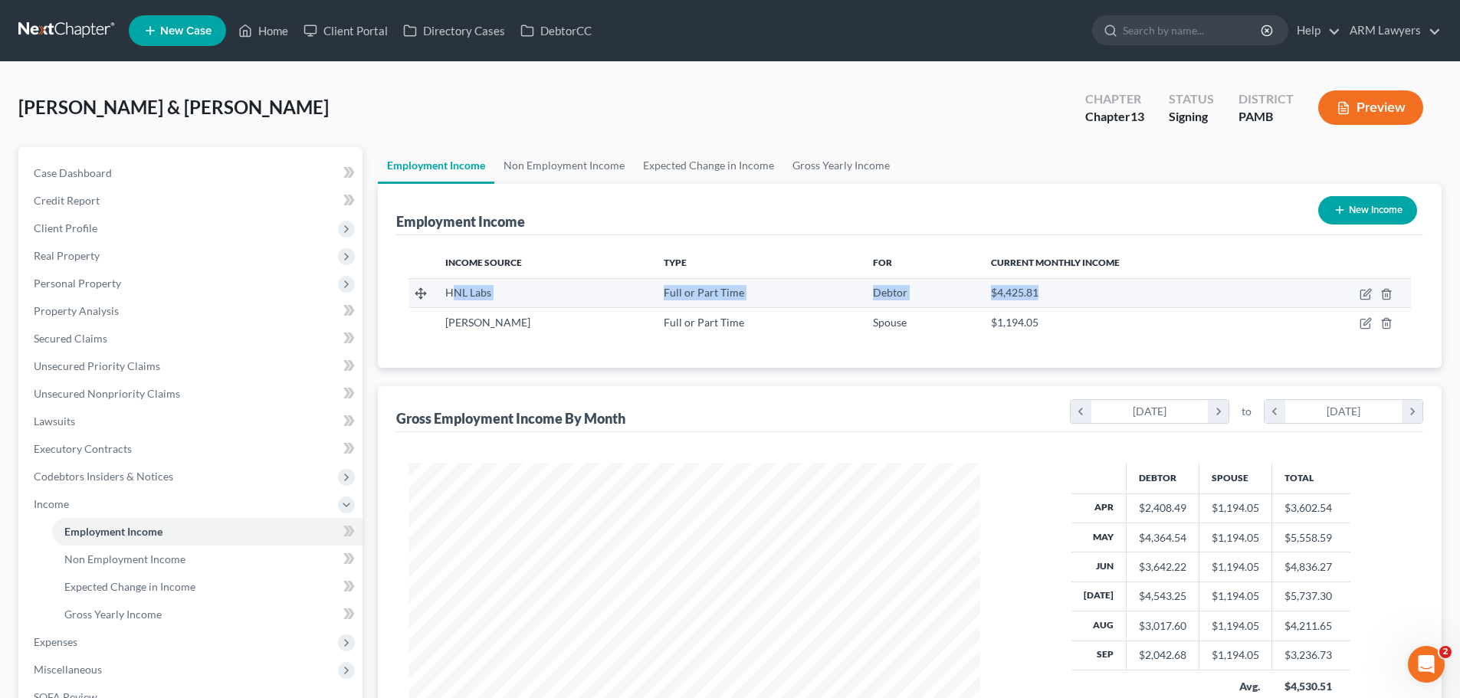
drag, startPoint x: 452, startPoint y: 291, endPoint x: 1104, endPoint y: 292, distance: 652.4
click at [1104, 292] on tr "HNL Labs Full or Part Time Debtor $4,425.81" at bounding box center [910, 292] width 1003 height 29
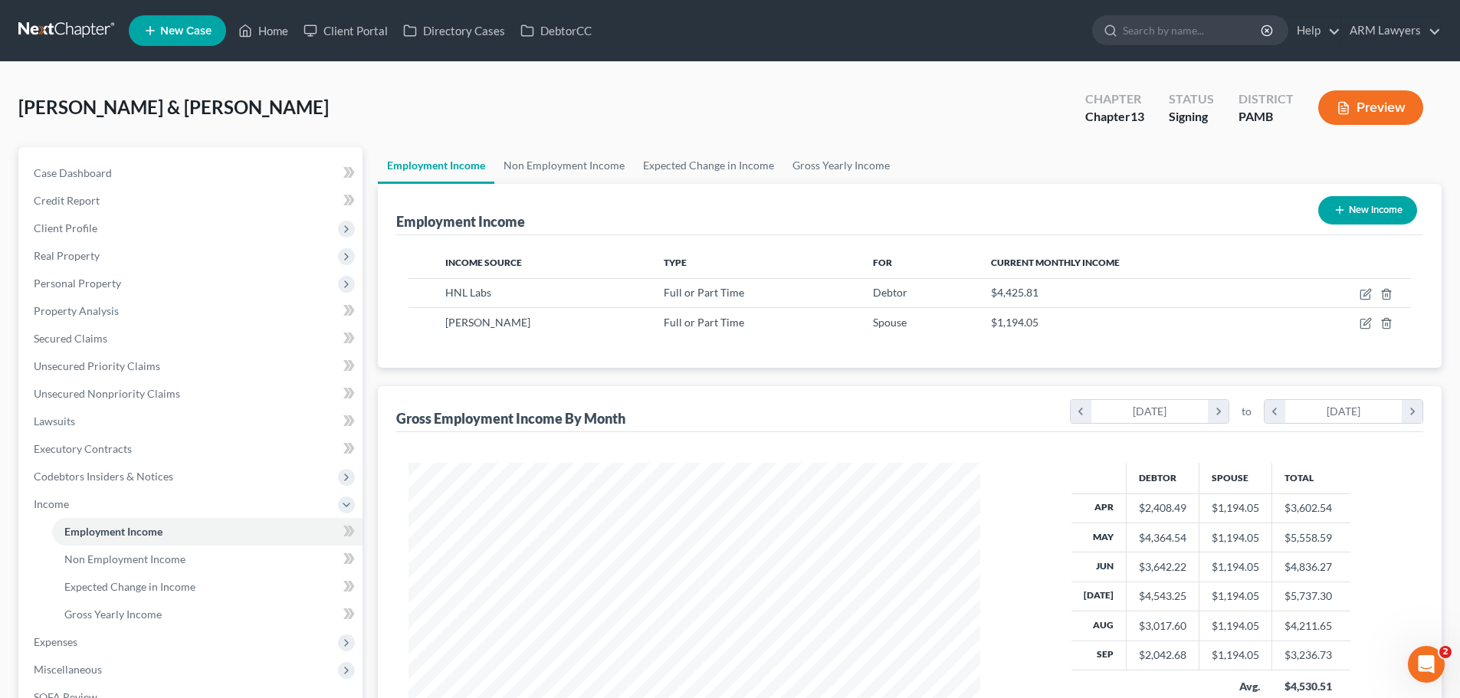
click at [1133, 275] on th "Current Monthly Income" at bounding box center [1132, 263] width 306 height 31
click at [1366, 291] on icon "button" at bounding box center [1366, 294] width 12 height 12
select select "0"
select select "39"
select select "2"
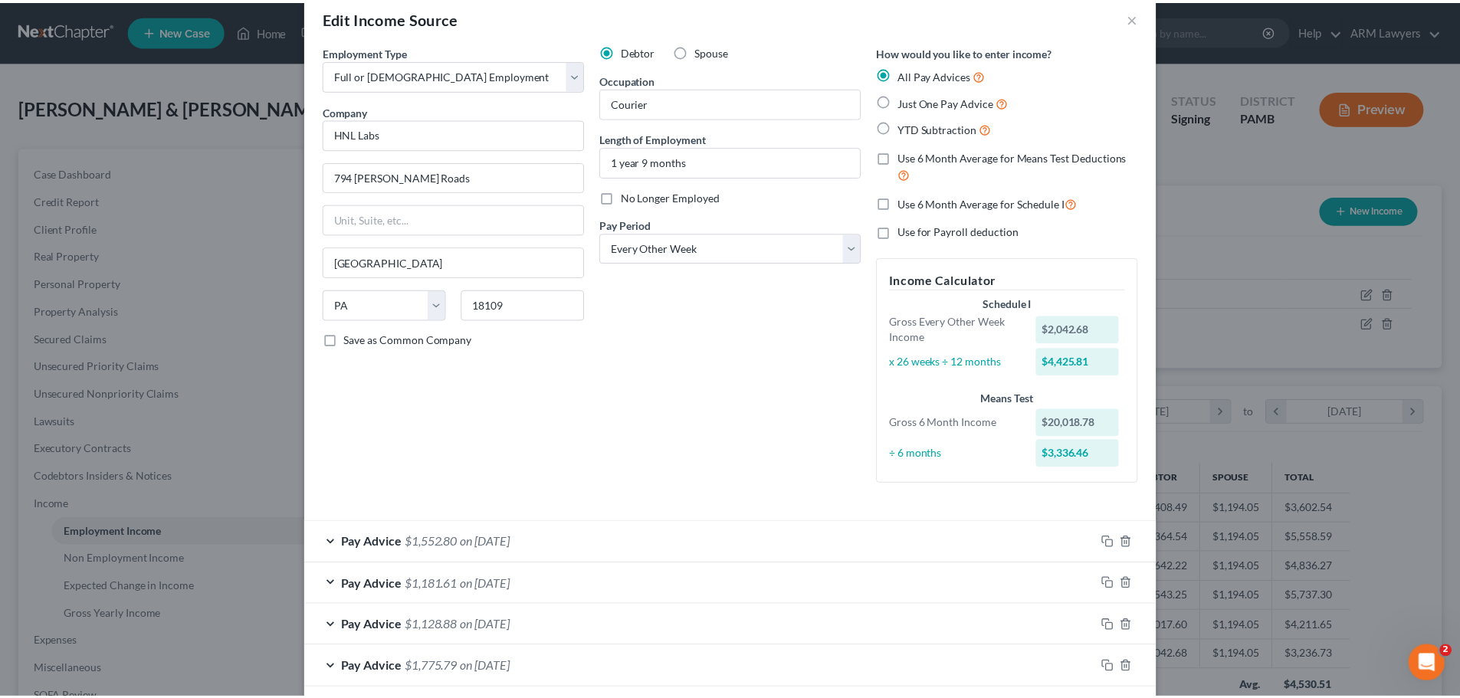
scroll to position [0, 0]
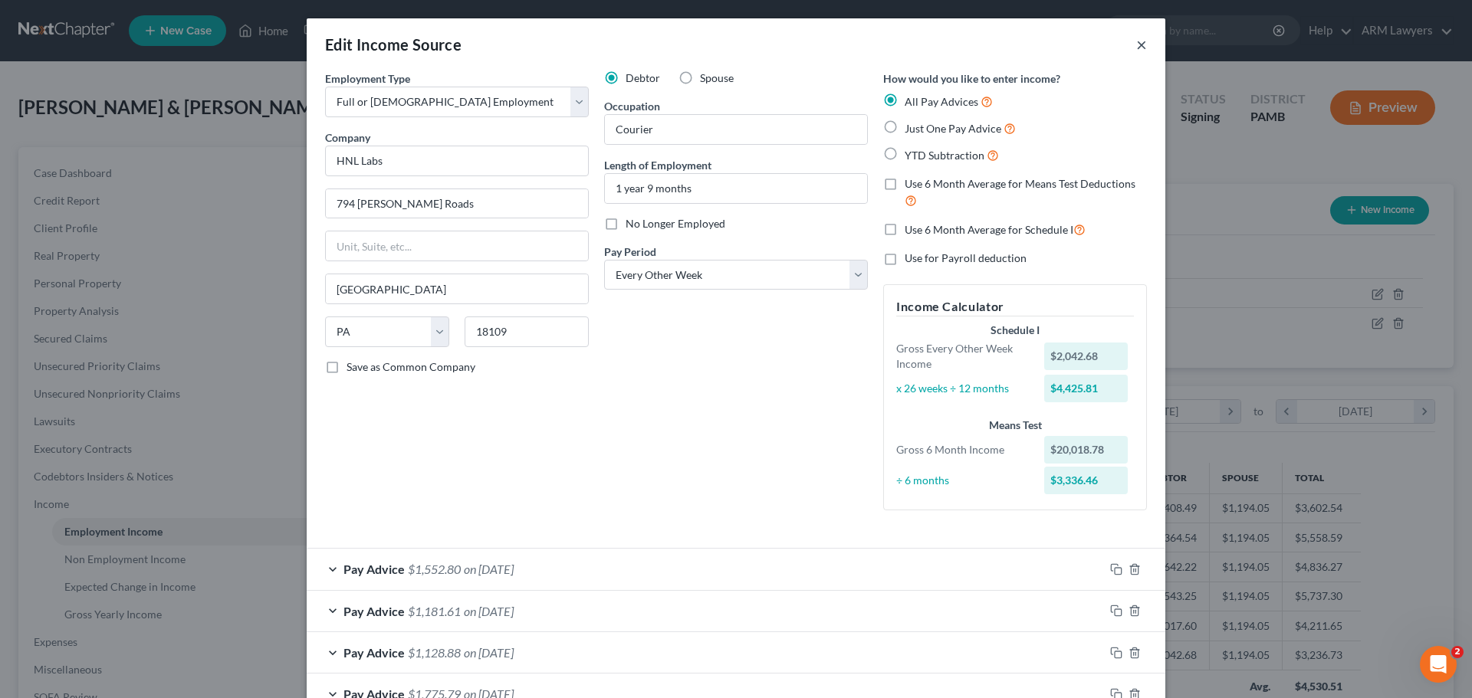
click at [1136, 44] on button "×" at bounding box center [1141, 44] width 11 height 18
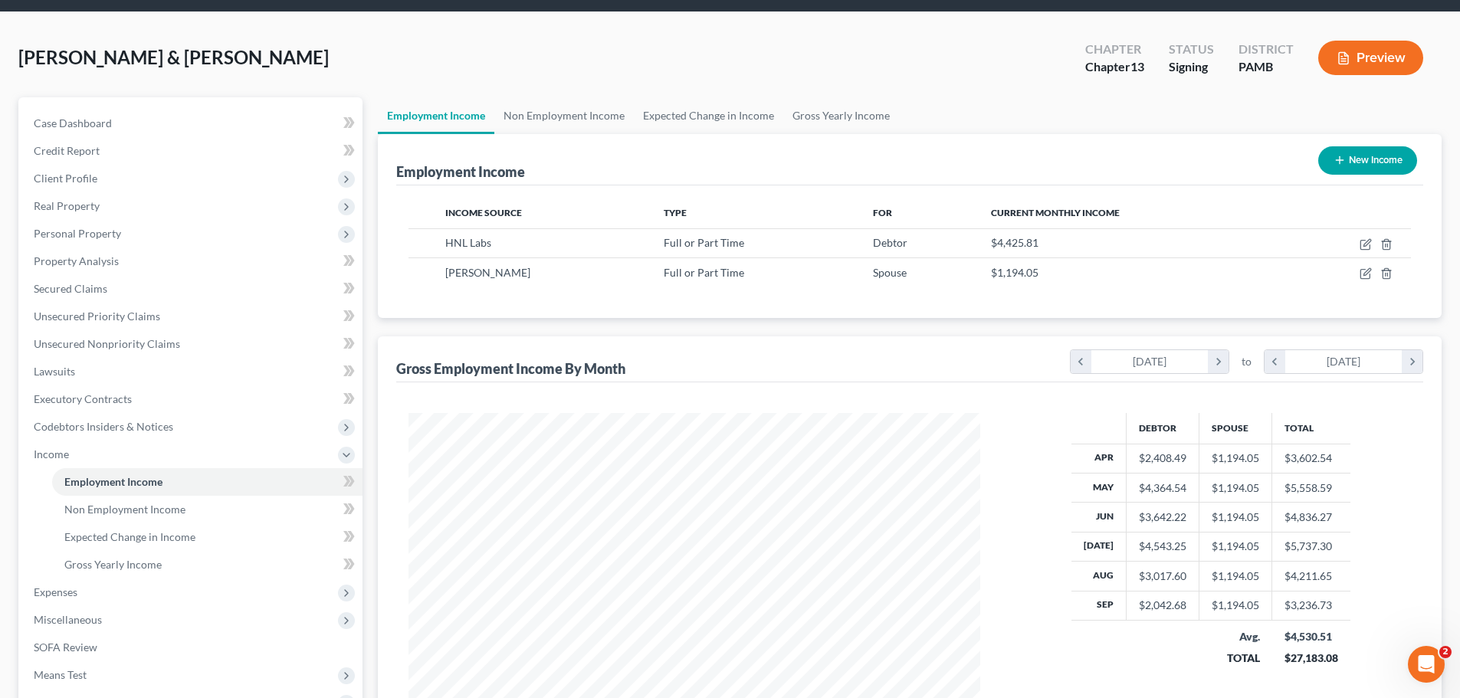
scroll to position [77, 0]
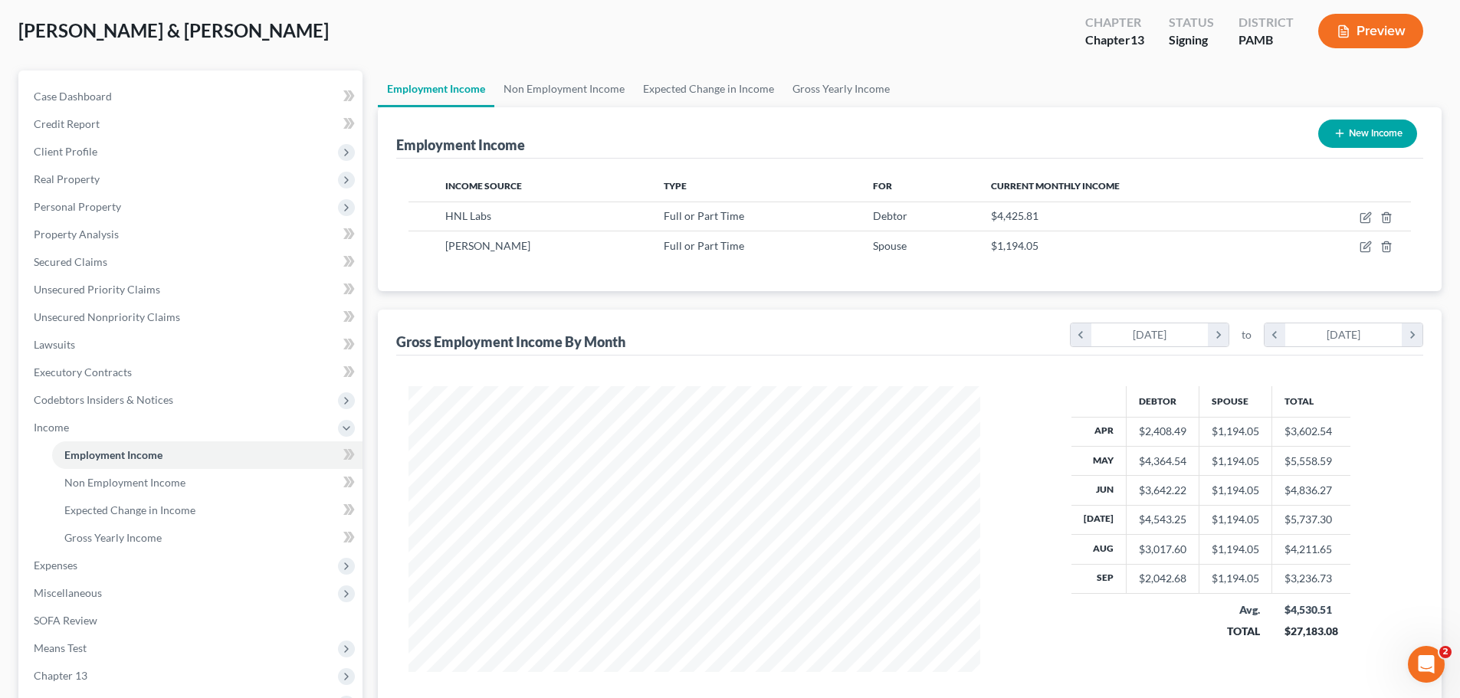
click at [394, 649] on div at bounding box center [694, 529] width 603 height 286
click at [104, 289] on span "Unsecured Priority Claims" at bounding box center [97, 289] width 126 height 13
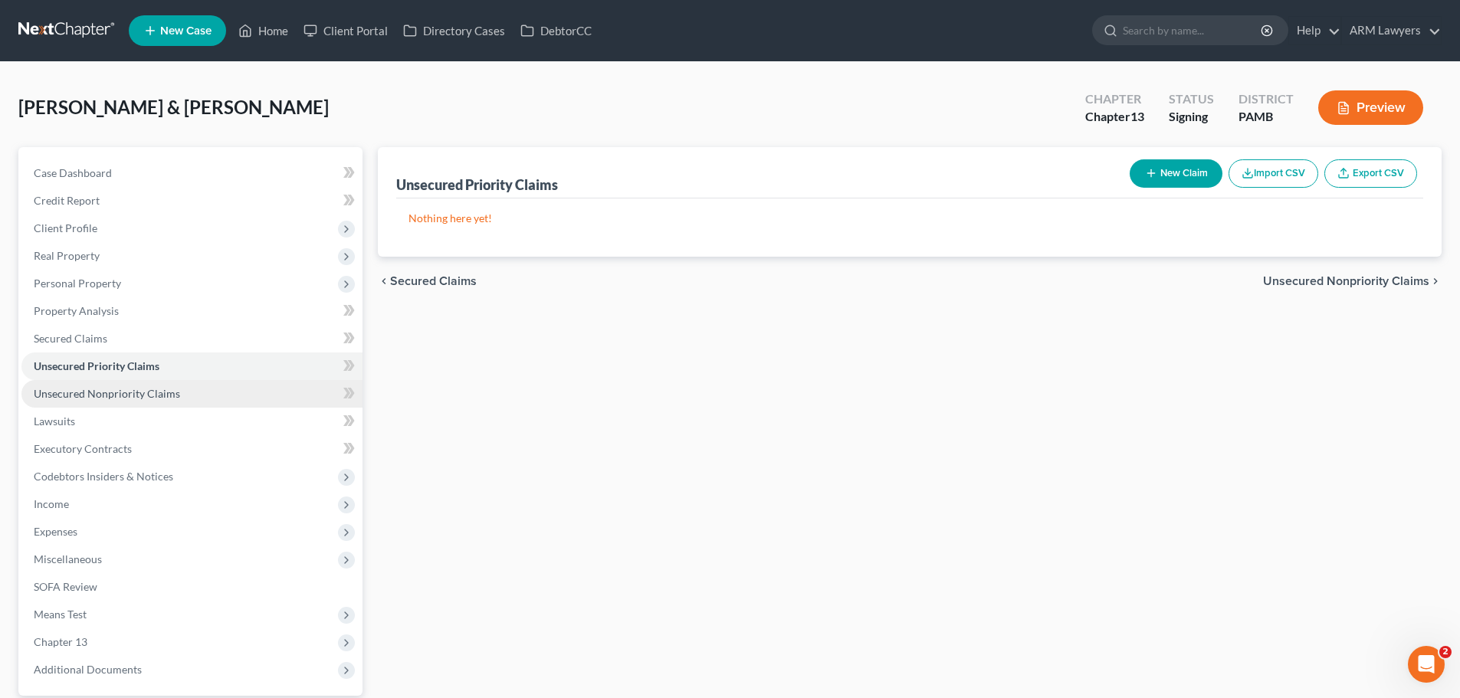
click at [99, 394] on span "Unsecured Nonpriority Claims" at bounding box center [107, 393] width 146 height 13
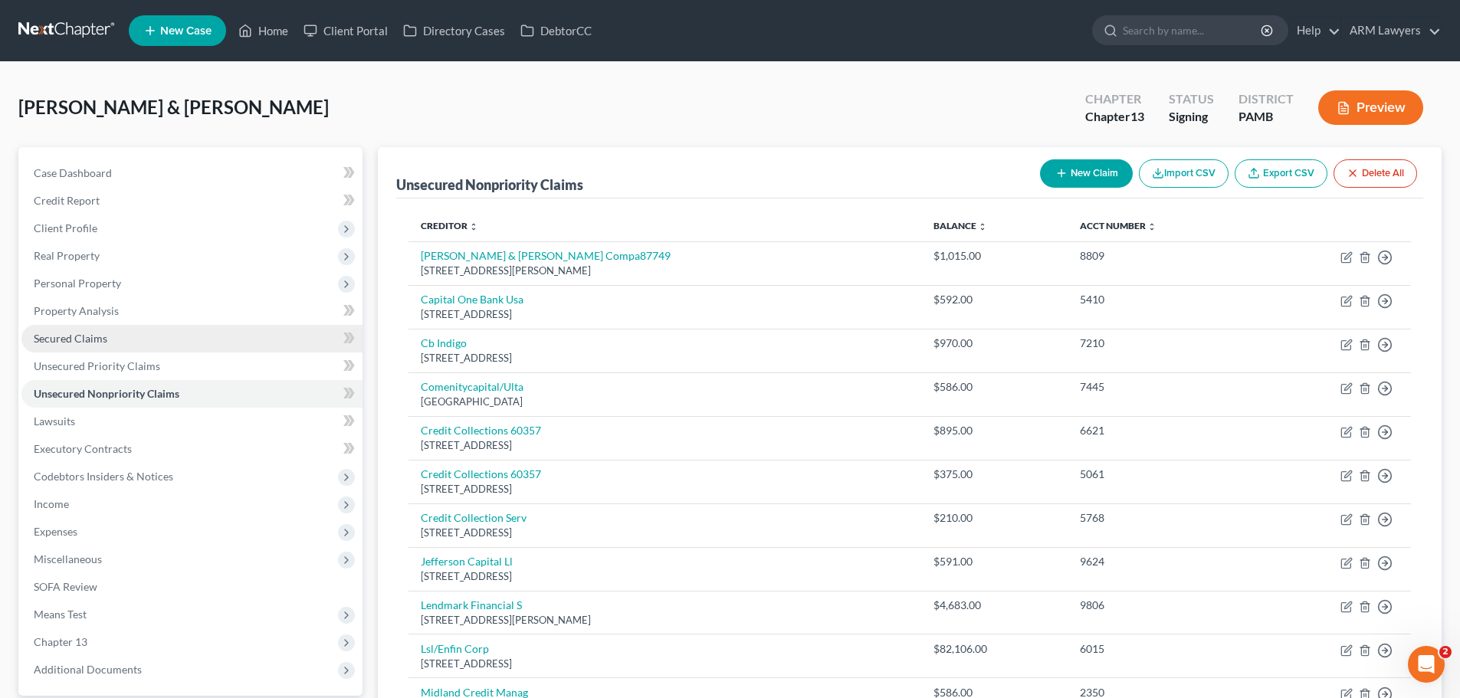
click at [97, 337] on span "Secured Claims" at bounding box center [71, 338] width 74 height 13
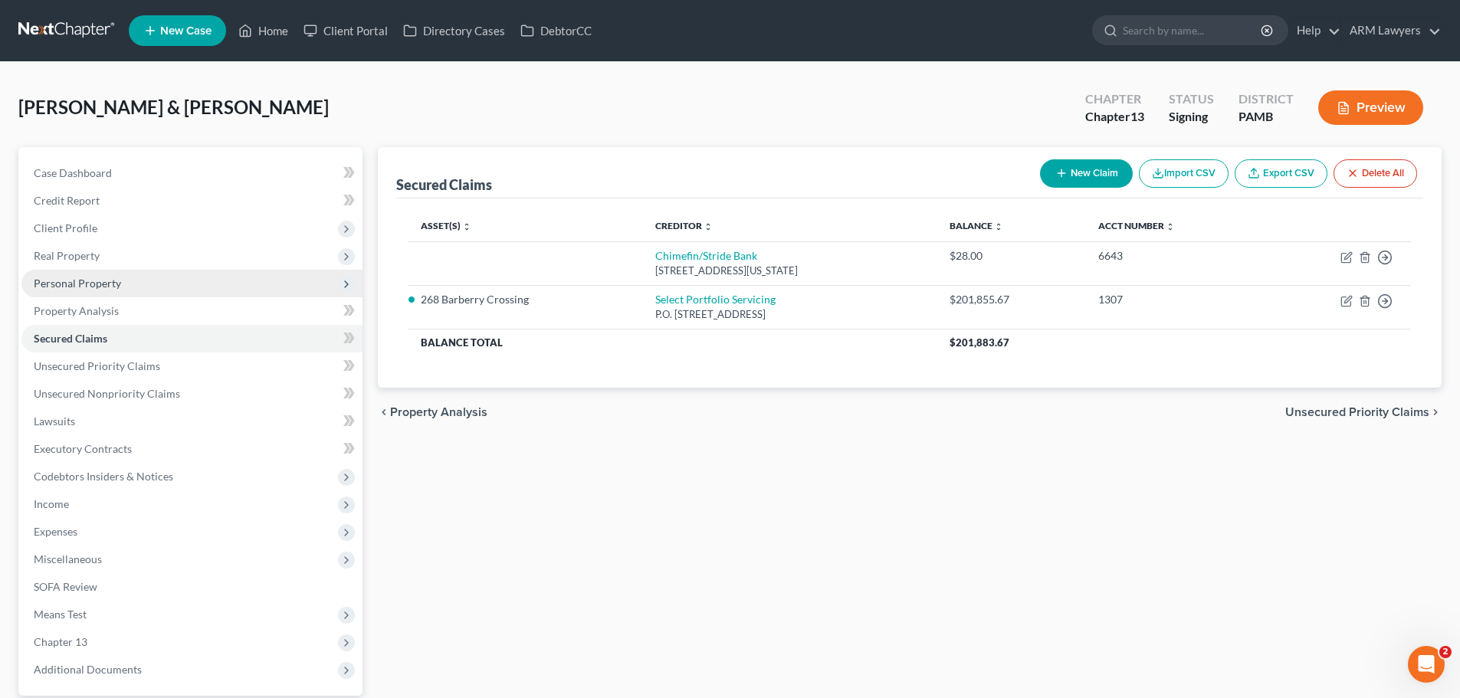
click at [99, 294] on span "Personal Property" at bounding box center [191, 284] width 341 height 28
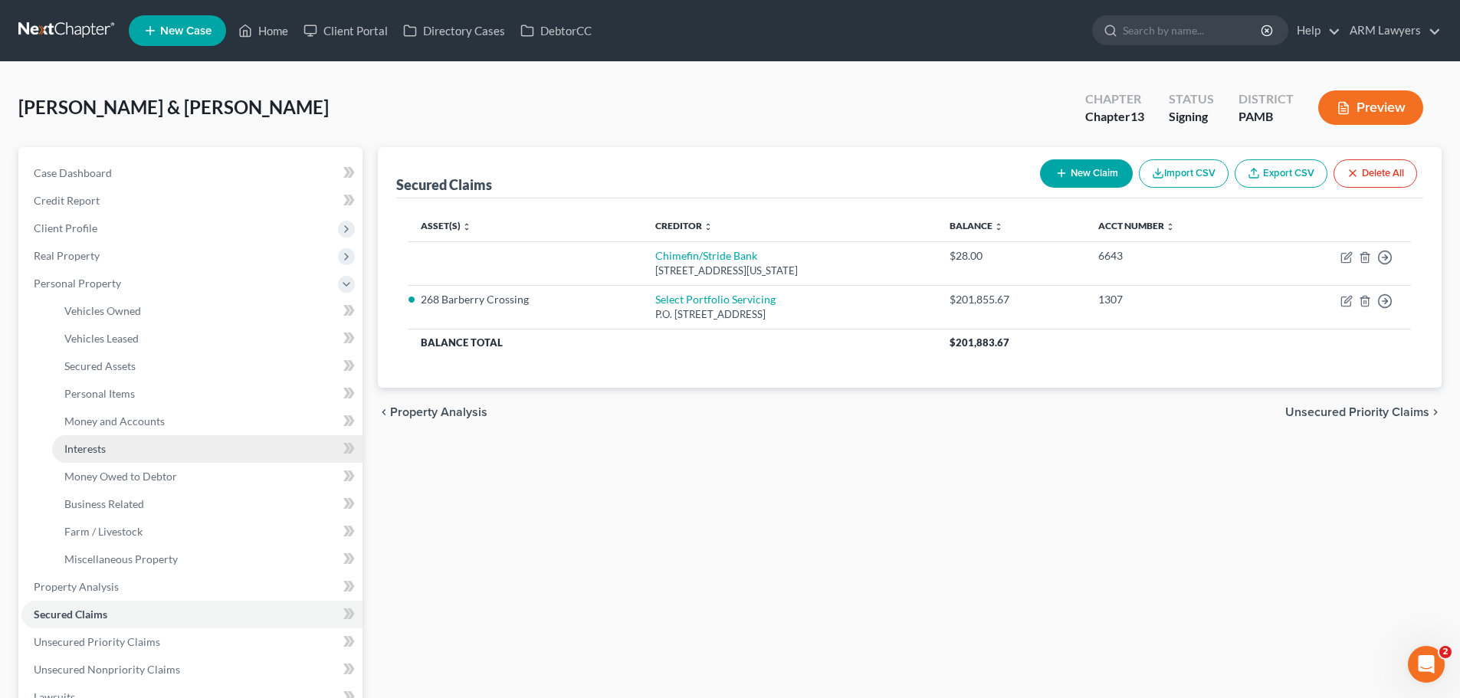
click at [103, 453] on span "Interests" at bounding box center [84, 448] width 41 height 13
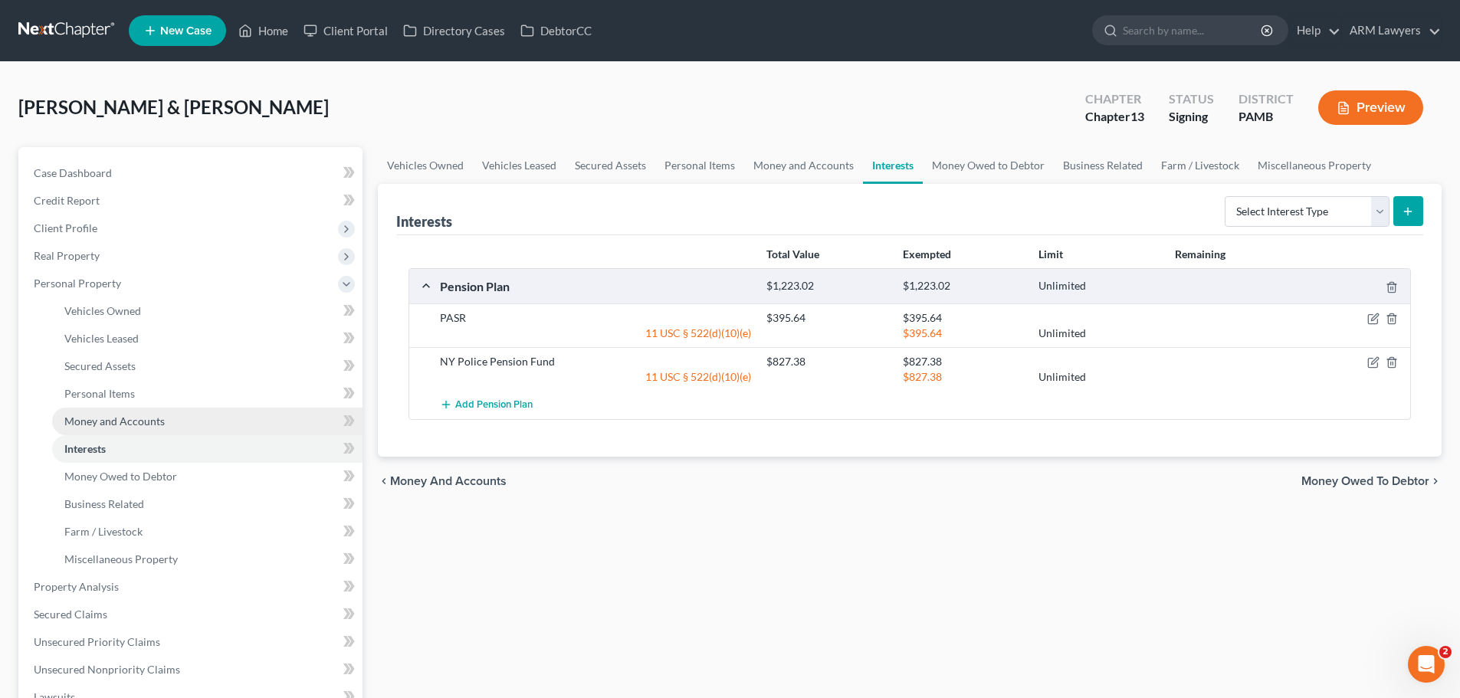
click at [108, 426] on span "Money and Accounts" at bounding box center [114, 421] width 100 height 13
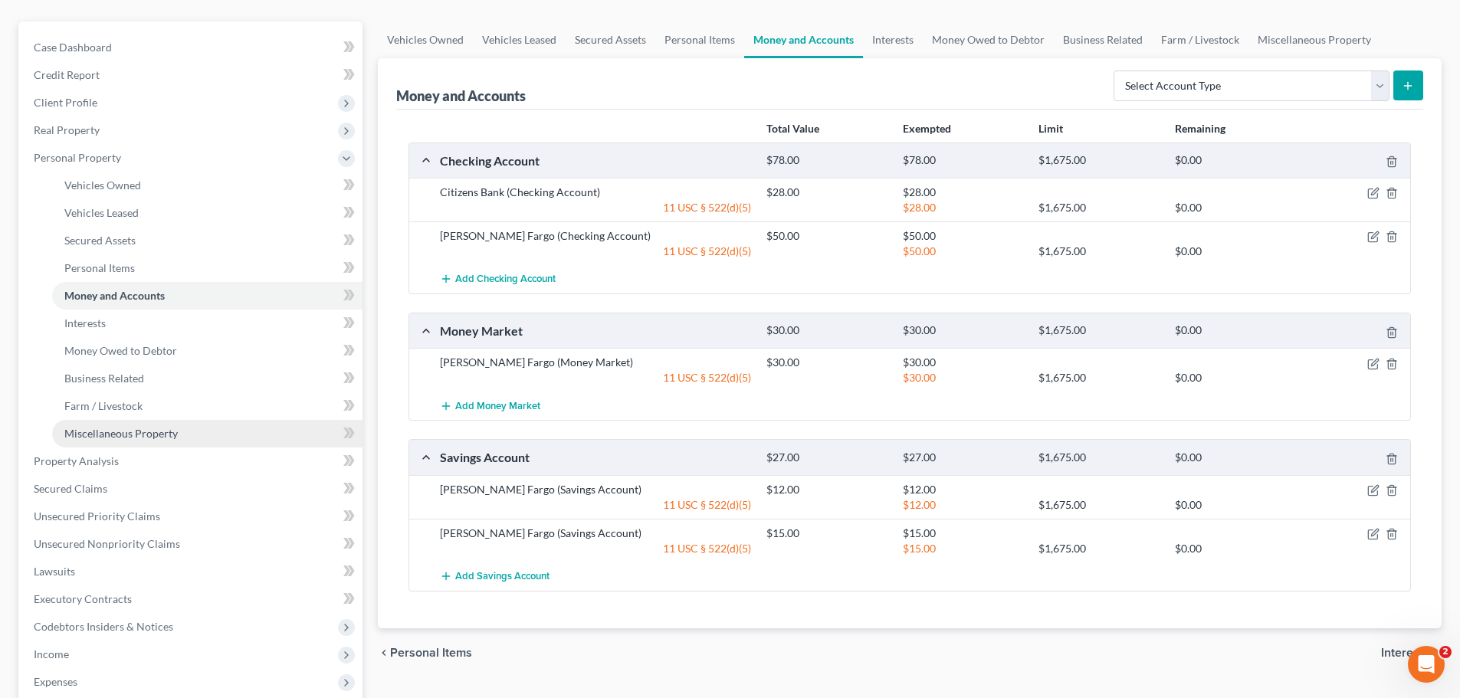
scroll to position [153, 0]
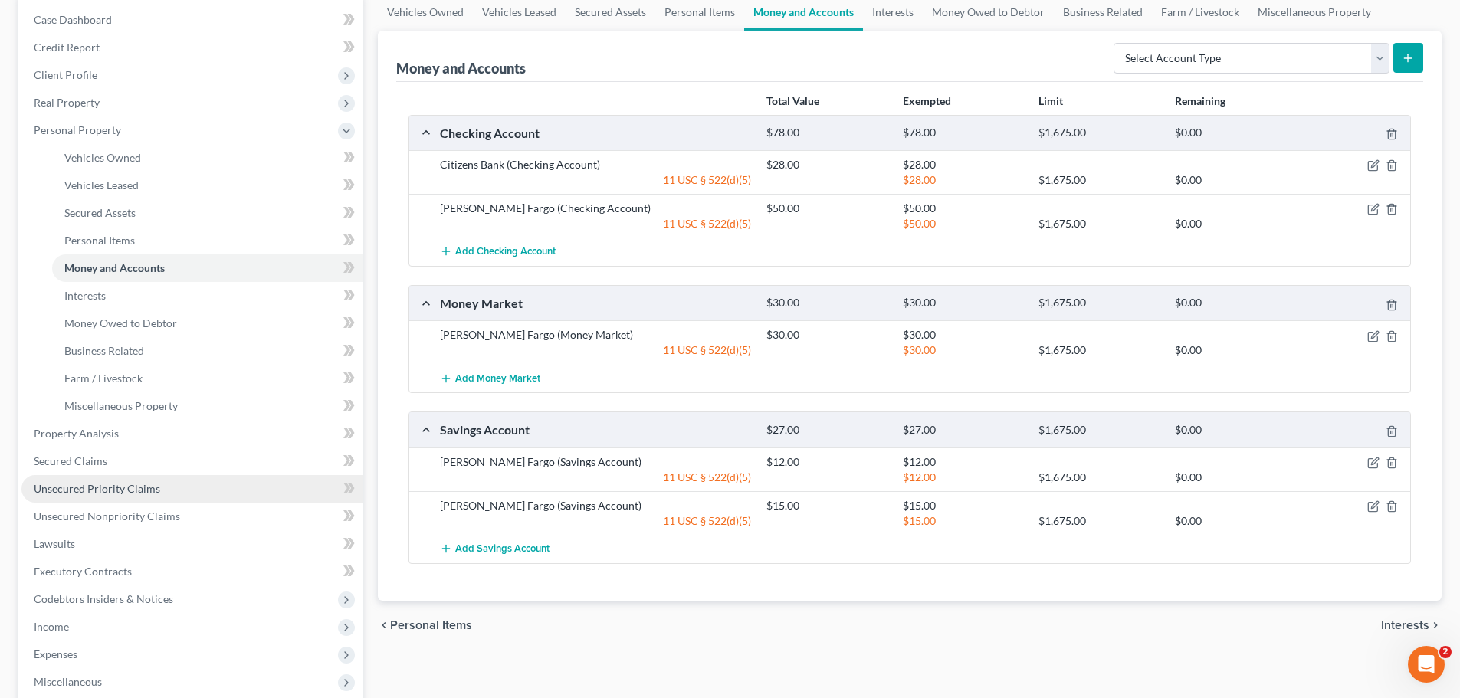
click at [65, 485] on span "Unsecured Priority Claims" at bounding box center [97, 488] width 126 height 13
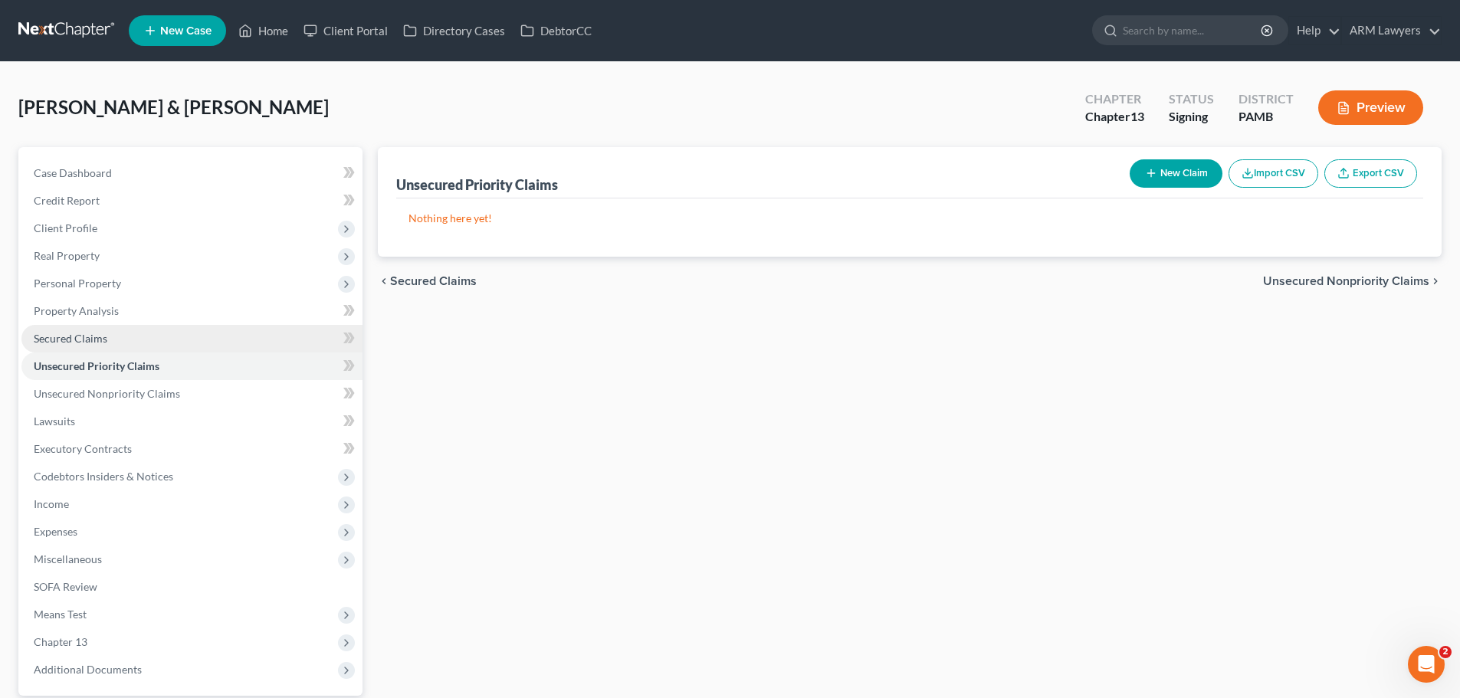
click at [65, 336] on span "Secured Claims" at bounding box center [71, 338] width 74 height 13
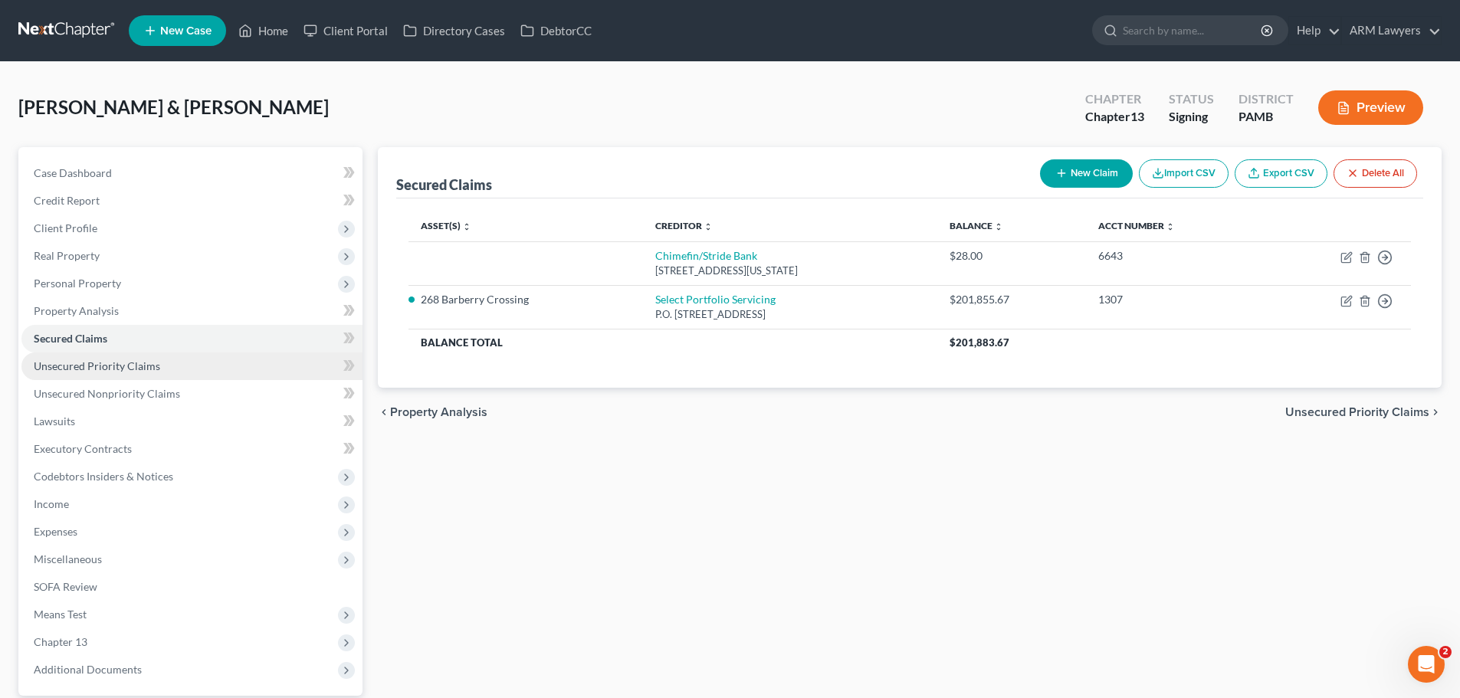
click at [140, 365] on span "Unsecured Priority Claims" at bounding box center [97, 366] width 126 height 13
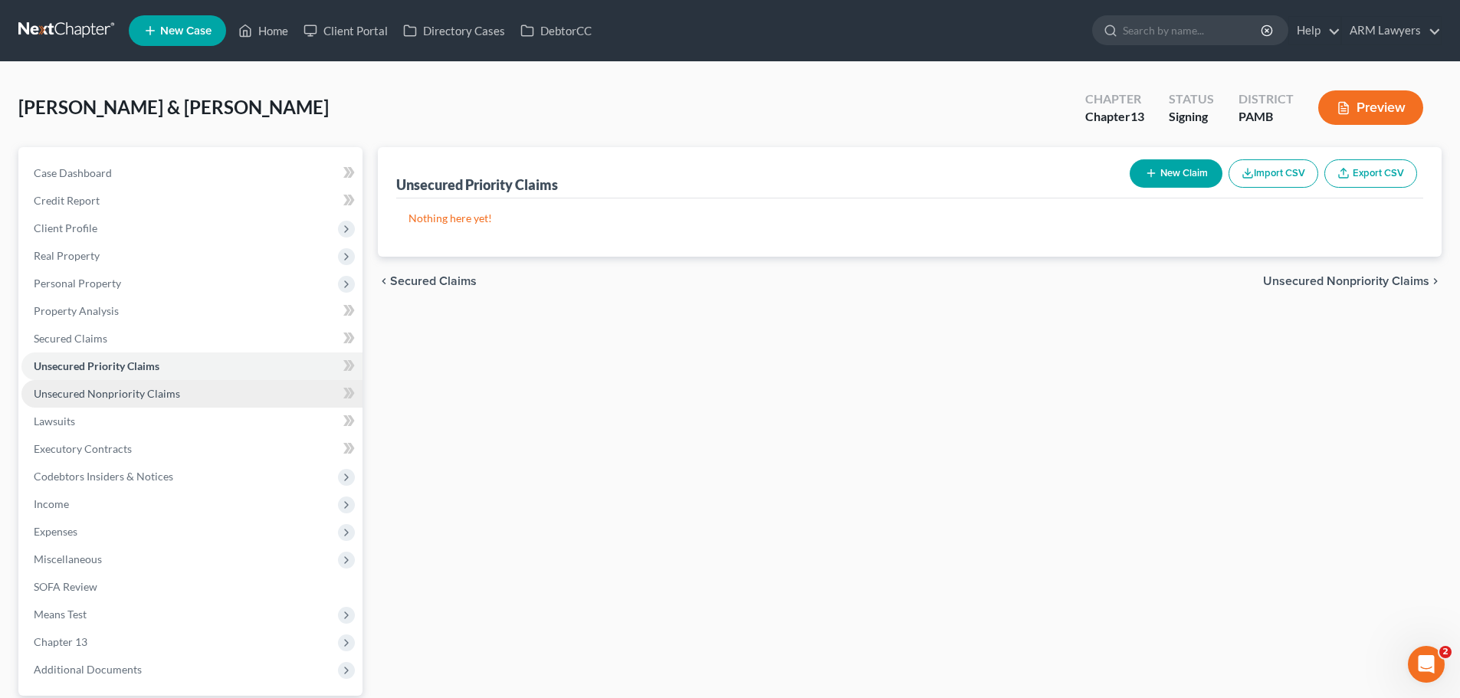
click at [129, 383] on link "Unsecured Nonpriority Claims" at bounding box center [191, 394] width 341 height 28
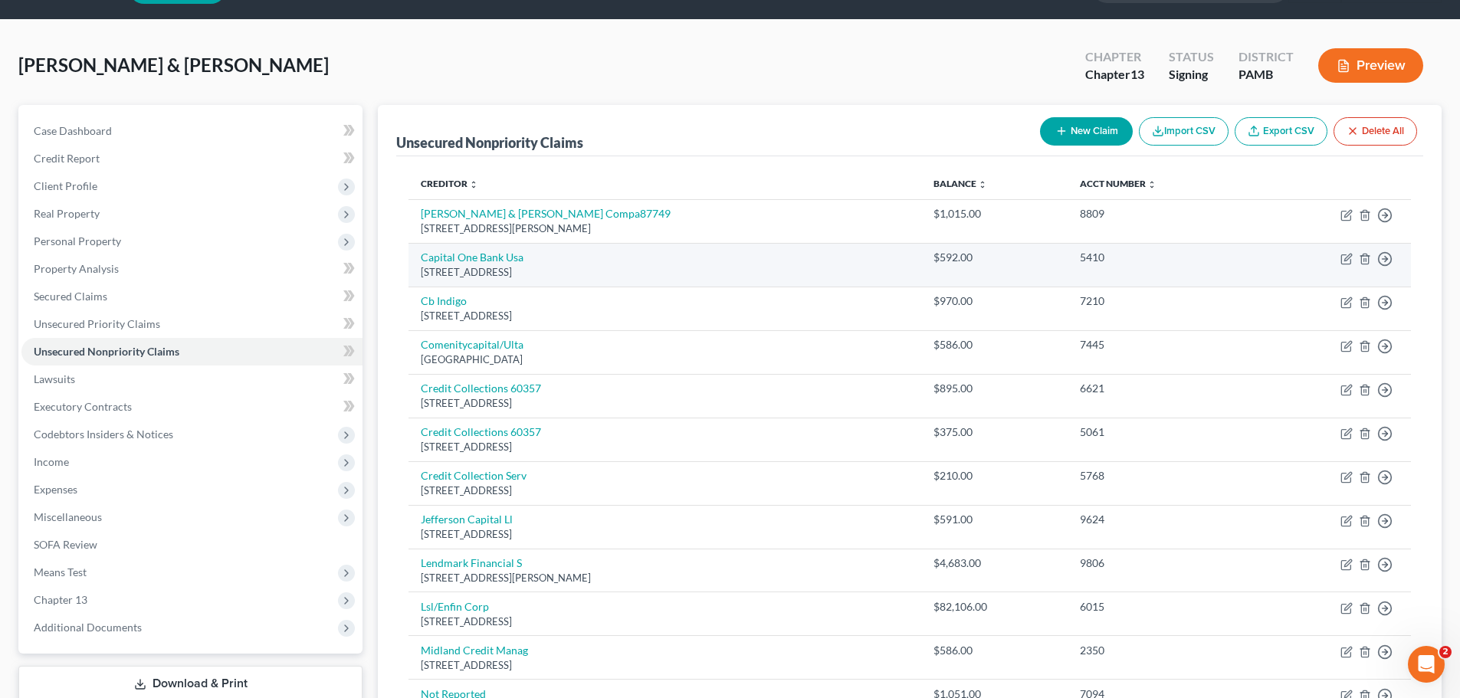
scroll to position [77, 0]
